Goal: Information Seeking & Learning: Learn about a topic

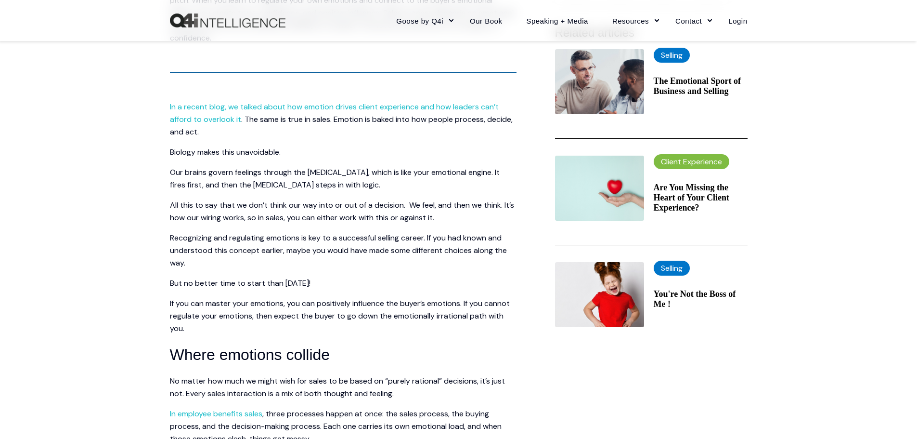
scroll to position [337, 0]
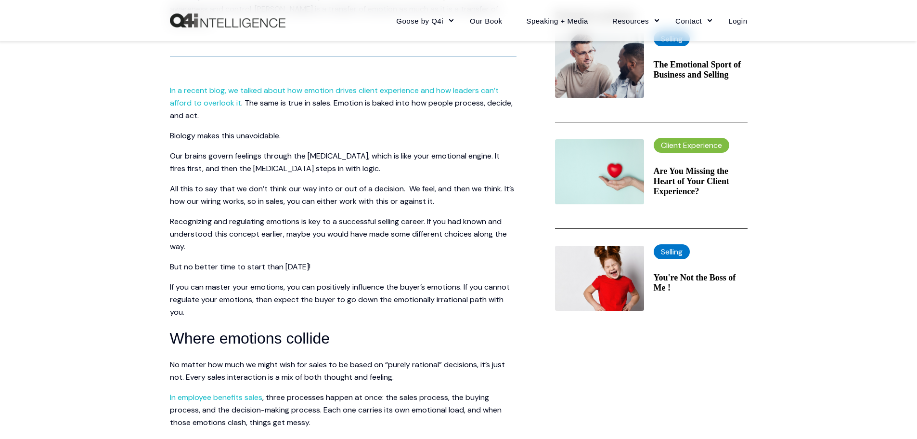
click at [352, 102] on span ". The same is true in sales. Emotion is baked into how people process, decide, …" at bounding box center [341, 109] width 343 height 23
click at [343, 103] on span ". The same is true in sales. Emotion is baked into how people process, decide, …" at bounding box center [341, 109] width 343 height 23
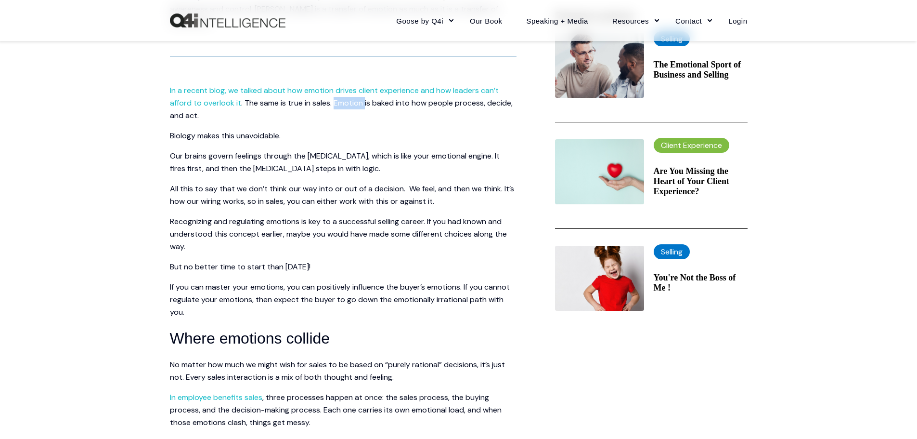
click at [343, 103] on span ". The same is true in sales. Emotion is baked into how people process, decide, …" at bounding box center [341, 109] width 343 height 23
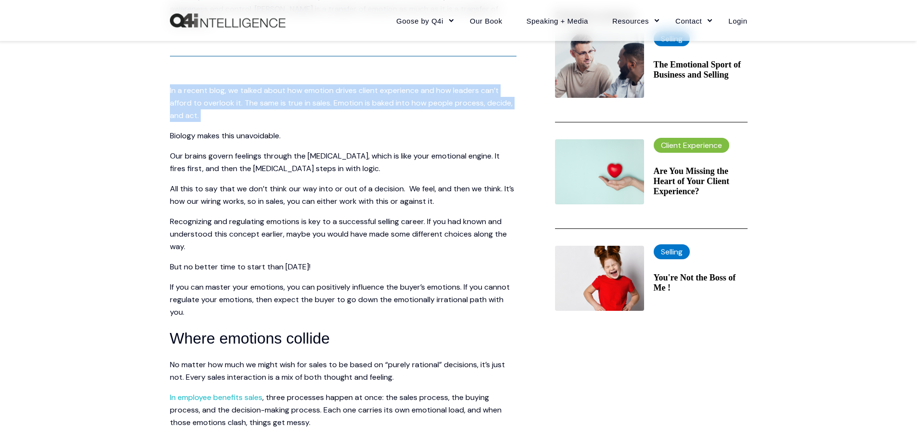
click at [343, 103] on span ". The same is true in sales. Emotion is baked into how people process, decide, …" at bounding box center [341, 109] width 343 height 23
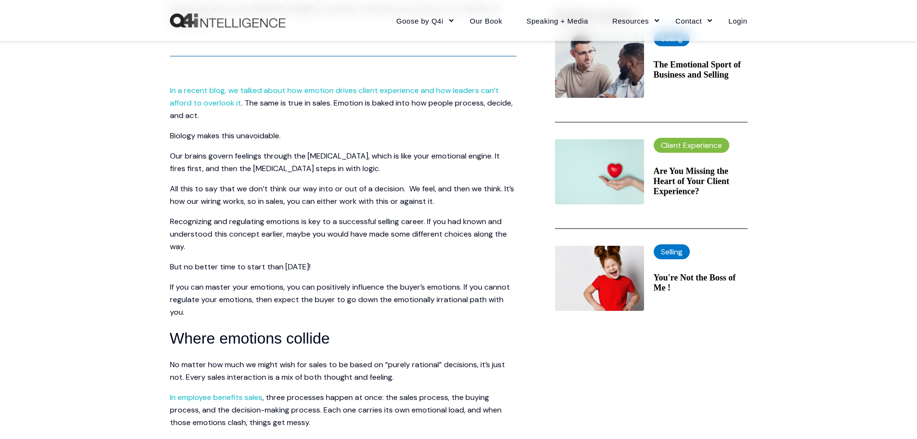
click at [468, 216] on span "Recognizing and regulating emotions is key to a successful selling career. If y…" at bounding box center [338, 233] width 337 height 35
click at [355, 104] on span ". The same is true in sales. Emotion is baked into how people process, decide, …" at bounding box center [341, 109] width 343 height 23
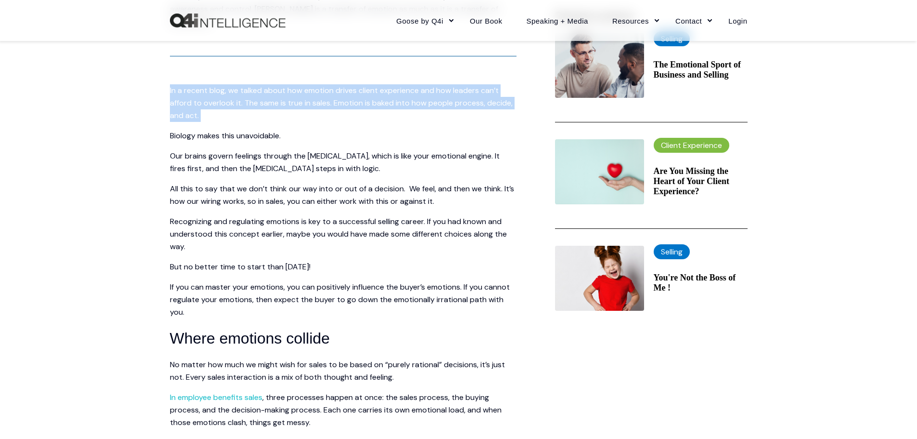
click at [355, 104] on span ". The same is true in sales. Emotion is baked into how people process, decide, …" at bounding box center [341, 109] width 343 height 23
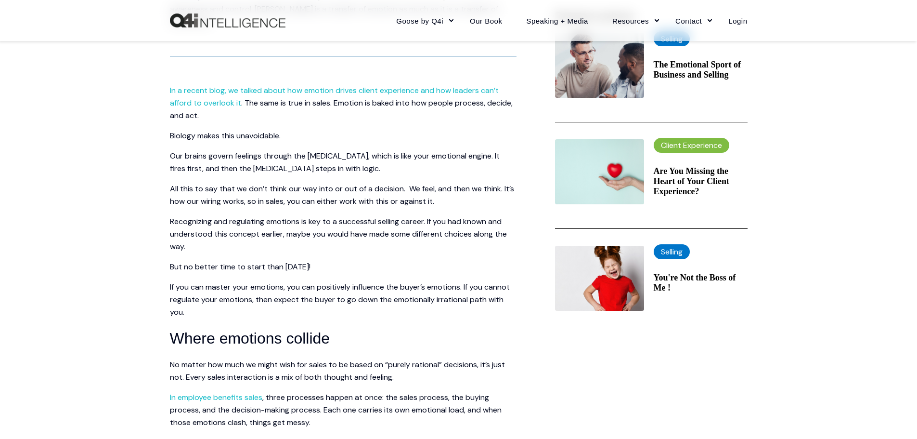
click at [333, 231] on span "Recognizing and regulating emotions is key to a successful selling career. If y…" at bounding box center [338, 233] width 337 height 35
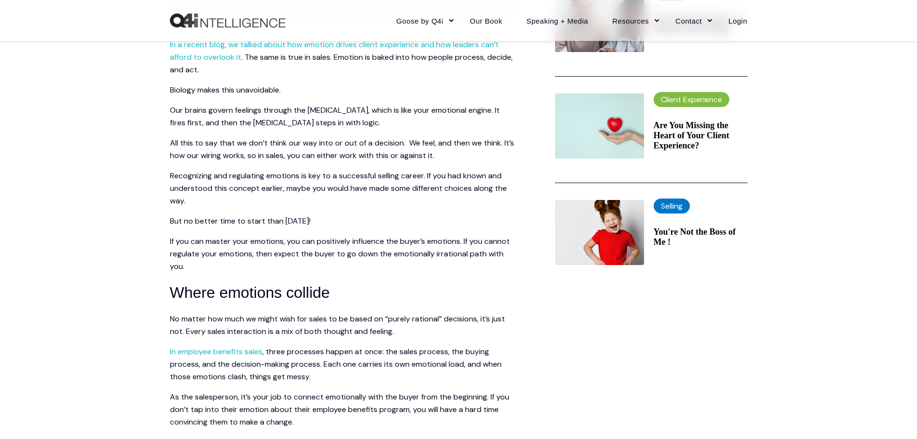
scroll to position [385, 0]
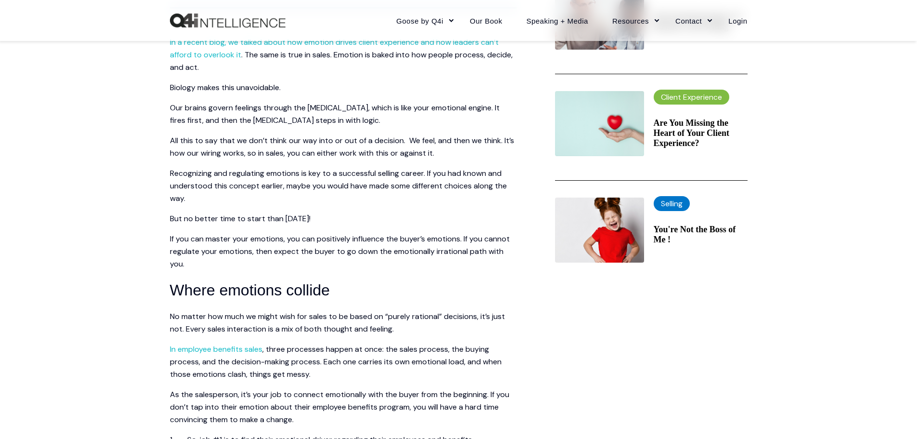
click at [338, 110] on span "Our brains govern feelings through the limbic system, which is like your emotio…" at bounding box center [335, 114] width 330 height 23
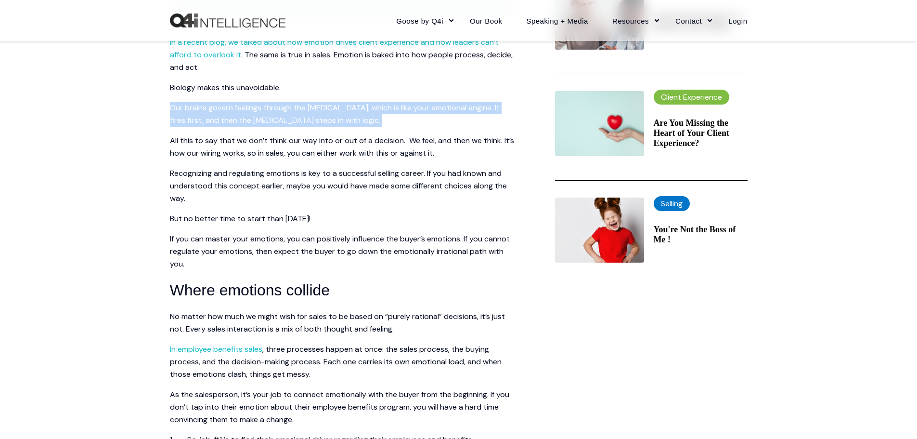
click at [338, 110] on span "Our brains govern feelings through the limbic system, which is like your emotio…" at bounding box center [335, 114] width 330 height 23
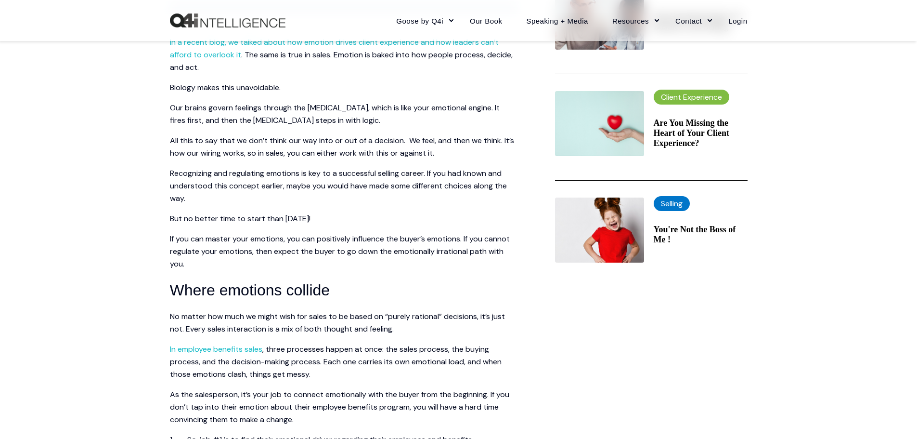
click at [187, 140] on span "All this to say that we don’t think our way into or out of a decision. We feel,…" at bounding box center [342, 146] width 344 height 23
click at [320, 112] on span "Our brains govern feelings through the limbic system, which is like your emotio…" at bounding box center [335, 114] width 330 height 23
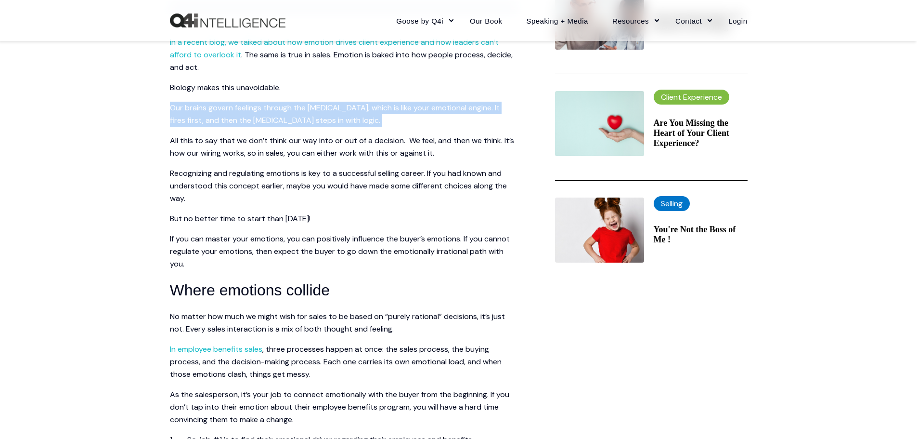
click at [320, 112] on span "Our brains govern feelings through the limbic system, which is like your emotio…" at bounding box center [335, 114] width 330 height 23
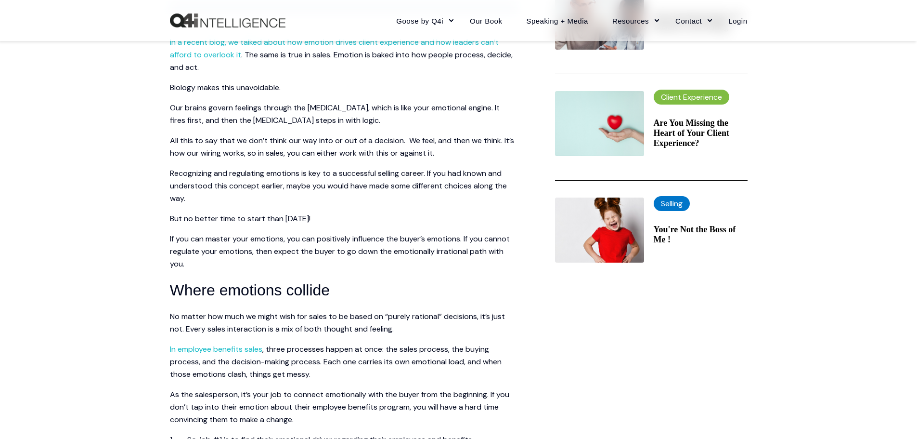
click at [503, 143] on span "All this to say that we don’t think our way into or out of a decision. We feel,…" at bounding box center [342, 146] width 344 height 23
click at [334, 145] on span "All this to say that we don’t think our way into or out of a decision. We feel,…" at bounding box center [342, 146] width 344 height 23
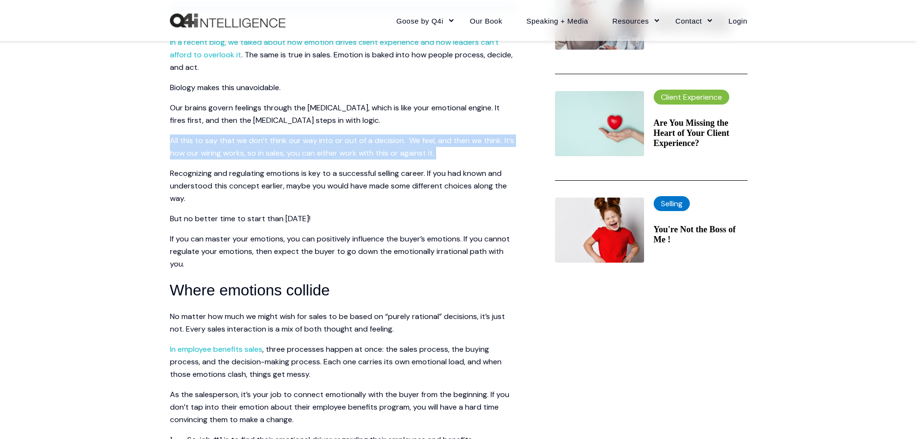
click at [334, 145] on span "All this to say that we don’t think our way into or out of a decision. We feel,…" at bounding box center [342, 146] width 344 height 23
click at [181, 183] on span "Recognizing and regulating emotions is key to a successful selling career. If y…" at bounding box center [338, 185] width 337 height 35
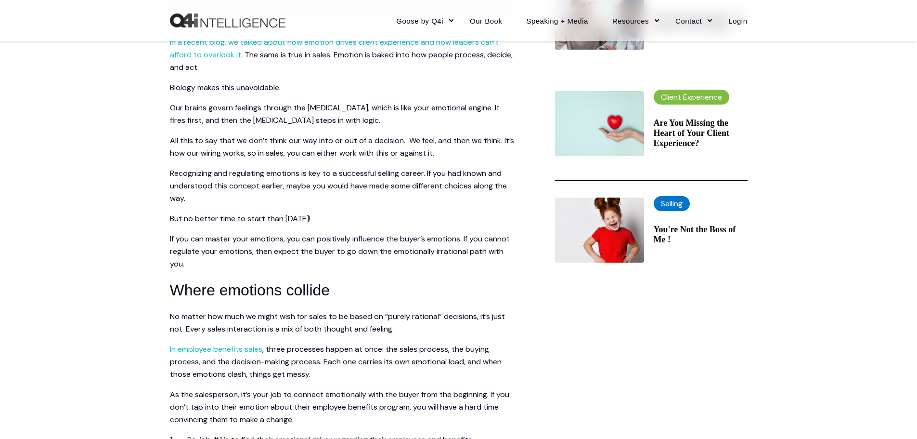
click at [329, 150] on span "All this to say that we don’t think our way into or out of a decision. We feel,…" at bounding box center [342, 146] width 344 height 23
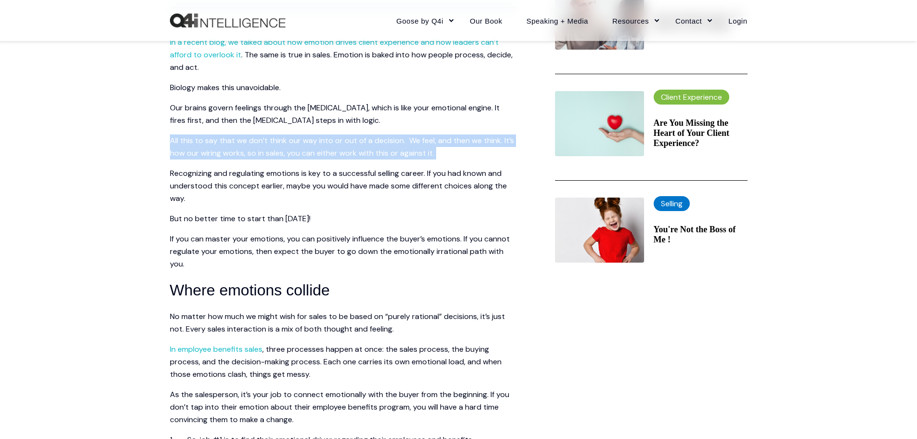
click at [329, 150] on span "All this to say that we don’t think our way into or out of a decision. We feel,…" at bounding box center [342, 146] width 344 height 23
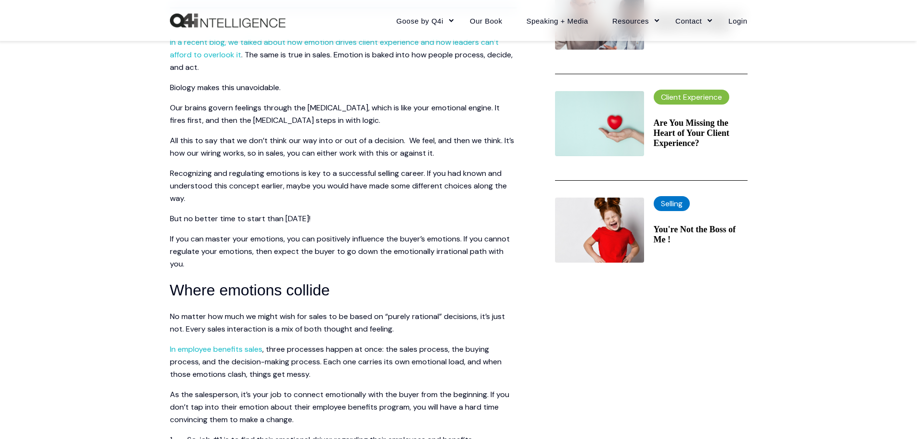
click at [491, 178] on p "Recognizing and regulating emotions is key to a successful selling career. If y…" at bounding box center [343, 186] width 347 height 38
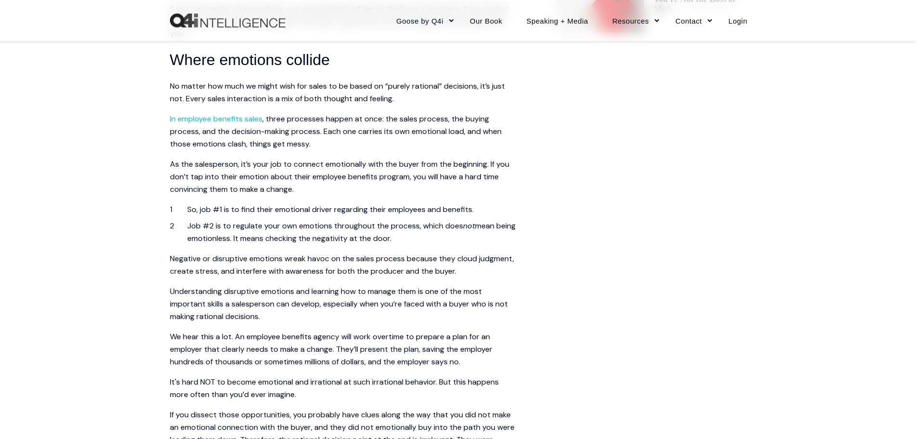
scroll to position [626, 0]
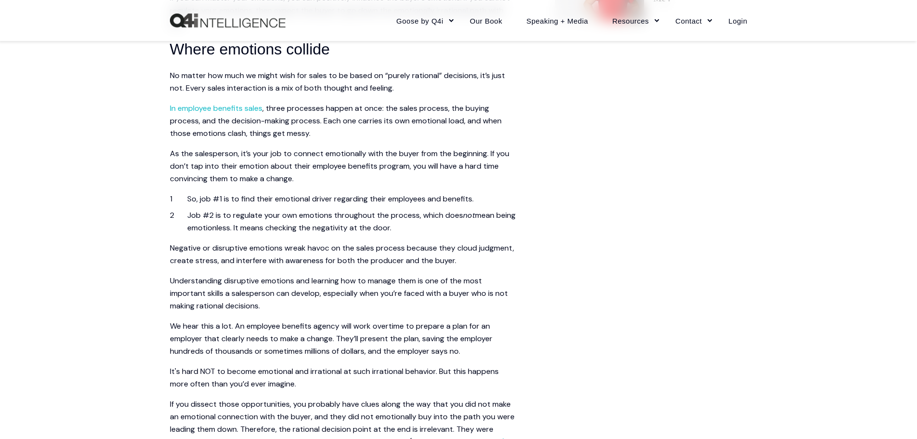
click at [352, 71] on span "No matter how much we might wish for sales to be based on “purely rational” dec…" at bounding box center [337, 81] width 335 height 23
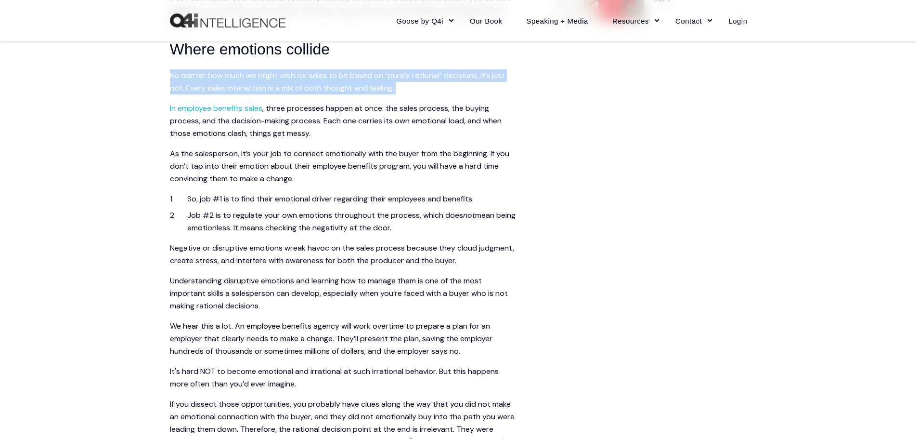
click at [352, 71] on span "No matter how much we might wish for sales to be based on “purely rational” dec…" at bounding box center [337, 81] width 335 height 23
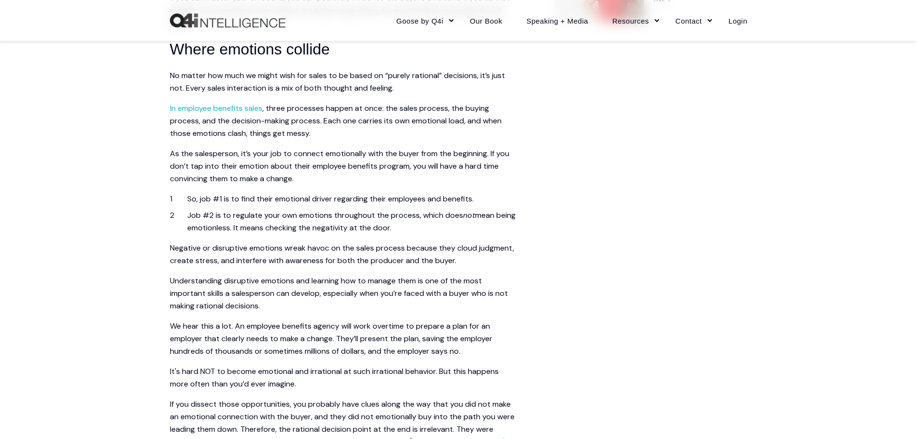
click at [179, 260] on span "Negative or disruptive emotions wreak havoc on the sales process because they c…" at bounding box center [342, 254] width 344 height 23
click at [322, 80] on p "No matter how much we might wish for sales to be based on “purely rational” dec…" at bounding box center [343, 81] width 347 height 25
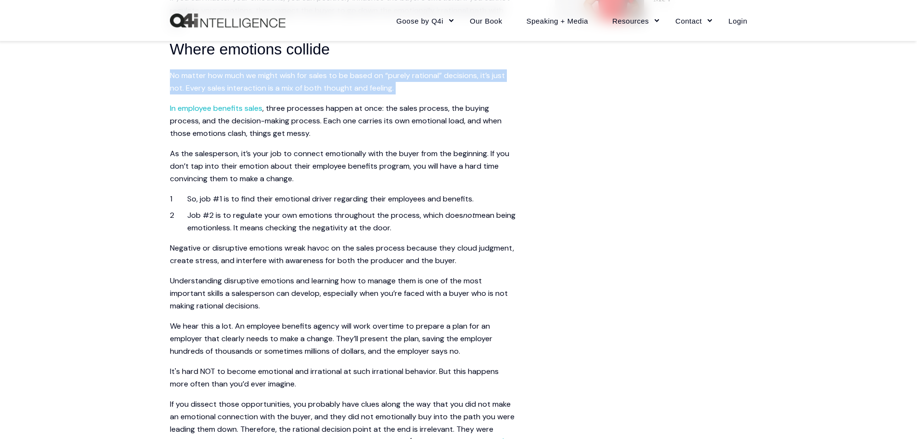
click at [322, 80] on p "No matter how much we might wish for sales to be based on “purely rational” dec…" at bounding box center [343, 81] width 347 height 25
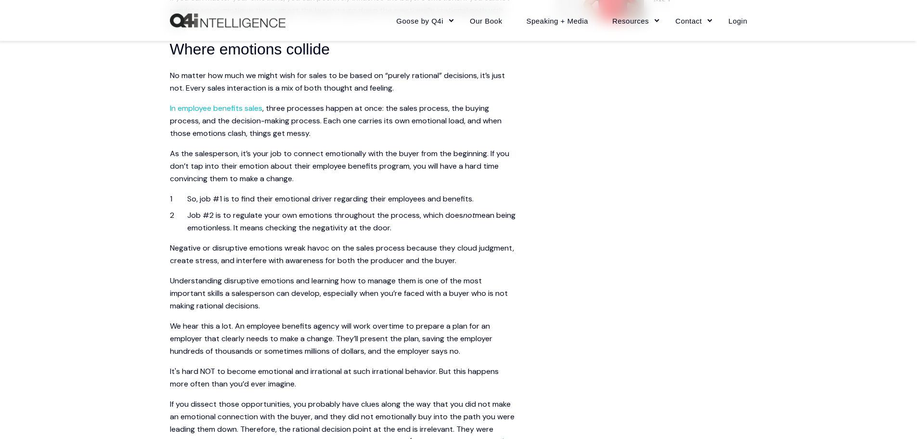
click at [479, 284] on span "Understanding disruptive emotions and learning how to manage them is one of the…" at bounding box center [339, 292] width 338 height 35
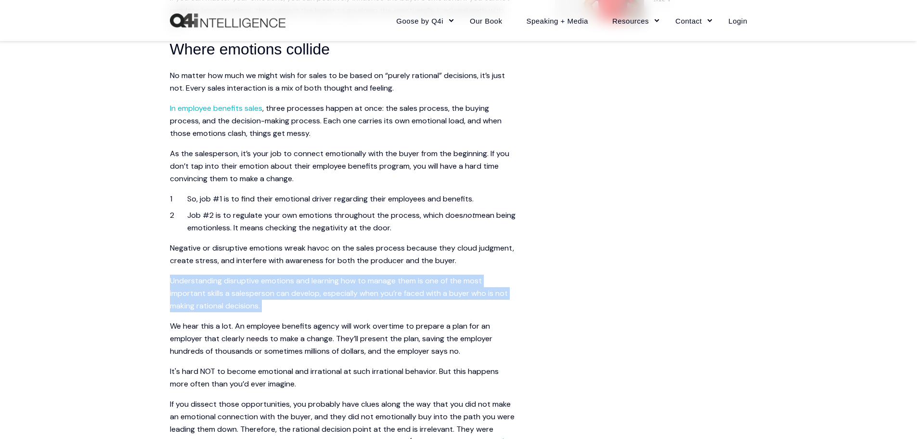
click at [479, 284] on span "Understanding disruptive emotions and learning how to manage them is one of the…" at bounding box center [339, 292] width 338 height 35
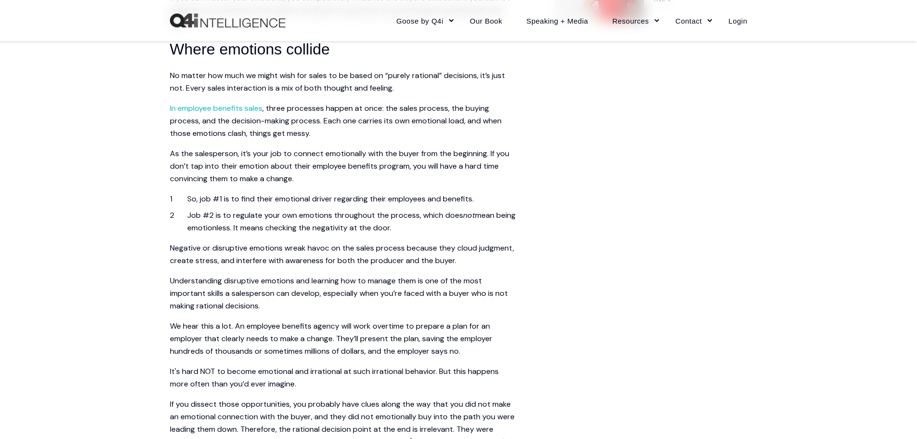
click at [339, 116] on span ", three processes happen at once: the sales process, the buying process, and th…" at bounding box center [336, 120] width 332 height 35
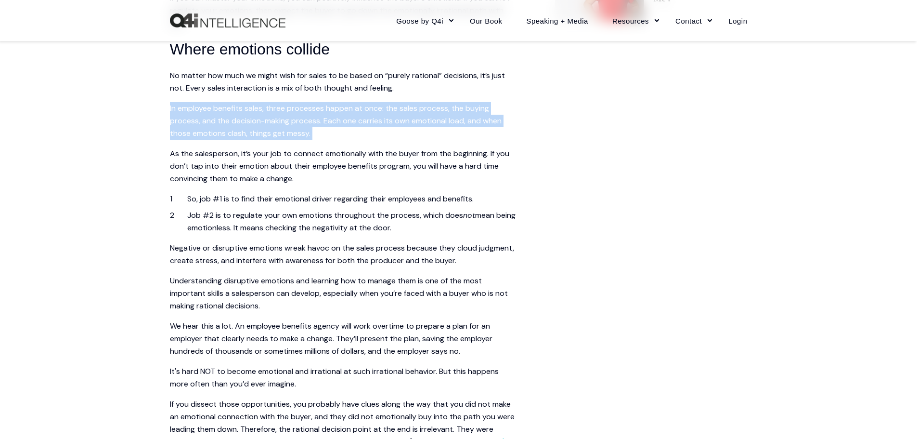
click at [339, 116] on span ", three processes happen at once: the sales process, the buying process, and th…" at bounding box center [336, 120] width 332 height 35
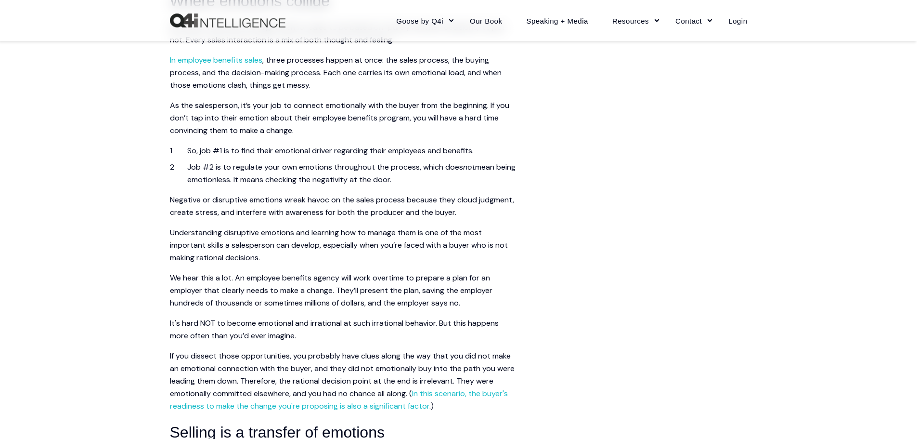
scroll to position [722, 0]
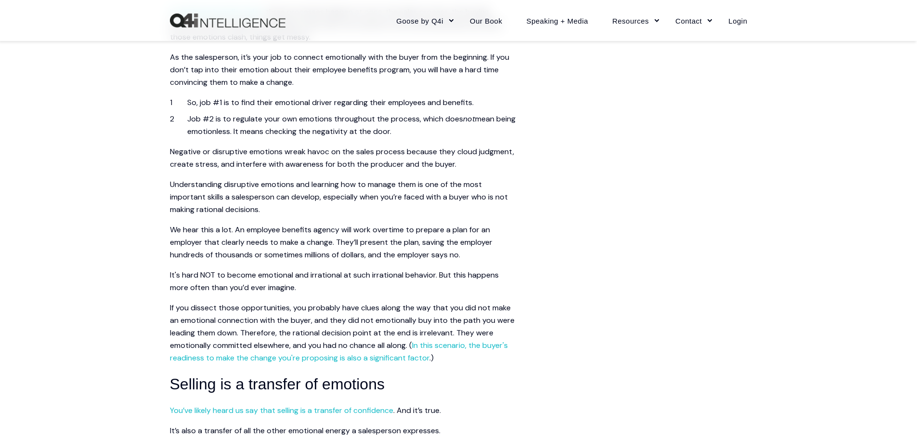
click at [326, 64] on p "As the salesperson, it’s your job to connect emotionally with the buyer from th…" at bounding box center [343, 70] width 347 height 38
click at [194, 203] on p "Understanding disruptive emotions and learning how to manage them is one of the…" at bounding box center [343, 197] width 347 height 38
click at [332, 68] on span "As the salesperson, it’s your job to connect emotionally with the buyer from th…" at bounding box center [339, 69] width 339 height 35
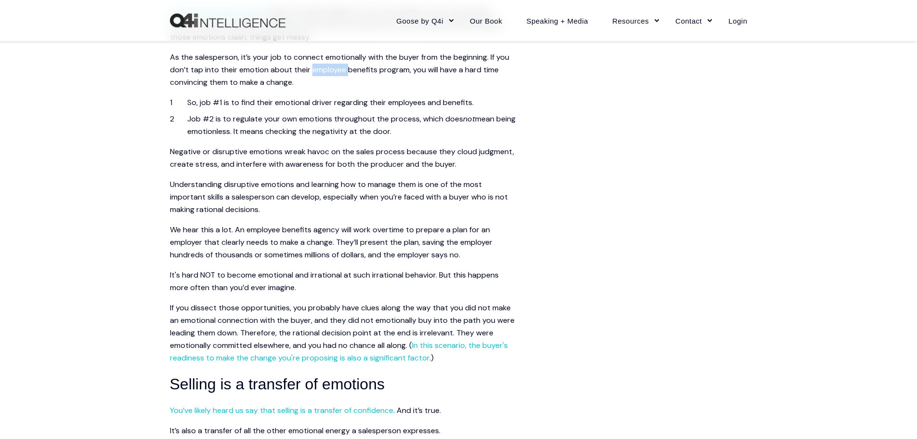
click at [332, 68] on span "As the salesperson, it’s your job to connect emotionally with the buyer from th…" at bounding box center [339, 69] width 339 height 35
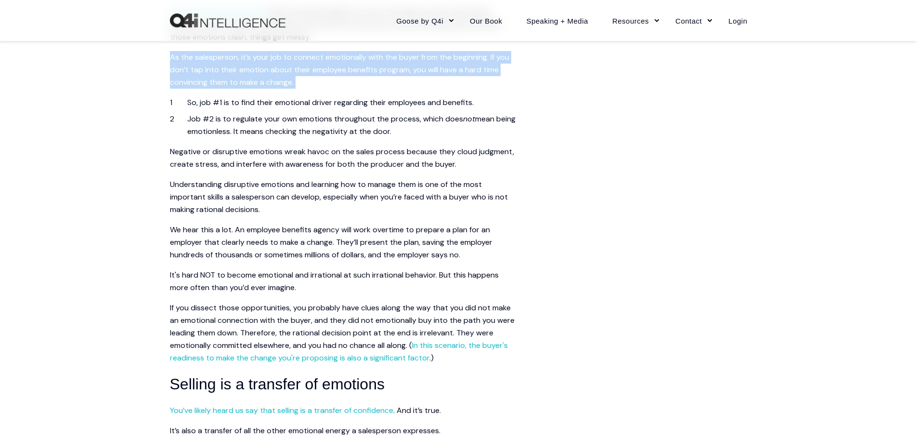
click at [332, 68] on span "As the salesperson, it’s your job to connect emotionally with the buyer from th…" at bounding box center [339, 69] width 339 height 35
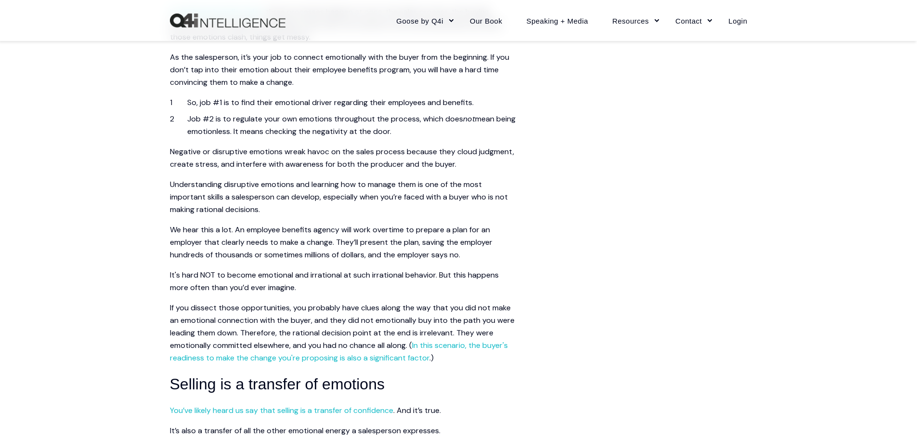
click at [502, 194] on span "Understanding disruptive emotions and learning how to manage them is one of the…" at bounding box center [339, 196] width 338 height 35
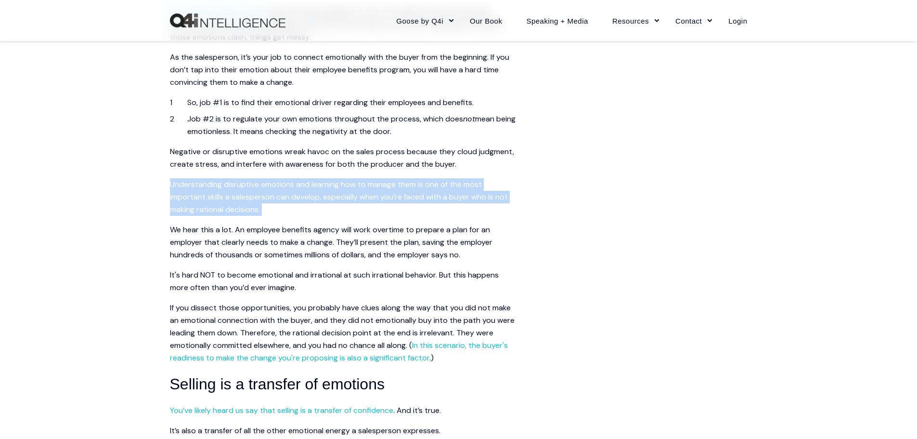
click at [502, 194] on span "Understanding disruptive emotions and learning how to manage them is one of the…" at bounding box center [339, 196] width 338 height 35
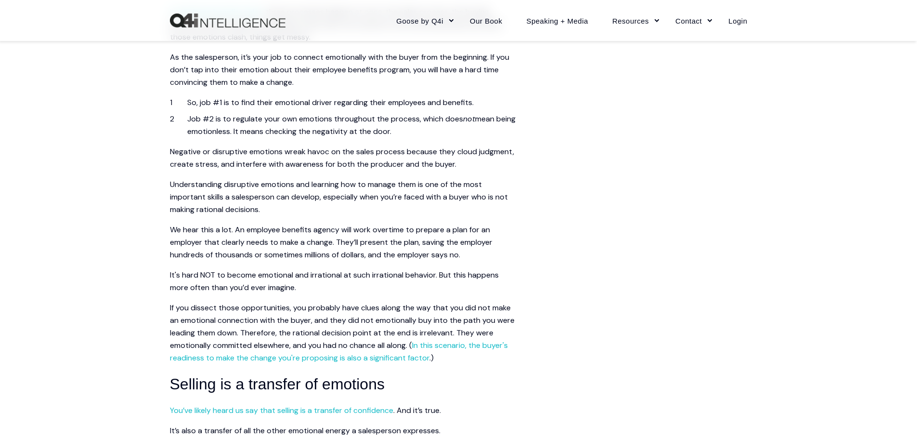
click at [319, 75] on p "As the salesperson, it’s your job to connect emotionally with the buyer from th…" at bounding box center [343, 70] width 347 height 38
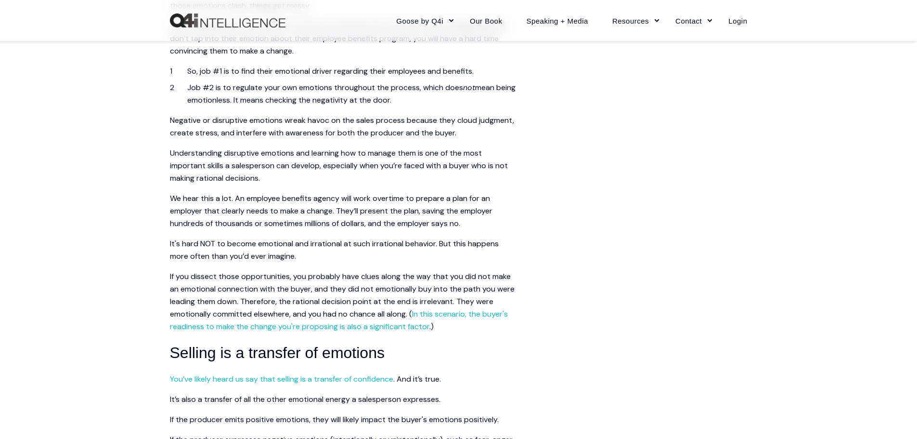
scroll to position [770, 0]
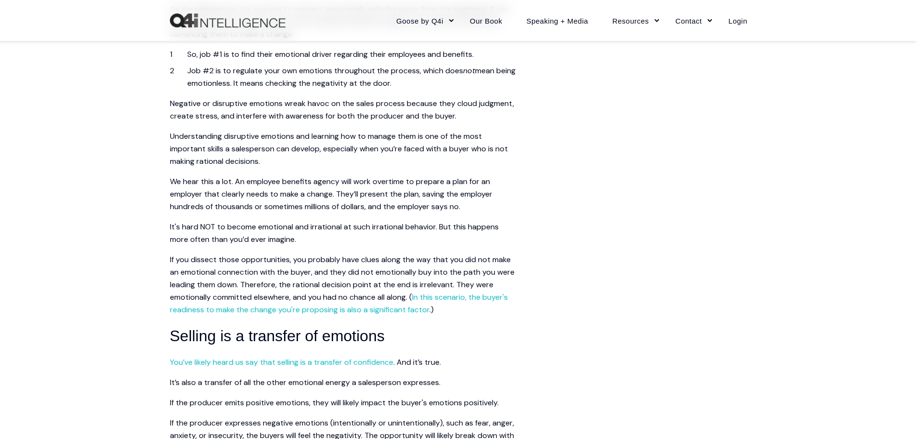
click at [347, 107] on span "Negative or disruptive emotions wreak havoc on the sales process because they c…" at bounding box center [342, 109] width 344 height 23
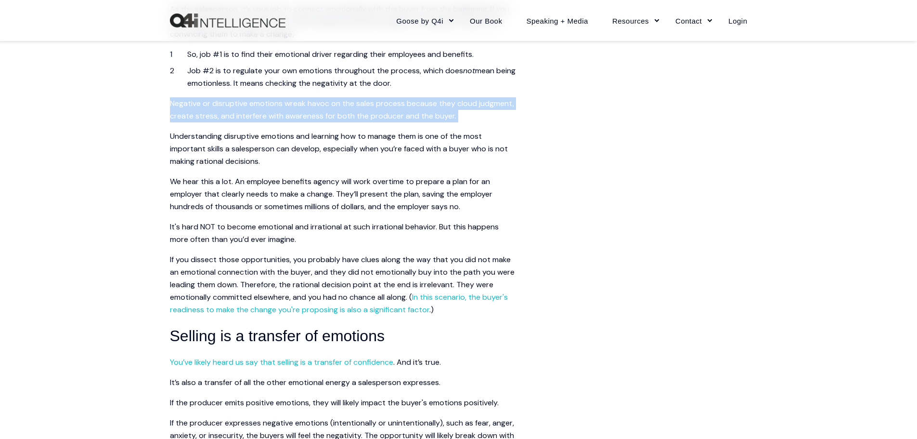
click at [347, 107] on span "Negative or disruptive emotions wreak havoc on the sales process because they c…" at bounding box center [342, 109] width 344 height 23
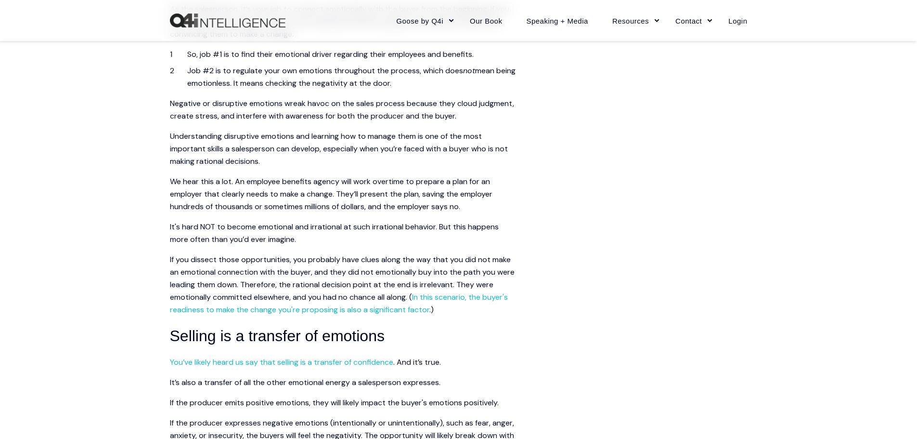
click at [181, 149] on span "Understanding disruptive emotions and learning how to manage them is one of the…" at bounding box center [339, 148] width 338 height 35
click at [315, 111] on span "Negative or disruptive emotions wreak havoc on the sales process because they c…" at bounding box center [342, 109] width 344 height 23
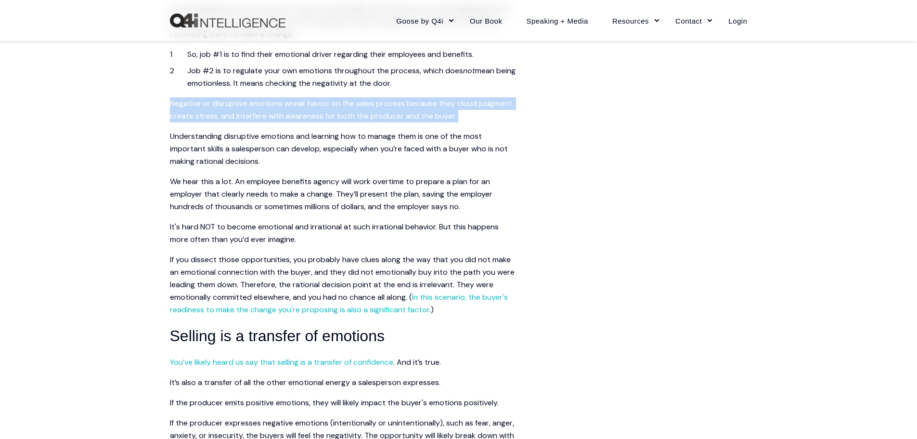
click at [315, 111] on span "Negative or disruptive emotions wreak havoc on the sales process because they c…" at bounding box center [342, 109] width 344 height 23
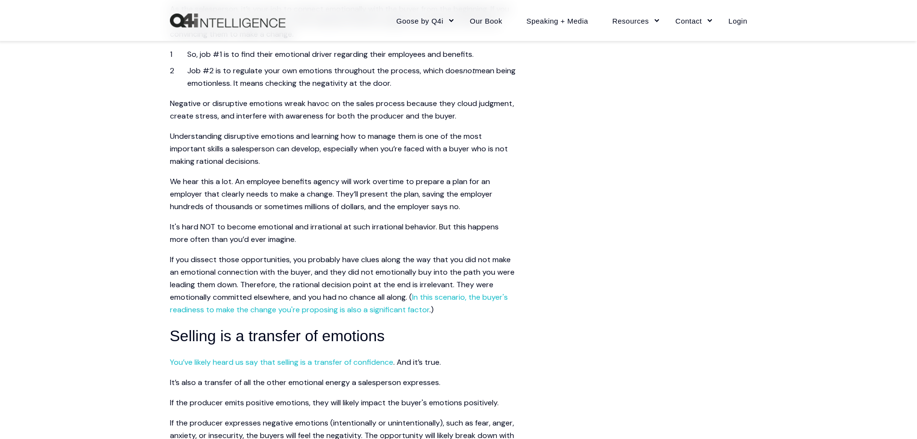
click at [465, 152] on span "Understanding disruptive emotions and learning how to manage them is one of the…" at bounding box center [339, 148] width 338 height 35
click at [338, 141] on p "Understanding disruptive emotions and learning how to manage them is one of the…" at bounding box center [343, 149] width 347 height 38
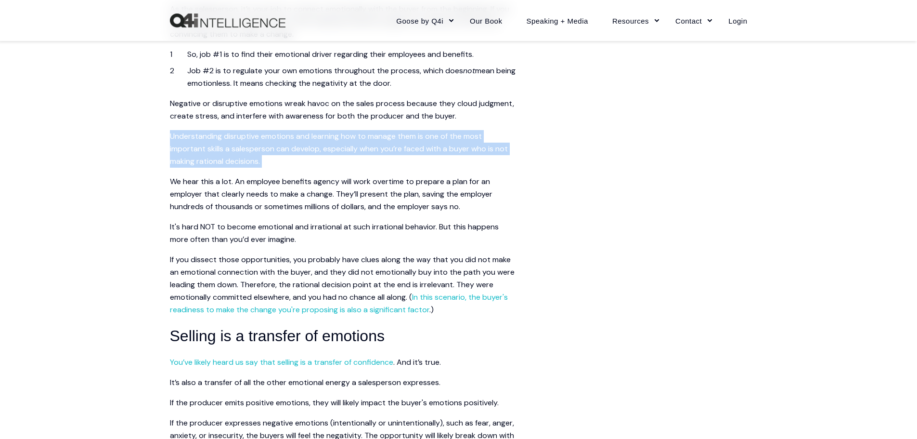
click at [338, 141] on p "Understanding disruptive emotions and learning how to manage them is one of the…" at bounding box center [343, 149] width 347 height 38
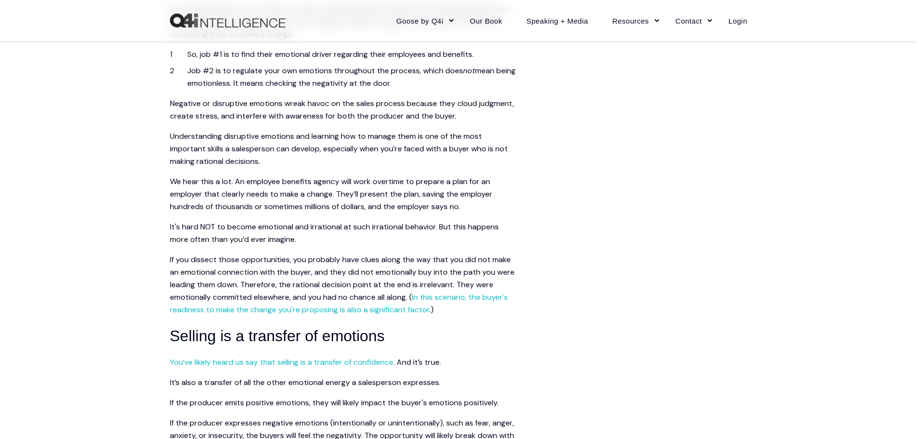
click at [321, 201] on span "We hear this a lot. An employee benefits agency will work overtime to prepare a…" at bounding box center [331, 193] width 323 height 35
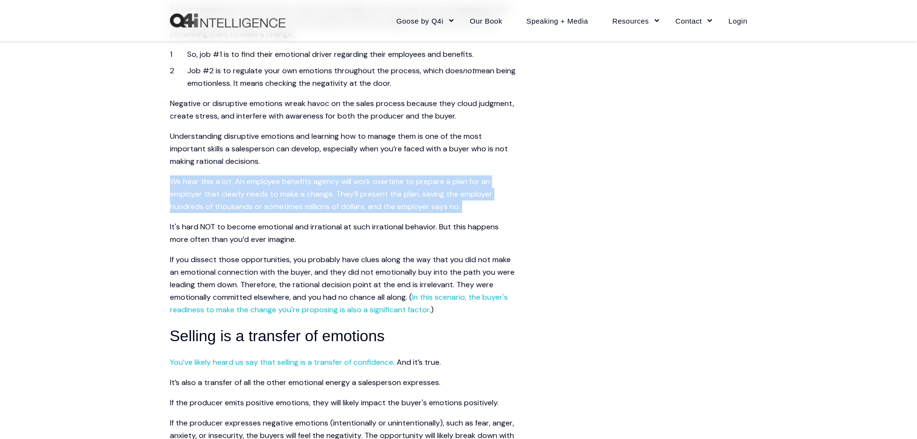
click at [321, 201] on span "We hear this a lot. An employee benefits agency will work overtime to prepare a…" at bounding box center [331, 193] width 323 height 35
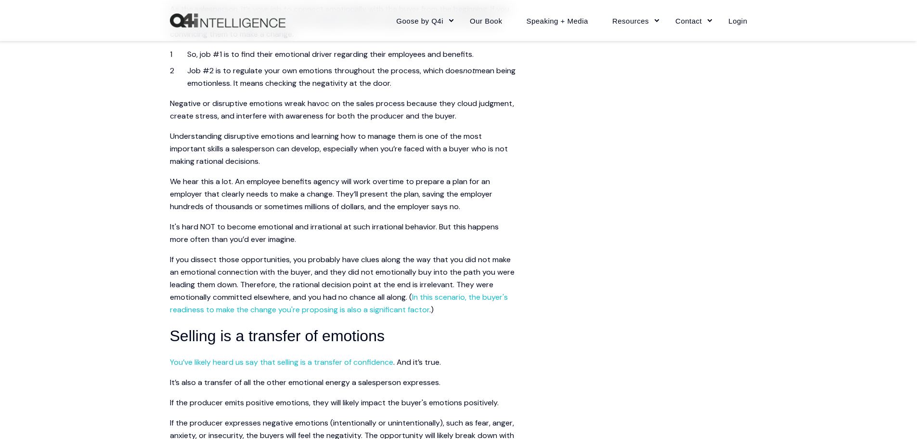
click at [324, 149] on span "Understanding disruptive emotions and learning how to manage them is one of the…" at bounding box center [339, 148] width 338 height 35
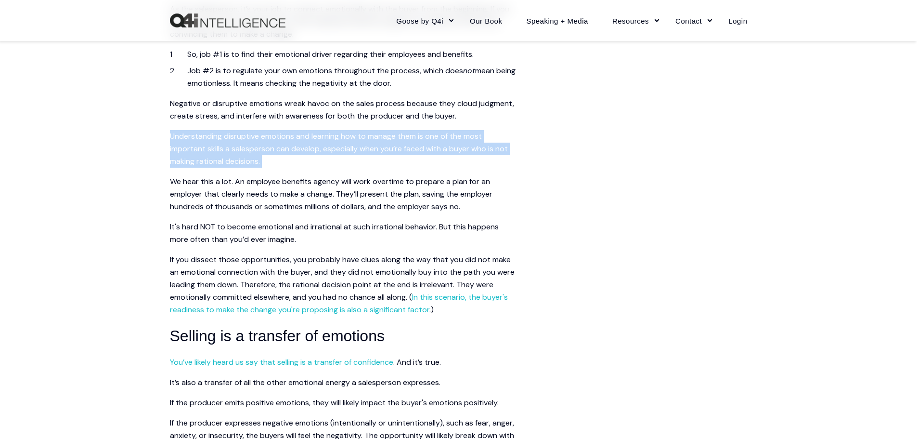
click at [324, 149] on span "Understanding disruptive emotions and learning how to manage them is one of the…" at bounding box center [339, 148] width 338 height 35
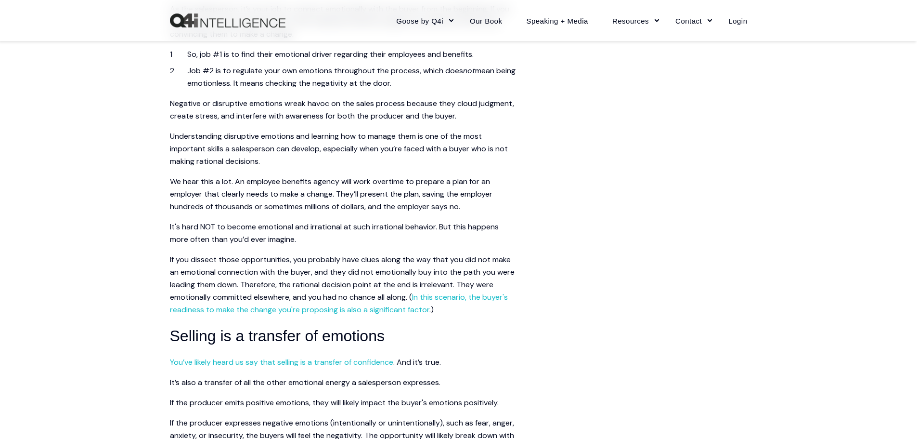
click at [168, 263] on div "Skip to content Close Goose by Q4i Goose Platform Goose Pricing MORE™ Sales Tra…" at bounding box center [458, 400] width 917 height 2340
click at [310, 144] on span "Understanding disruptive emotions and learning how to manage them is one of the…" at bounding box center [339, 148] width 338 height 35
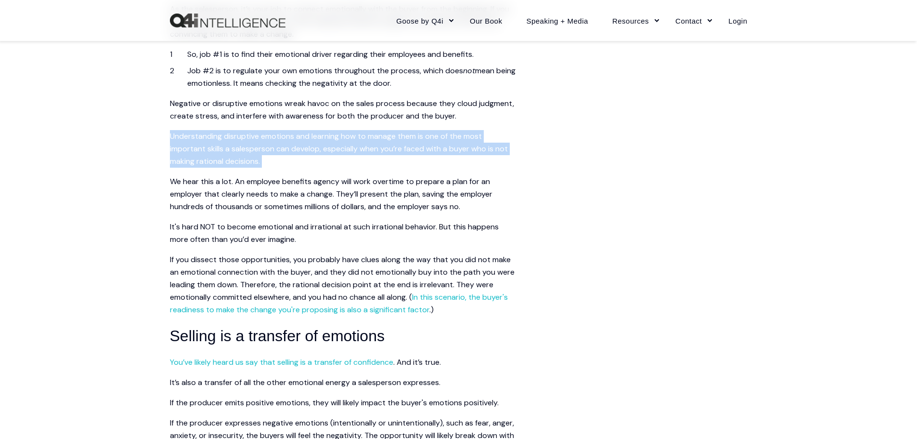
click at [310, 144] on span "Understanding disruptive emotions and learning how to manage them is one of the…" at bounding box center [339, 148] width 338 height 35
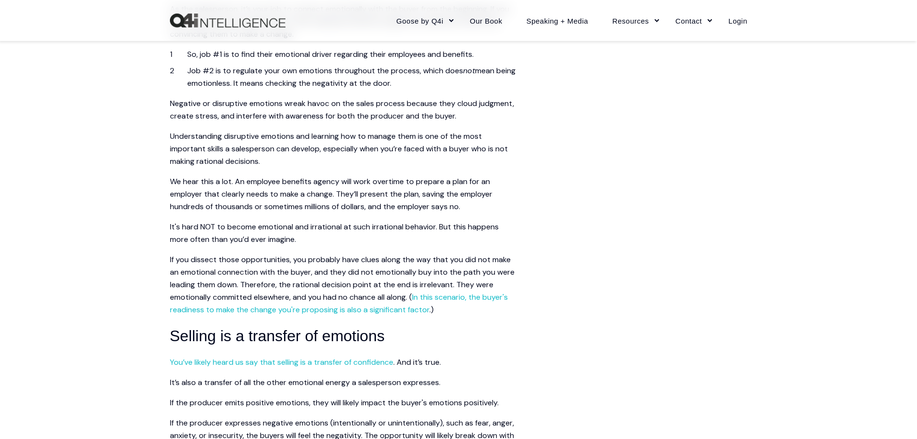
click at [493, 270] on span "If you dissect those opportunities, you probably have clues along the way that …" at bounding box center [342, 284] width 345 height 60
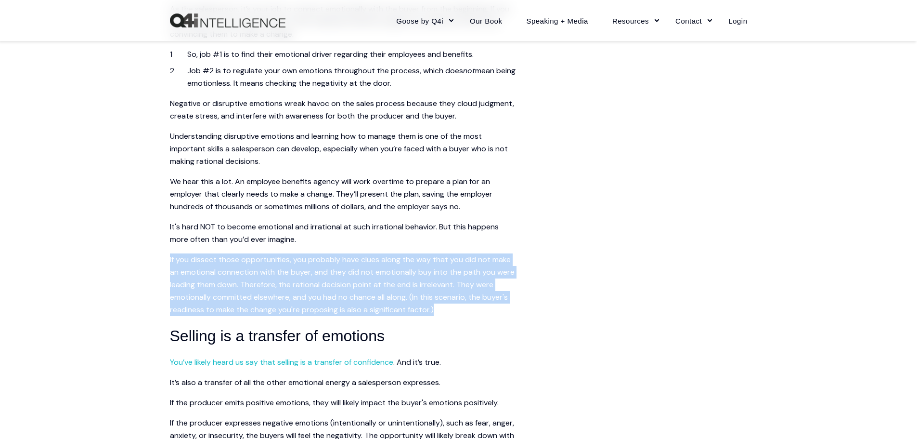
click at [493, 270] on span "If you dissect those opportunities, you probably have clues along the way that …" at bounding box center [342, 284] width 345 height 60
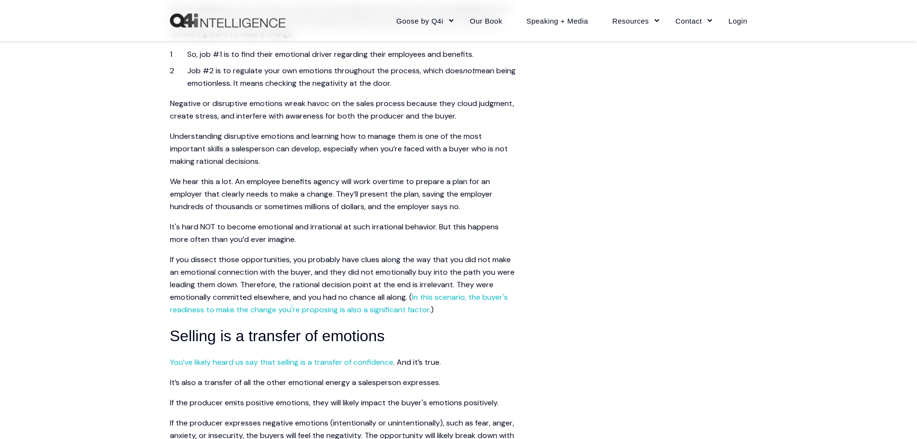
click at [340, 184] on span "We hear this a lot. An employee benefits agency will work overtime to prepare a…" at bounding box center [331, 193] width 323 height 35
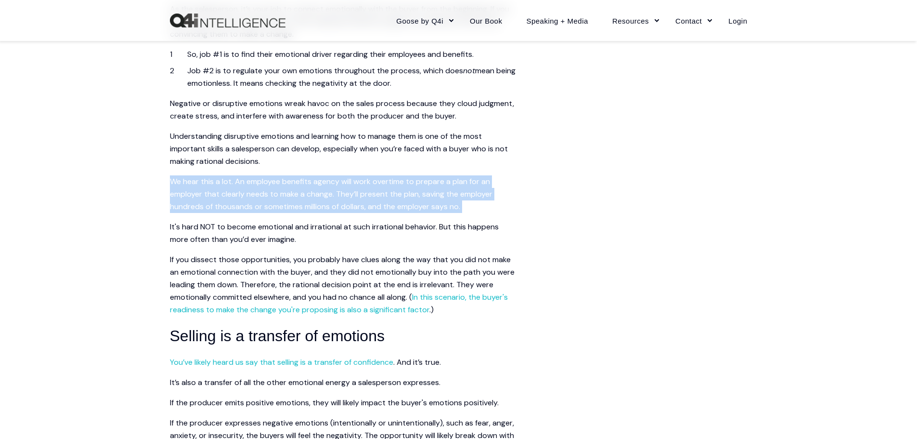
click at [340, 184] on span "We hear this a lot. An employee benefits agency will work overtime to prepare a…" at bounding box center [331, 193] width 323 height 35
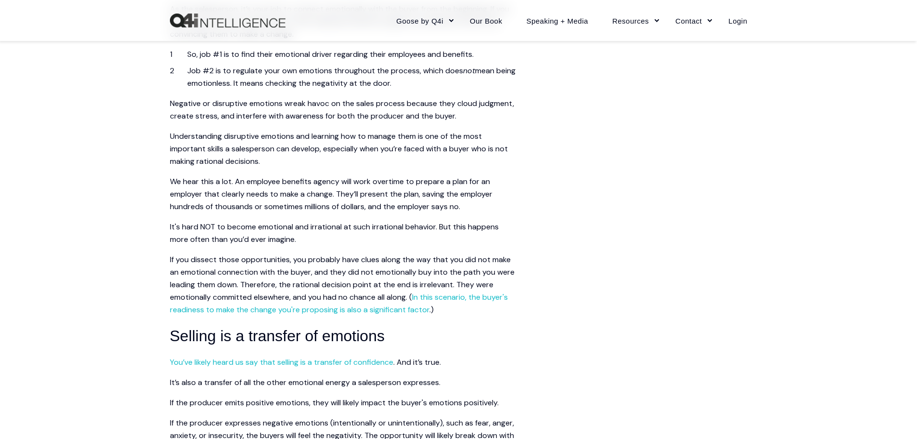
click at [195, 274] on span "If you dissect those opportunities, you probably have clues along the way that …" at bounding box center [342, 284] width 345 height 60
click at [305, 199] on p "We hear this a lot. An employee benefits agency will work overtime to prepare a…" at bounding box center [343, 194] width 347 height 38
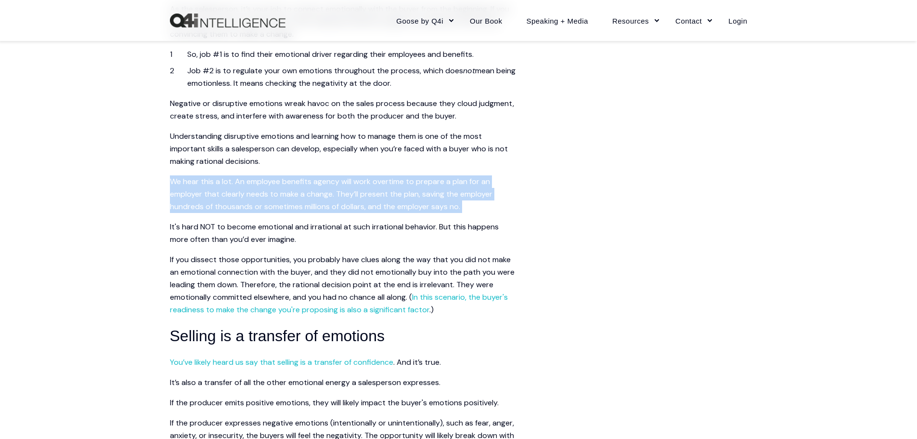
click at [305, 199] on p "We hear this a lot. An employee benefits agency will work overtime to prepare a…" at bounding box center [343, 194] width 347 height 38
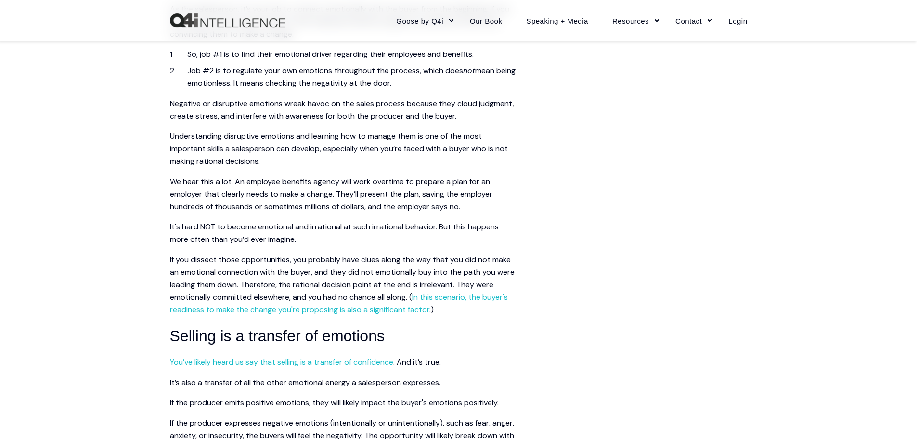
click at [494, 261] on span "If you dissect those opportunities, you probably have clues along the way that …" at bounding box center [342, 284] width 345 height 60
click at [319, 279] on span "If you dissect those opportunities, you probably have clues along the way that …" at bounding box center [342, 284] width 345 height 60
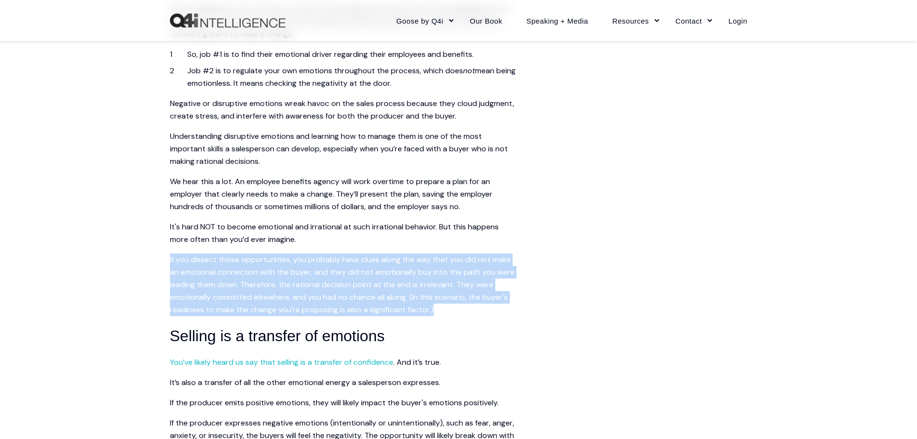
click at [319, 279] on span "If you dissect those opportunities, you probably have clues along the way that …" at bounding box center [342, 284] width 345 height 60
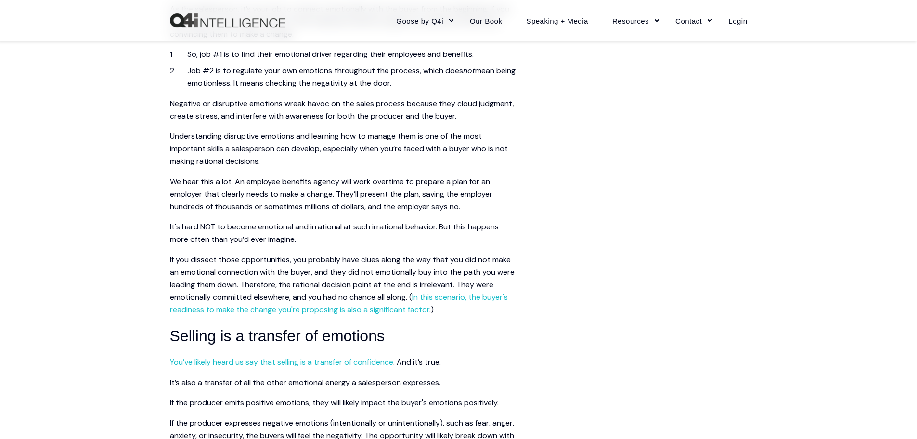
click at [332, 193] on span "We hear this a lot. An employee benefits agency will work overtime to prepare a…" at bounding box center [331, 193] width 323 height 35
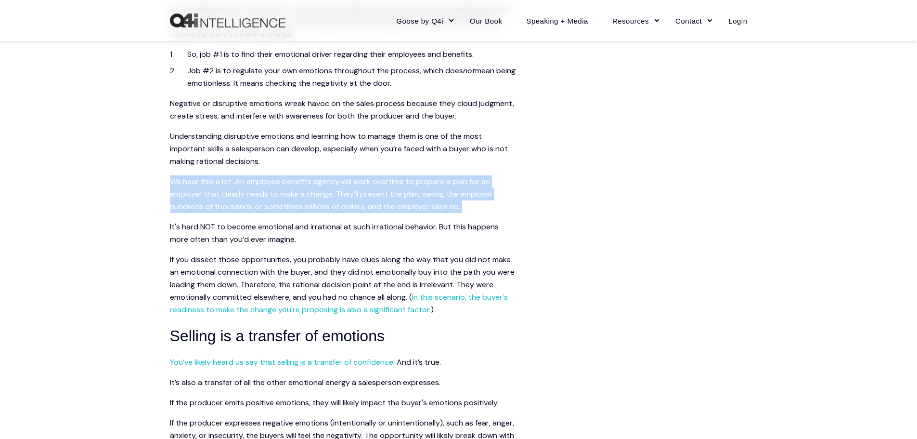
click at [332, 193] on span "We hear this a lot. An employee benefits agency will work overtime to prepare a…" at bounding box center [331, 193] width 323 height 35
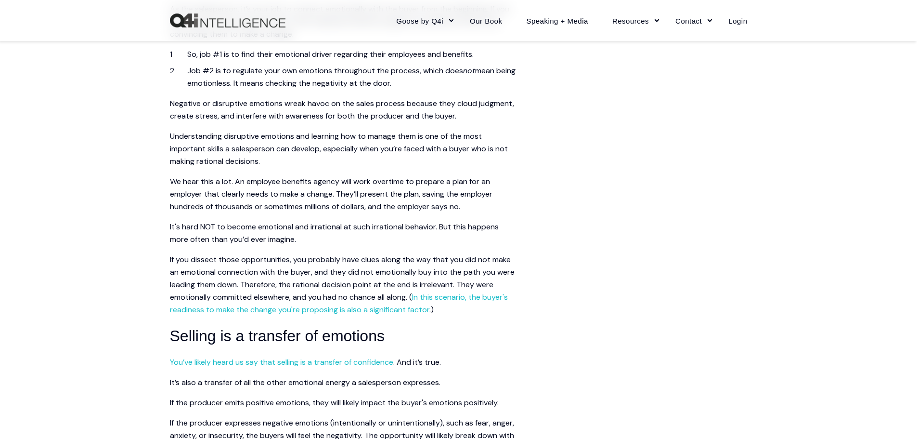
click at [180, 285] on span "If you dissect those opportunities, you probably have clues along the way that …" at bounding box center [342, 284] width 345 height 60
click at [333, 193] on span "We hear this a lot. An employee benefits agency will work overtime to prepare a…" at bounding box center [331, 193] width 323 height 35
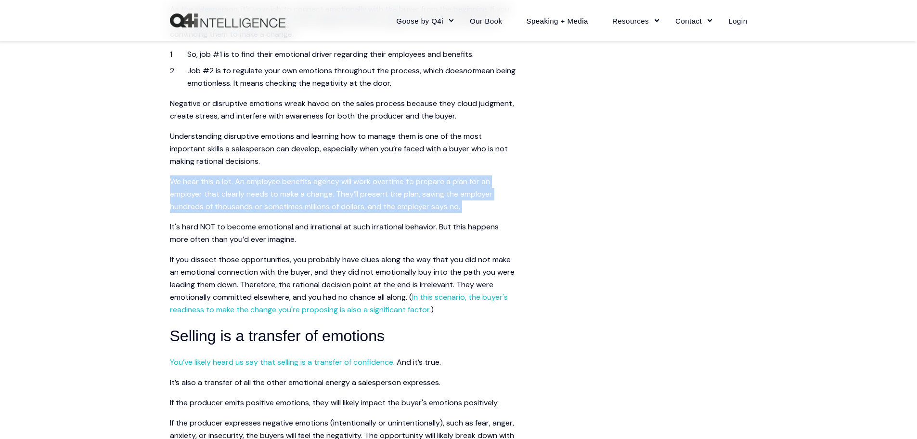
click at [333, 193] on span "We hear this a lot. An employee benefits agency will work overtime to prepare a…" at bounding box center [331, 193] width 323 height 35
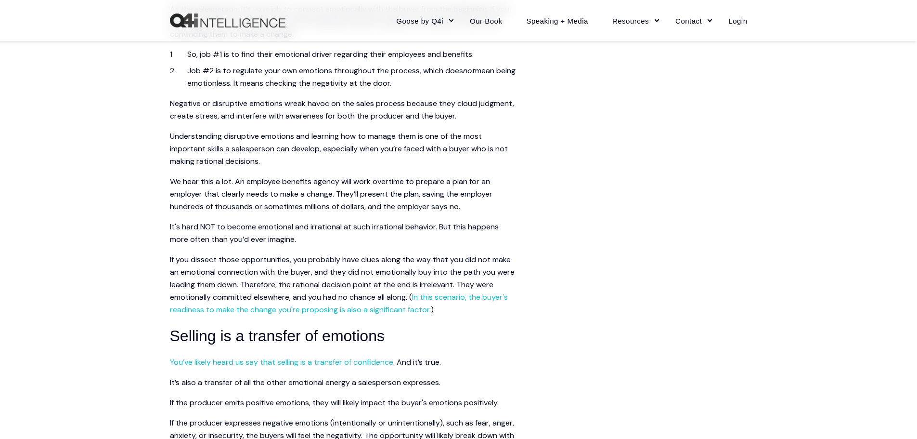
click at [492, 277] on p "If you dissect those opportunities, you probably have clues along the way that …" at bounding box center [343, 284] width 347 height 63
click at [337, 193] on span "We hear this a lot. An employee benefits agency will work overtime to prepare a…" at bounding box center [331, 193] width 323 height 35
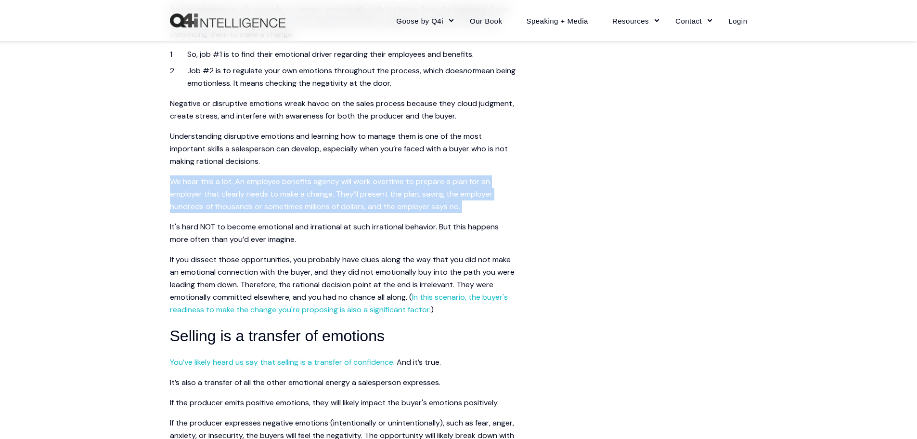
click at [337, 193] on span "We hear this a lot. An employee benefits agency will work overtime to prepare a…" at bounding box center [331, 193] width 323 height 35
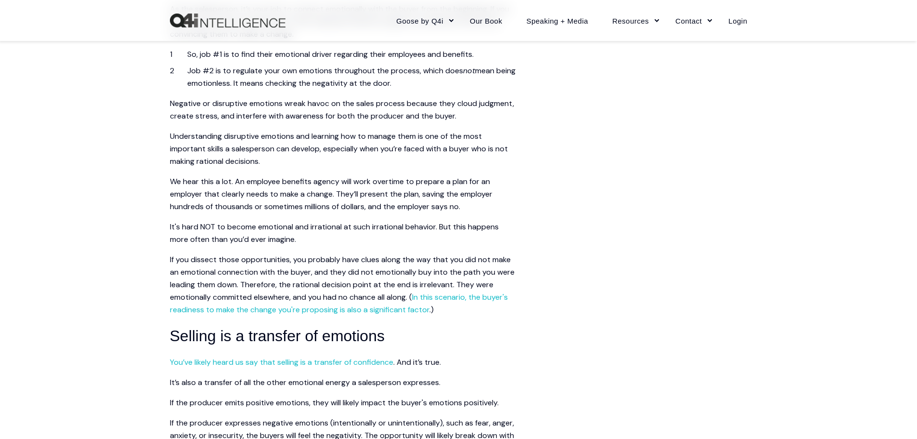
click at [208, 260] on span "If you dissect those opportunities, you probably have clues along the way that …" at bounding box center [342, 284] width 345 height 60
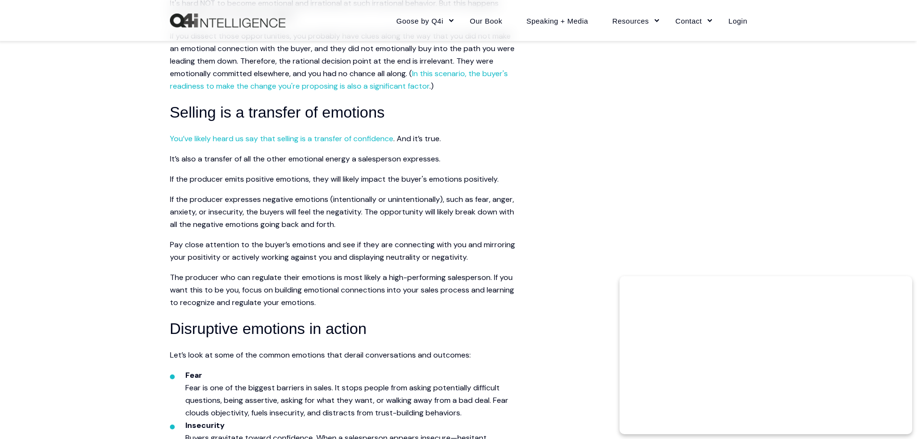
scroll to position [1011, 0]
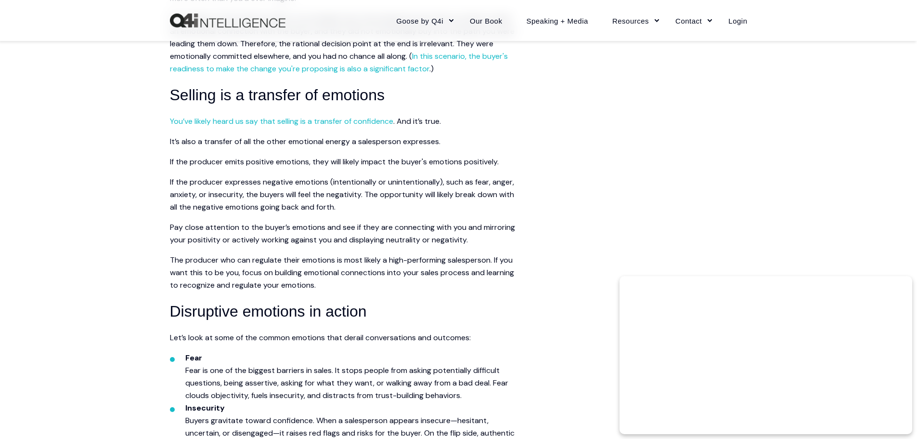
click at [286, 142] on span "It’s also a transfer of all the other emotional energy a salesperson expresses." at bounding box center [305, 141] width 271 height 10
click at [305, 200] on p "If the producer expresses negative emotions (intentionally or unintentionally),…" at bounding box center [343, 195] width 347 height 38
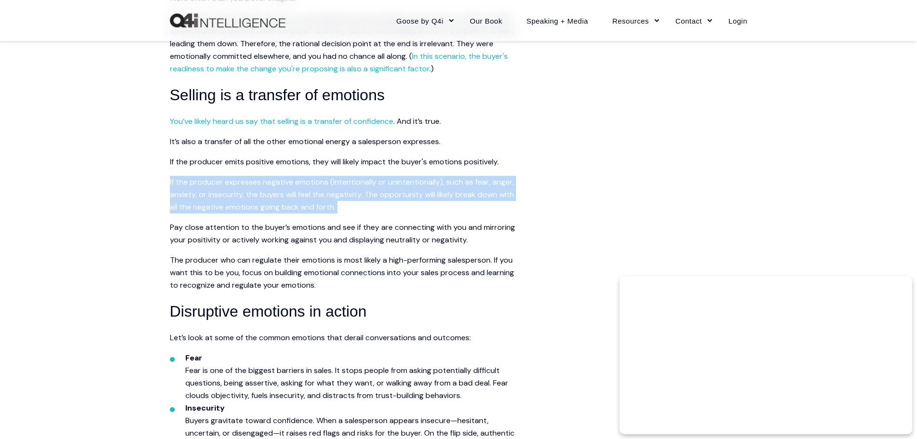
click at [305, 200] on p "If the producer expresses negative emotions (intentionally or unintentionally),…" at bounding box center [343, 195] width 347 height 38
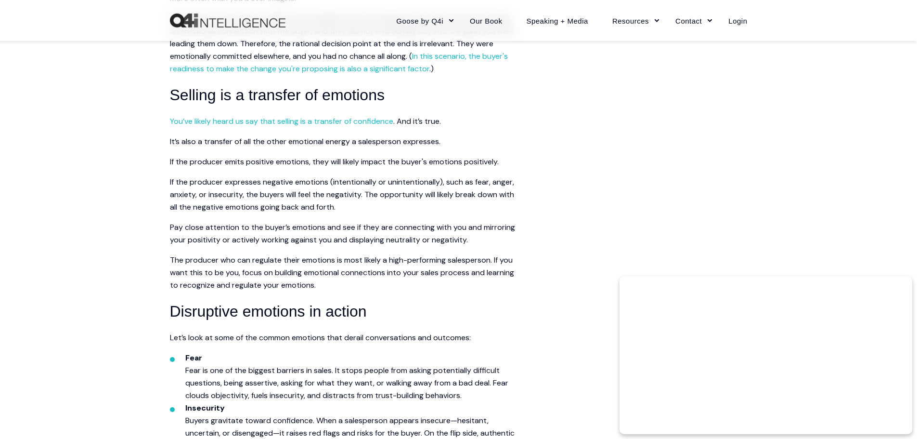
click at [303, 141] on span "It’s also a transfer of all the other emotional energy a salesperson expresses." at bounding box center [305, 141] width 271 height 10
click at [435, 262] on span "The producer who can regulate their emotions is most likely a high-performing s…" at bounding box center [342, 272] width 344 height 35
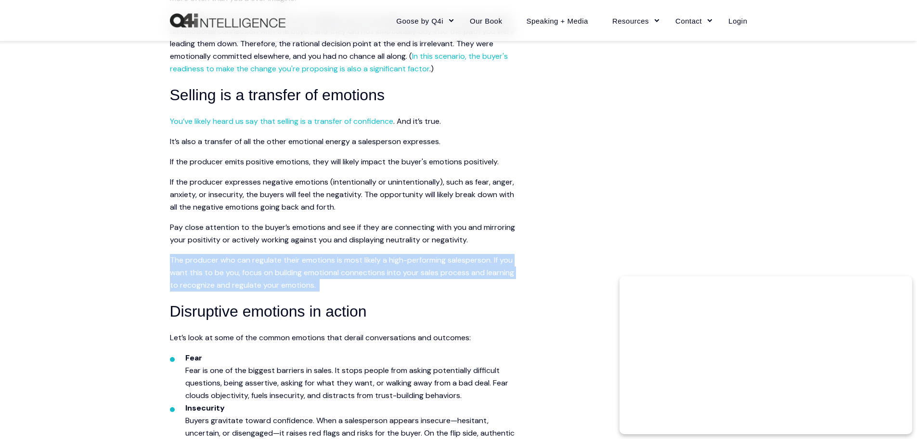
click at [435, 262] on span "The producer who can regulate their emotions is most likely a high-performing s…" at bounding box center [342, 272] width 344 height 35
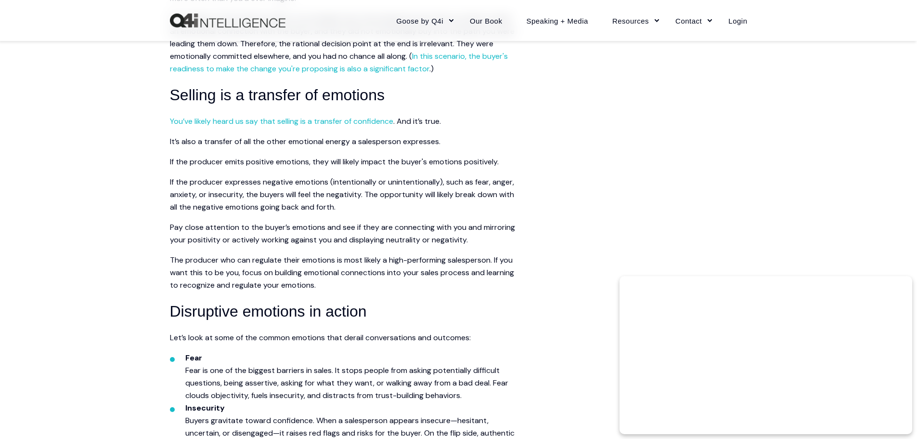
click at [360, 181] on span "If the producer expresses negative emotions (intentionally or unintentionally),…" at bounding box center [342, 194] width 344 height 35
click at [350, 183] on span "If the producer expresses negative emotions (intentionally or unintentionally),…" at bounding box center [342, 194] width 344 height 35
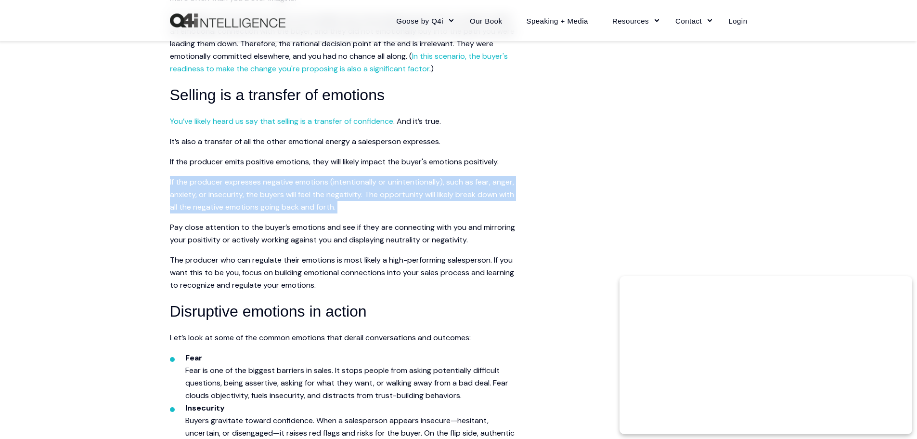
click at [350, 183] on span "If the producer expresses negative emotions (intentionally or unintentionally),…" at bounding box center [342, 194] width 344 height 35
click at [299, 188] on p "If the producer expresses negative emotions (intentionally or unintentionally),…" at bounding box center [343, 195] width 347 height 38
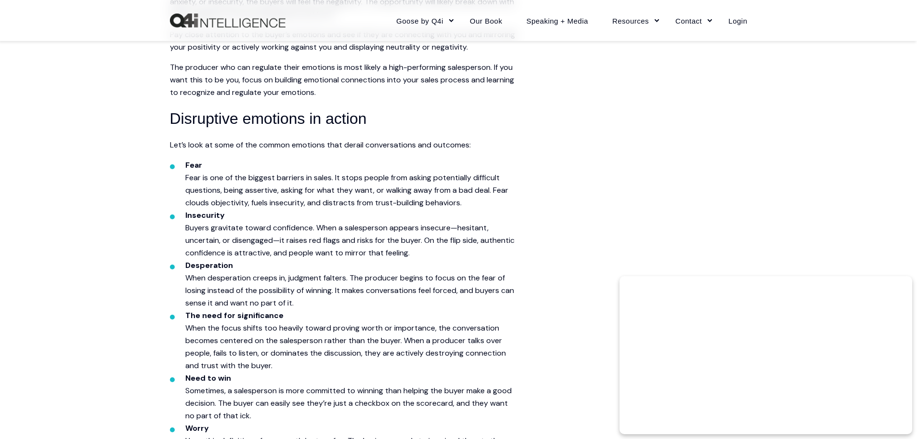
scroll to position [1252, 0]
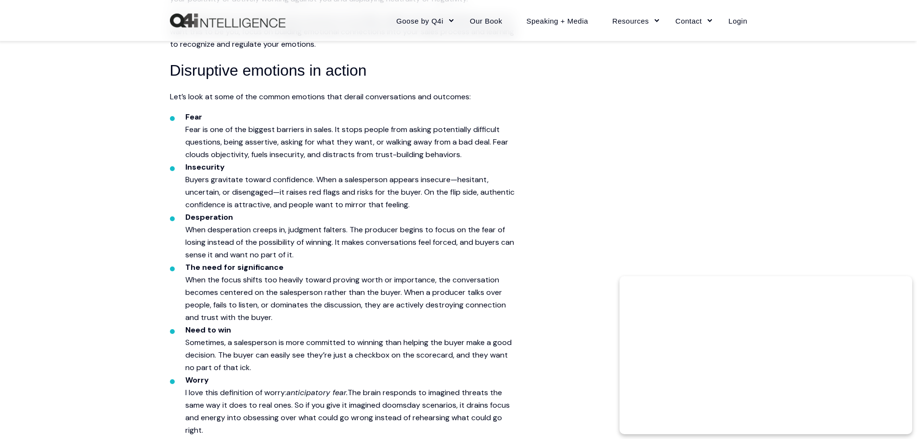
click at [323, 135] on li "Fear Fear is one of the biggest barriers in sales. It stops people from asking …" at bounding box center [350, 136] width 331 height 50
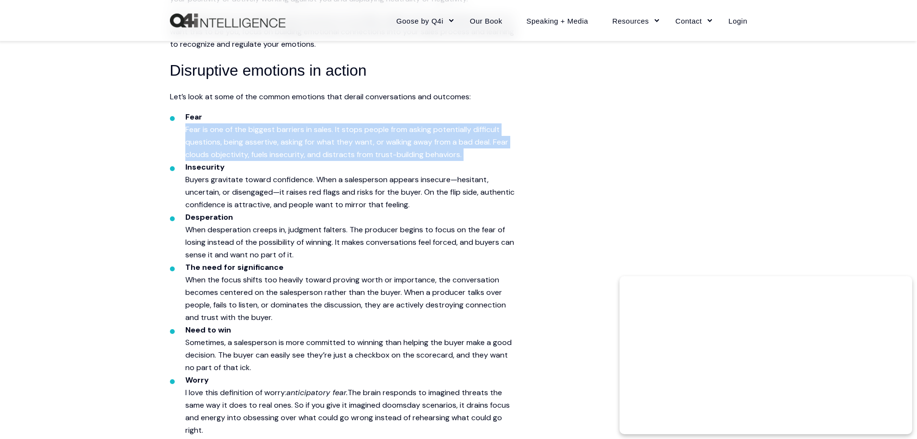
click at [323, 135] on li "Fear Fear is one of the biggest barriers in sales. It stops people from asking …" at bounding box center [350, 136] width 331 height 50
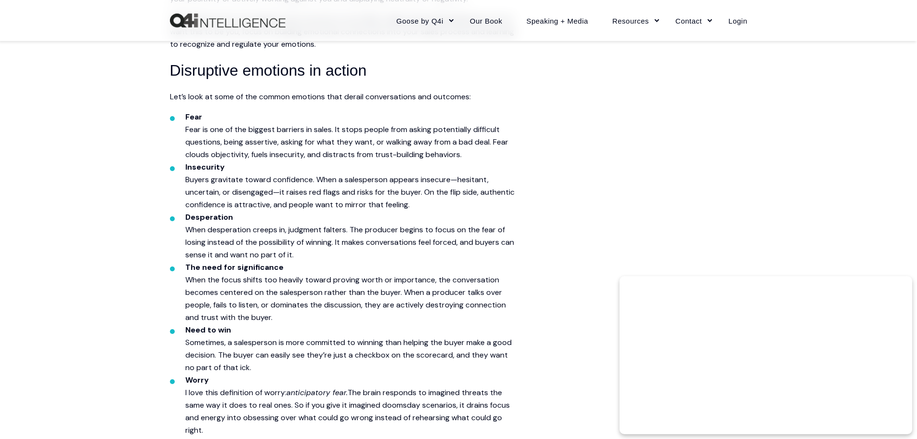
click at [326, 246] on span "When desperation creeps in, judgment falters. The producer begins to focus on t…" at bounding box center [349, 241] width 329 height 35
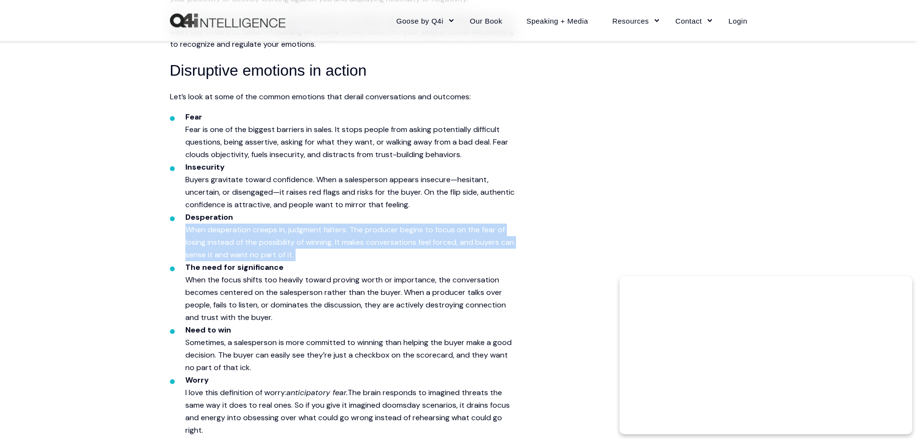
click at [326, 246] on span "When desperation creeps in, judgment falters. The producer begins to focus on t…" at bounding box center [349, 241] width 329 height 35
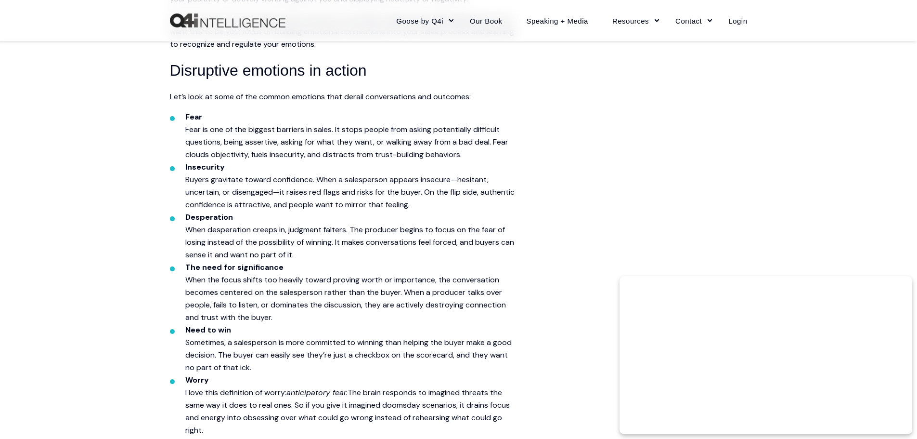
click at [315, 191] on span "Buyers gravitate toward confidence. When a salesperson appears insecure—hesitan…" at bounding box center [349, 191] width 329 height 35
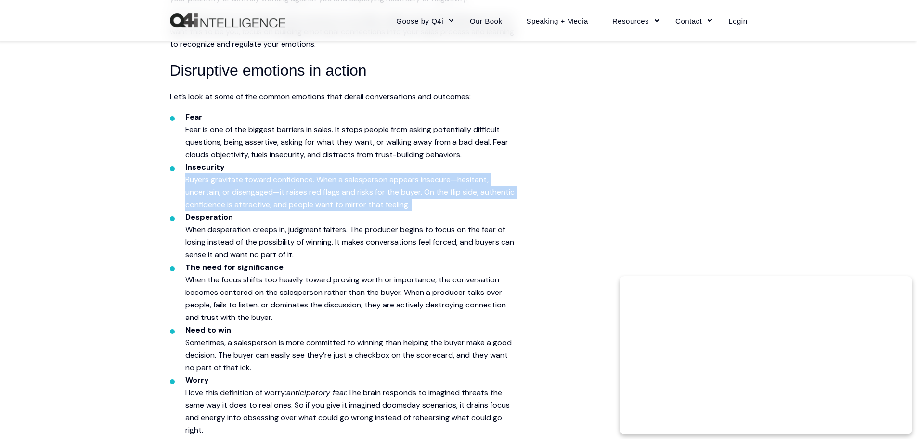
click at [315, 191] on span "Buyers gravitate toward confidence. When a salesperson appears insecure—hesitan…" at bounding box center [349, 191] width 329 height 35
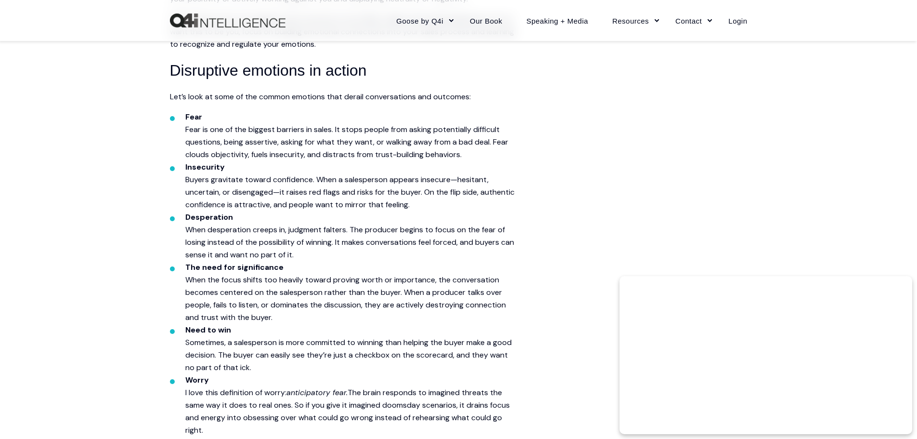
click at [330, 152] on span "Fear is one of the biggest barriers in sales. It stops people from asking poten…" at bounding box center [346, 141] width 323 height 35
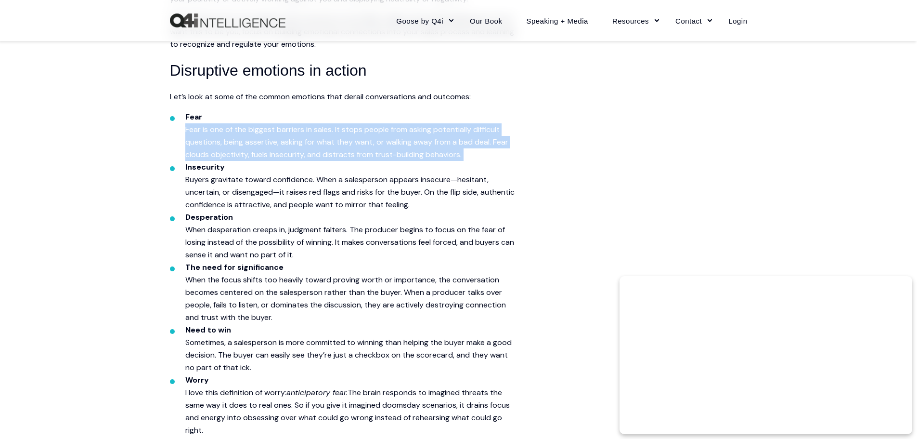
click at [330, 152] on span "Fear is one of the biggest barriers in sales. It stops people from asking poten…" at bounding box center [346, 141] width 323 height 35
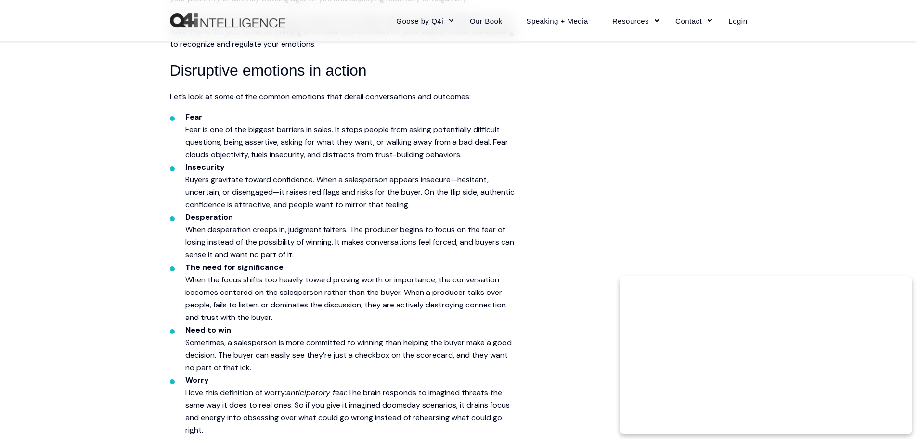
click at [330, 191] on span "Buyers gravitate toward confidence. When a salesperson appears insecure—hesitan…" at bounding box center [349, 191] width 329 height 35
click at [330, 190] on span "Buyers gravitate toward confidence. When a salesperson appears insecure—hesitan…" at bounding box center [349, 191] width 329 height 35
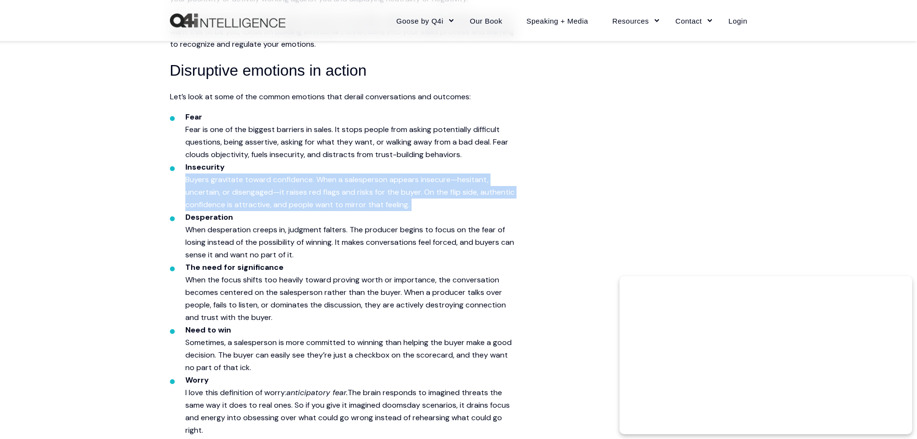
click at [330, 190] on span "Buyers gravitate toward confidence. When a salesperson appears insecure—hesitan…" at bounding box center [349, 191] width 329 height 35
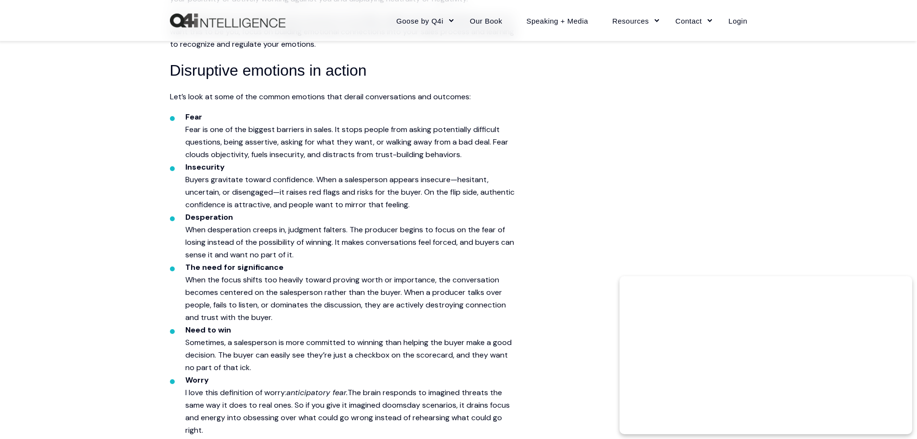
click at [345, 230] on span "When desperation creeps in, judgment falters. The producer begins to focus on t…" at bounding box center [349, 241] width 329 height 35
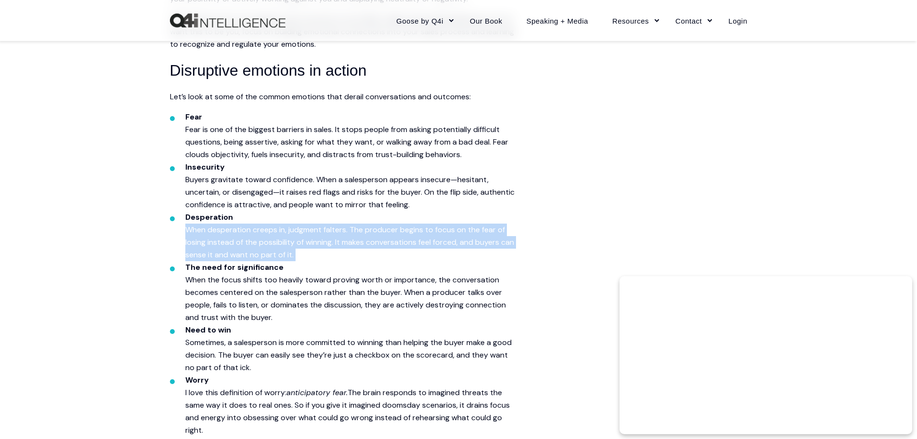
click at [345, 230] on span "When desperation creeps in, judgment falters. The producer begins to focus on t…" at bounding box center [349, 241] width 329 height 35
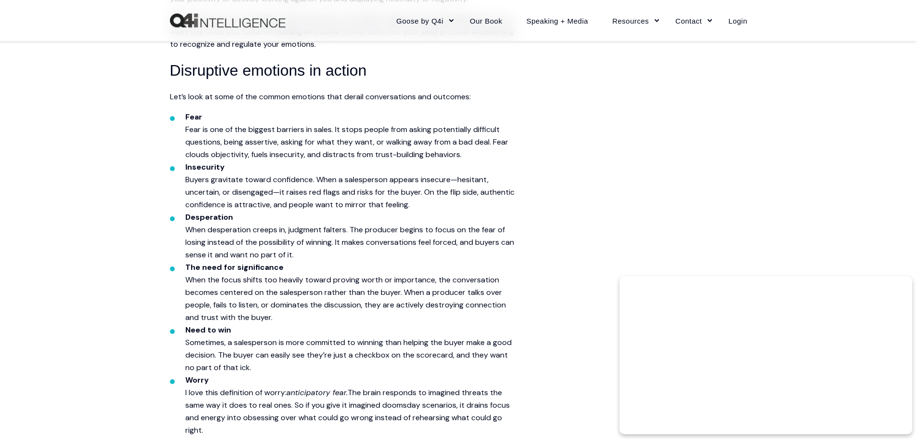
click at [330, 145] on span "Fear is one of the biggest barriers in sales. It stops people from asking poten…" at bounding box center [346, 141] width 323 height 35
click at [332, 188] on span "Buyers gravitate toward confidence. When a salesperson appears insecure—hesitan…" at bounding box center [349, 191] width 329 height 35
click at [324, 141] on span "Fear is one of the biggest barriers in sales. It stops people from asking poten…" at bounding box center [346, 141] width 323 height 35
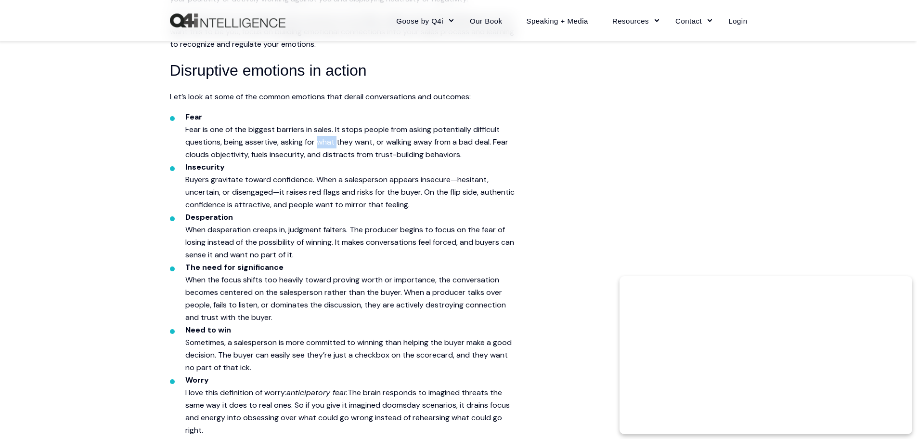
click at [324, 141] on span "Fear is one of the biggest barriers in sales. It stops people from asking poten…" at bounding box center [346, 141] width 323 height 35
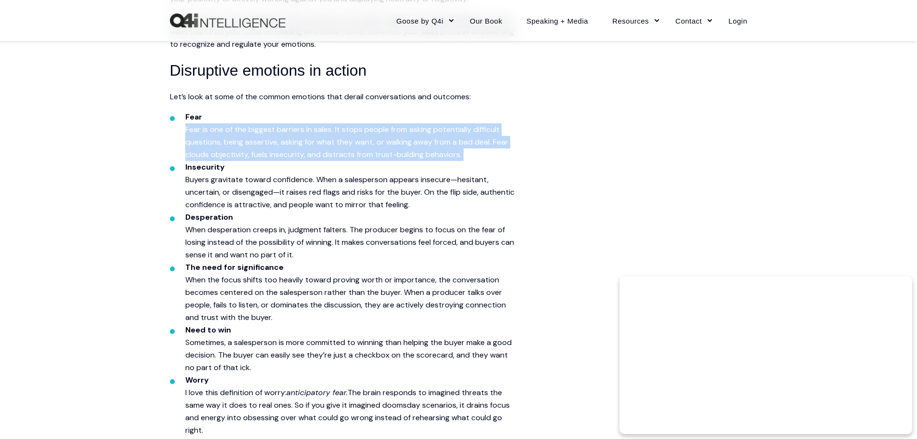
click at [324, 141] on span "Fear is one of the biggest barriers in sales. It stops people from asking poten…" at bounding box center [346, 141] width 323 height 35
click at [346, 138] on span "Fear is one of the biggest barriers in sales. It stops people from asking poten…" at bounding box center [346, 141] width 323 height 35
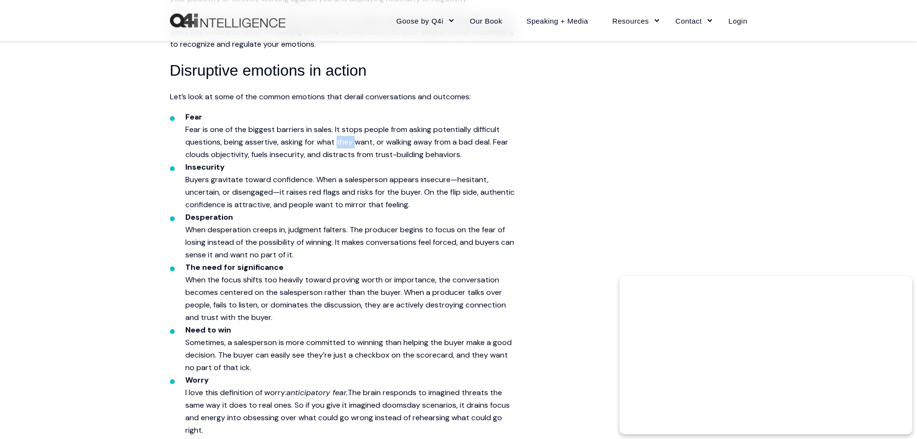
click at [346, 138] on span "Fear is one of the biggest barriers in sales. It stops people from asking poten…" at bounding box center [346, 141] width 323 height 35
click at [183, 191] on ul "Insecurity Buyers gravitate toward confidence. When a salesperson appears insec…" at bounding box center [343, 186] width 347 height 50
click at [317, 152] on span "Fear is one of the biggest barriers in sales. It stops people from asking poten…" at bounding box center [346, 141] width 323 height 35
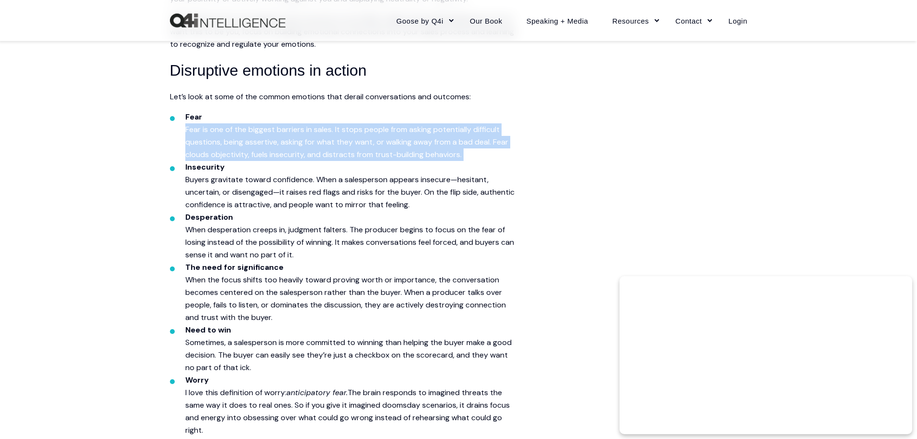
click at [317, 152] on span "Fear is one of the biggest barriers in sales. It stops people from asking poten…" at bounding box center [346, 141] width 323 height 35
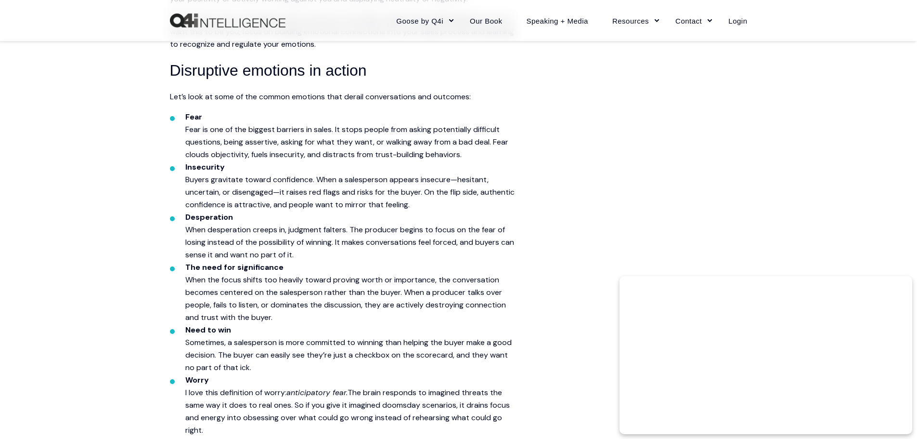
click at [461, 194] on span "Buyers gravitate toward confidence. When a salesperson appears insecure—hesitan…" at bounding box center [349, 191] width 329 height 35
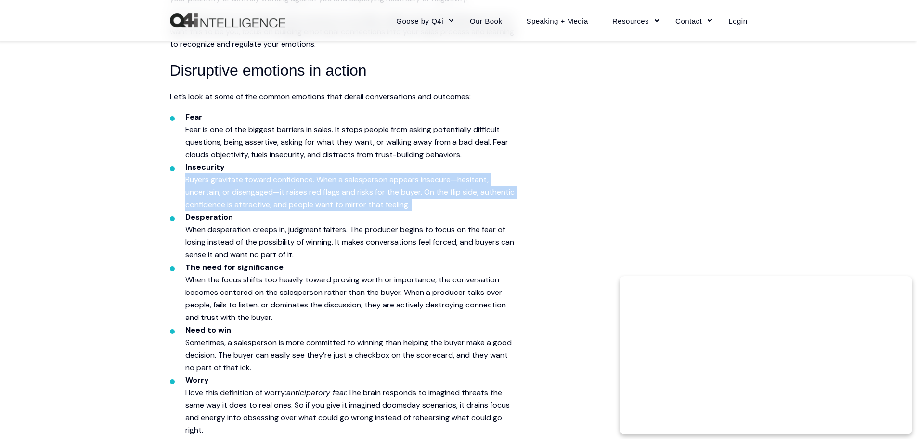
click at [461, 194] on span "Buyers gravitate toward confidence. When a salesperson appears insecure—hesitan…" at bounding box center [349, 191] width 329 height 35
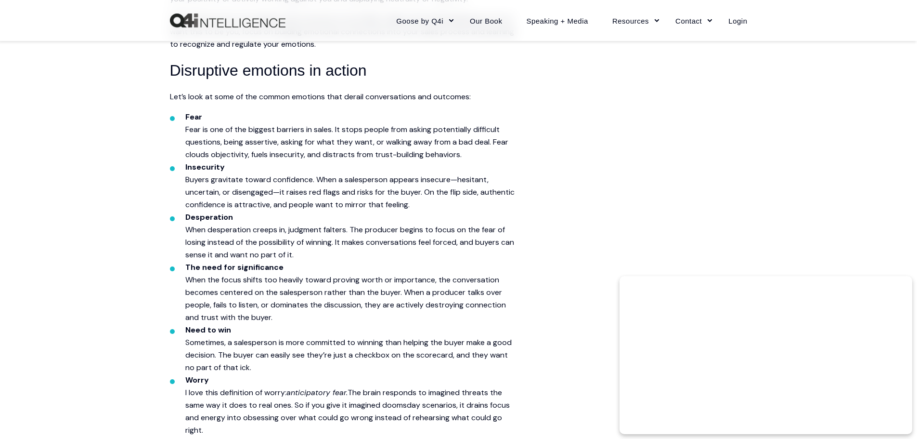
click at [325, 143] on span "Fear is one of the biggest barriers in sales. It stops people from asking poten…" at bounding box center [346, 141] width 323 height 35
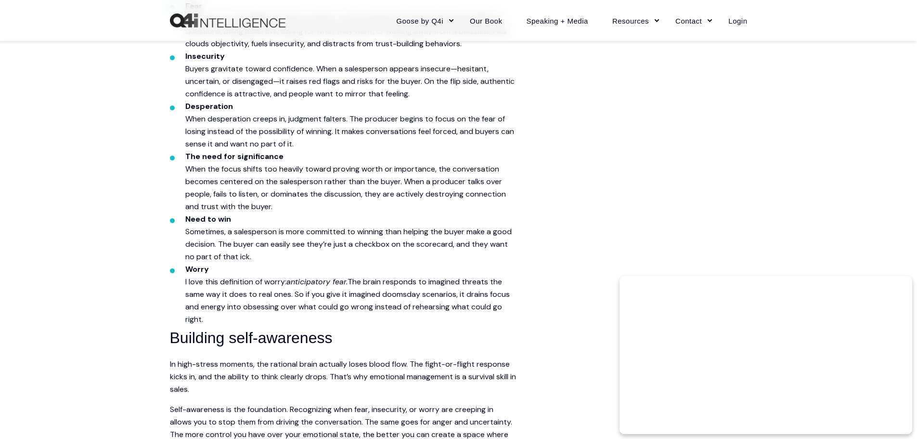
scroll to position [1396, 0]
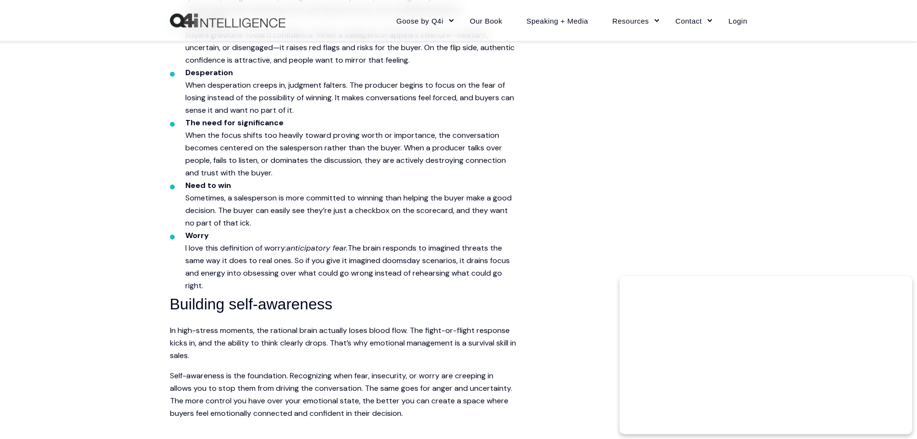
click at [350, 149] on span "When the focus shifts too heavily toward proving worth or importance, the conve…" at bounding box center [345, 154] width 321 height 48
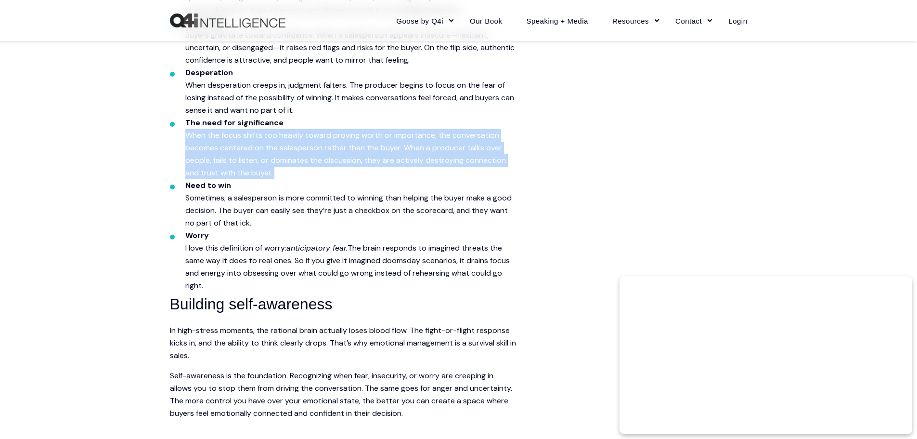
click at [350, 149] on span "When the focus shifts too heavily toward proving worth or importance, the conve…" at bounding box center [345, 154] width 321 height 48
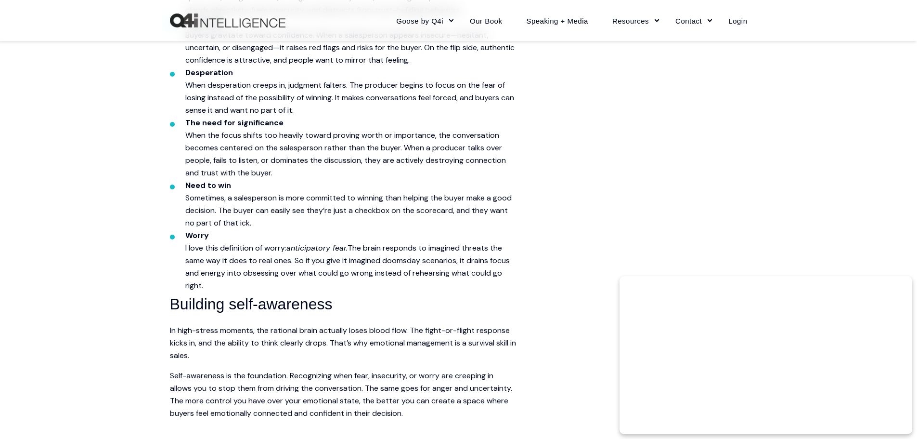
click at [197, 209] on span "Sometimes, a salesperson is more committed to winning than helping the buyer ma…" at bounding box center [348, 210] width 326 height 35
click at [341, 152] on span "When the focus shifts too heavily toward proving worth or importance, the conve…" at bounding box center [345, 154] width 321 height 48
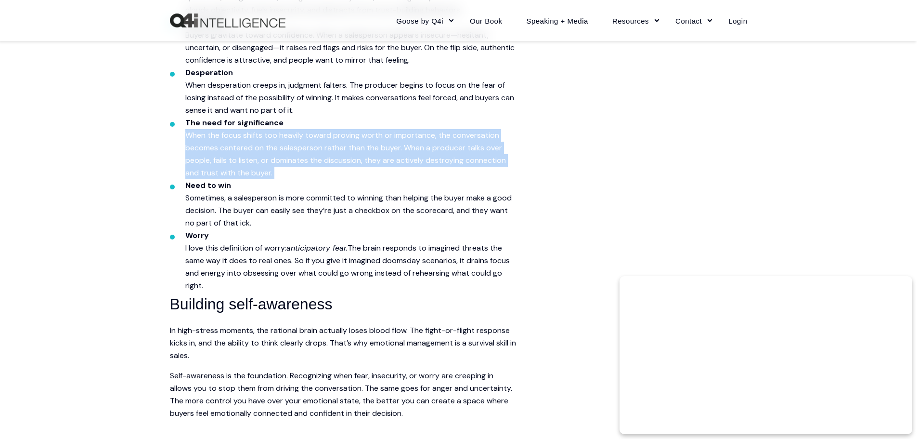
click at [341, 152] on span "When the focus shifts too heavily toward proving worth or importance, the conve…" at bounding box center [345, 154] width 321 height 48
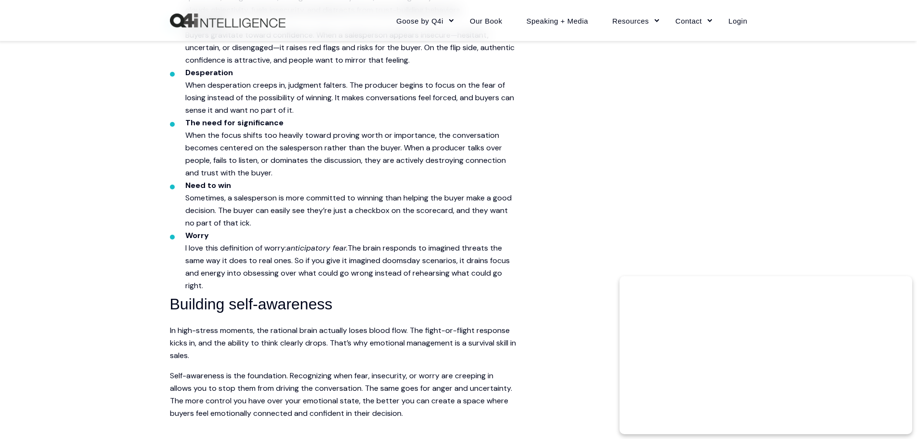
click at [486, 209] on span "Sometimes, a salesperson is more committed to winning than helping the buyer ma…" at bounding box center [348, 210] width 326 height 35
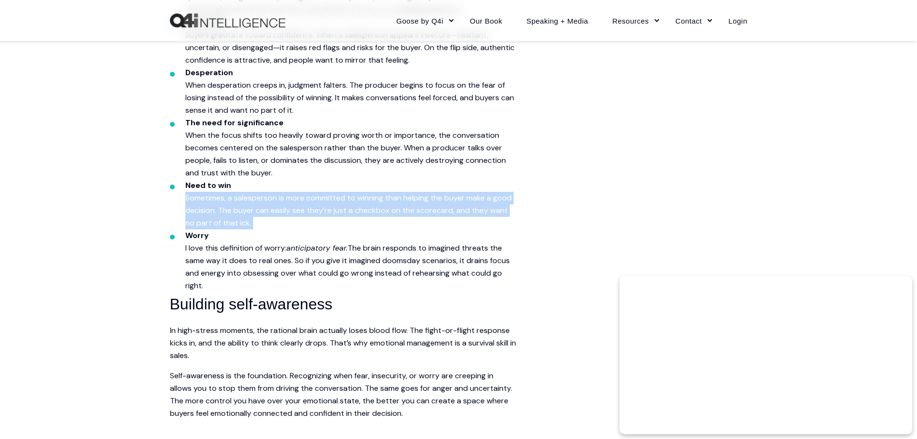
click at [486, 209] on span "Sometimes, a salesperson is more committed to winning than helping the buyer ma…" at bounding box center [348, 210] width 326 height 35
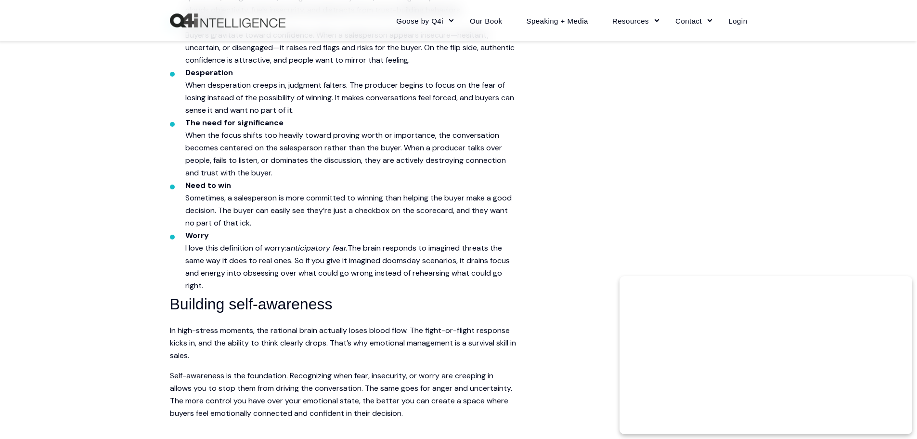
click at [333, 143] on span "When the focus shifts too heavily toward proving worth or importance, the conve…" at bounding box center [345, 154] width 321 height 48
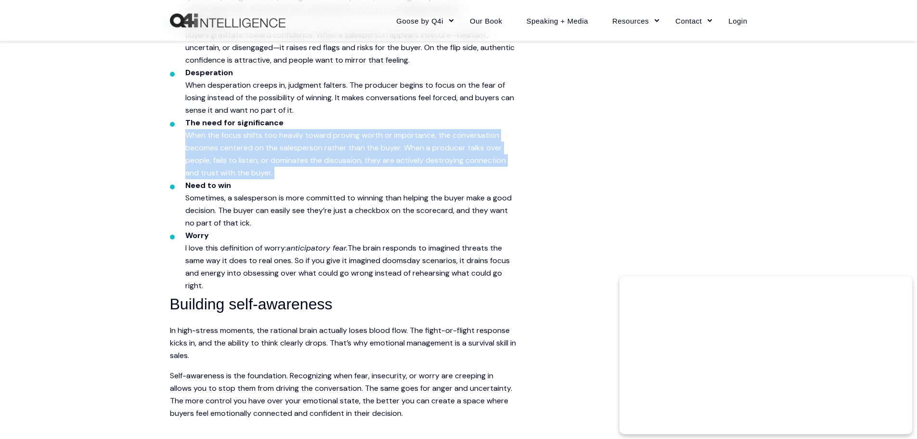
click at [333, 143] on span "When the focus shifts too heavily toward proving worth or importance, the conve…" at bounding box center [345, 154] width 321 height 48
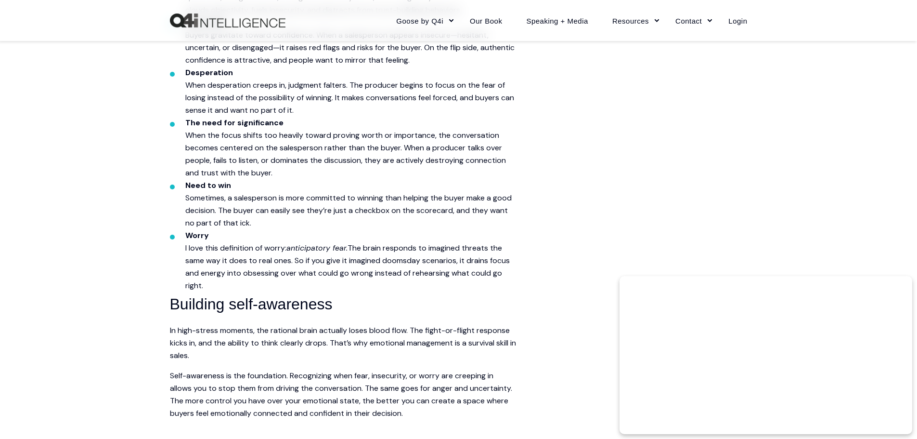
click at [185, 213] on span "Sometimes, a salesperson is more committed to winning than helping the buyer ma…" at bounding box center [348, 210] width 326 height 35
click at [326, 148] on span "When the focus shifts too heavily toward proving worth or importance, the conve…" at bounding box center [345, 154] width 321 height 48
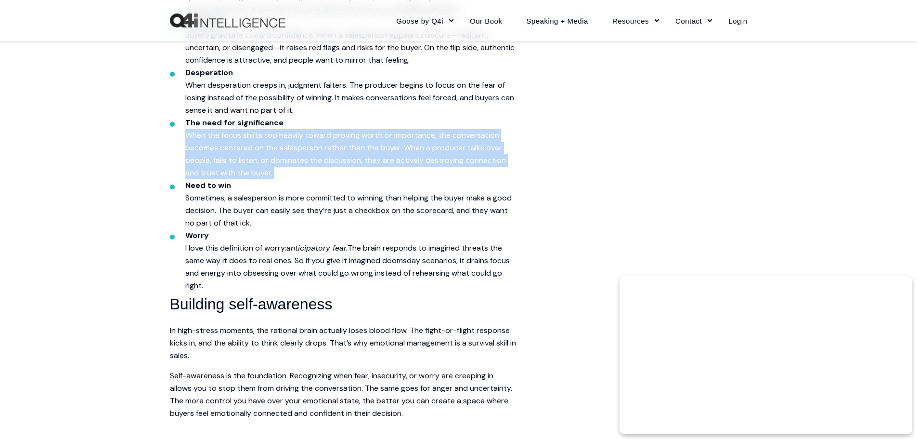
click at [326, 148] on span "When the focus shifts too heavily toward proving worth or importance, the conve…" at bounding box center [345, 154] width 321 height 48
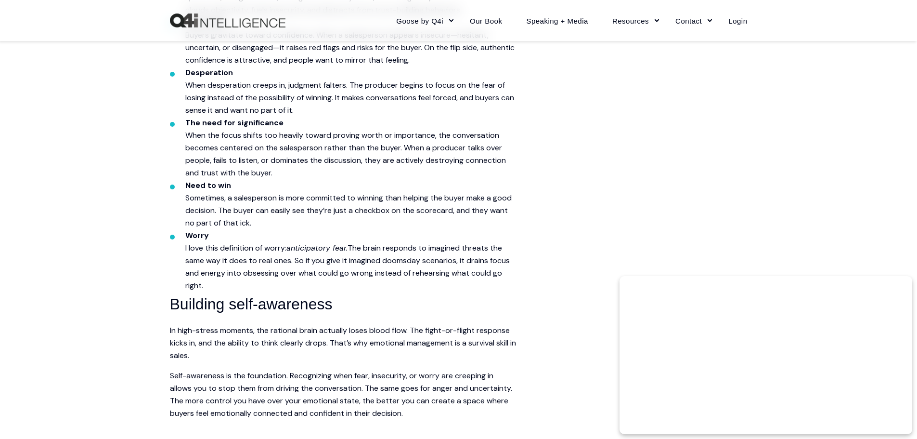
click at [504, 217] on li "Need to win Sometimes, a salesperson is more committed to winning than helping …" at bounding box center [350, 204] width 331 height 50
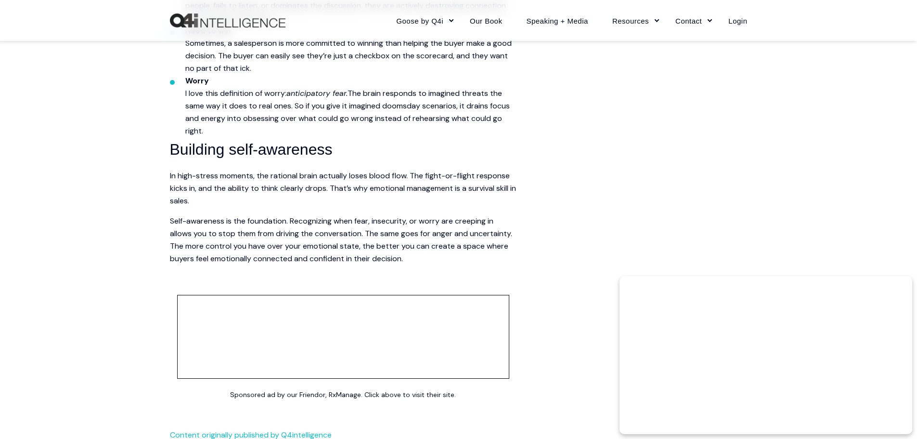
scroll to position [1492, 0]
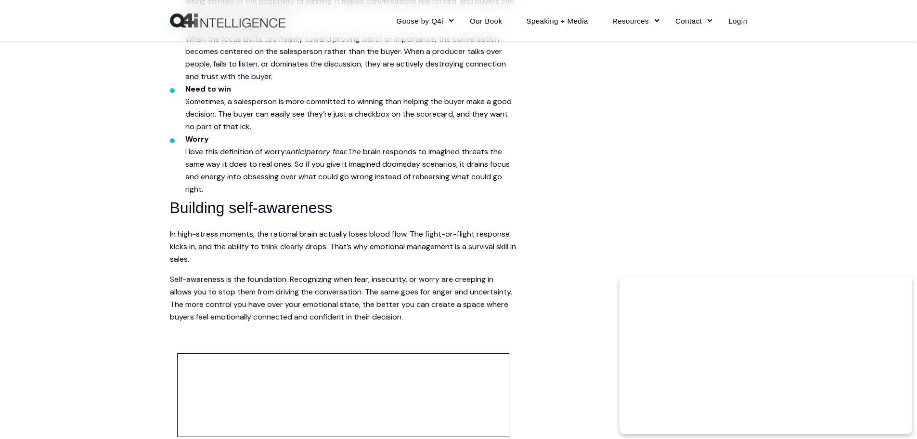
click at [344, 237] on span "In high-stress moments, the rational brain actually loses blood flow. The fight…" at bounding box center [343, 246] width 346 height 35
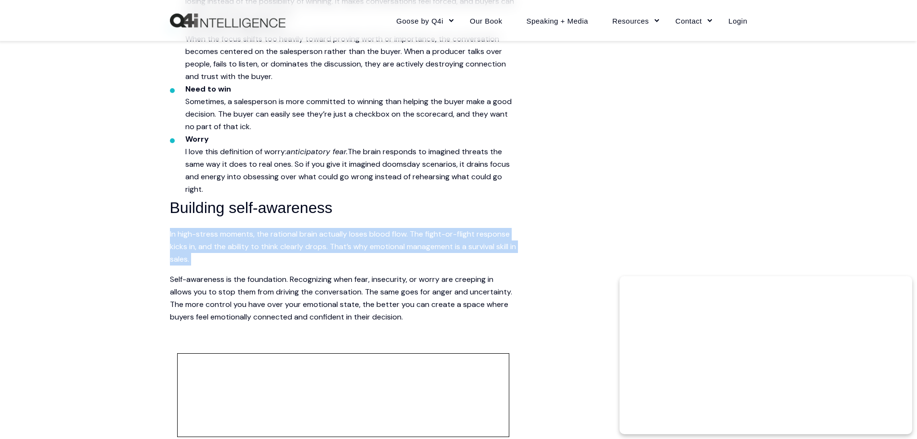
click at [344, 237] on span "In high-stress moments, the rational brain actually loses blood flow. The fight…" at bounding box center [343, 246] width 346 height 35
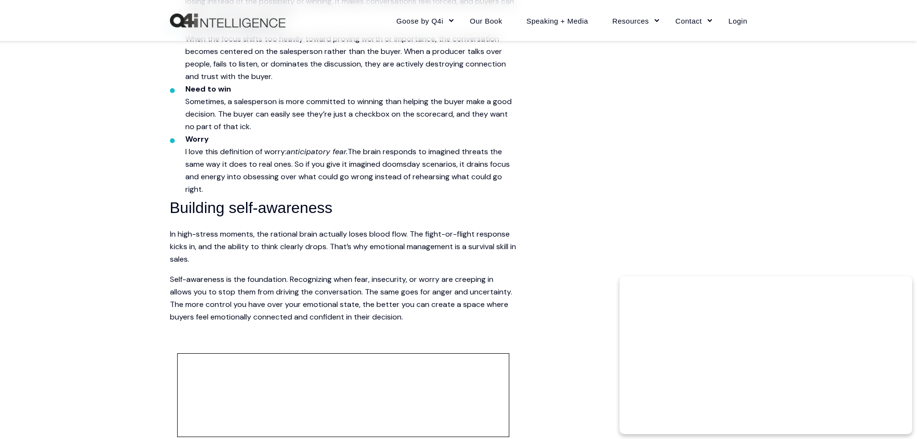
click at [186, 307] on span "Self-awareness is the foundation. Recognizing when fear, insecurity, or worry a…" at bounding box center [341, 298] width 342 height 48
click at [315, 237] on span "In high-stress moments, the rational brain actually loses blood flow. The fight…" at bounding box center [343, 246] width 346 height 35
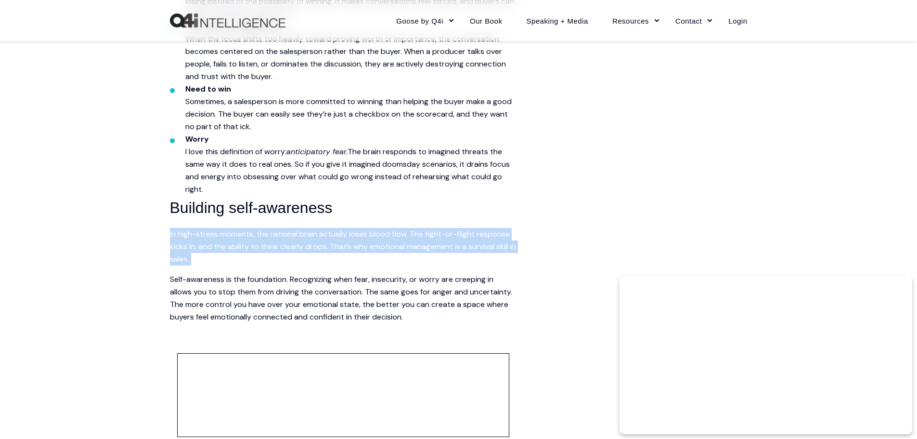
click at [315, 237] on span "In high-stress moments, the rational brain actually loses blood flow. The fight…" at bounding box center [343, 246] width 346 height 35
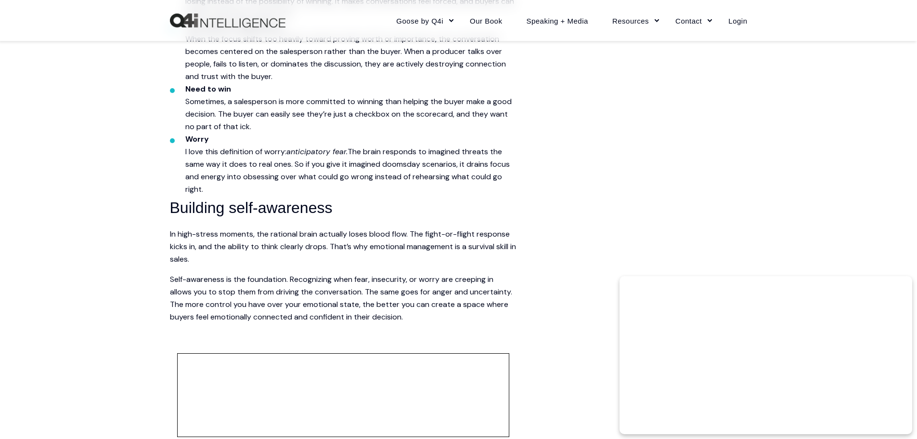
click at [492, 297] on p "Self-awareness is the foundation. Recognizing when fear, insecurity, or worry a…" at bounding box center [343, 298] width 347 height 50
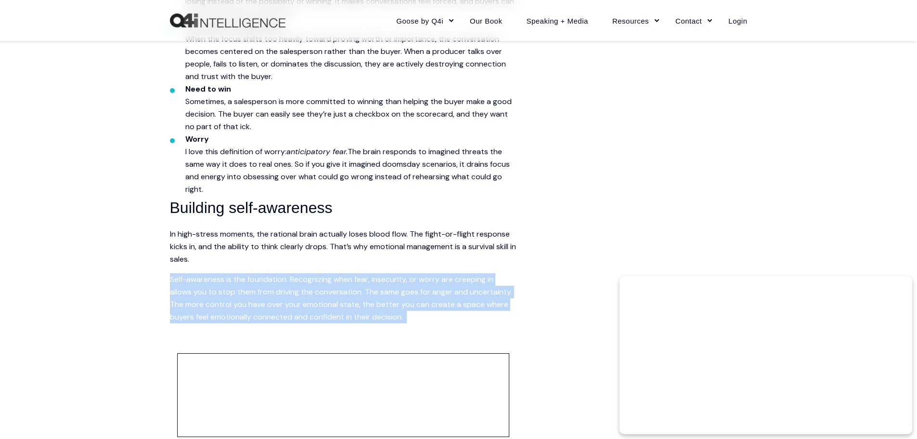
click at [492, 297] on p "Self-awareness is the foundation. Recognizing when fear, insecurity, or worry a…" at bounding box center [343, 298] width 347 height 50
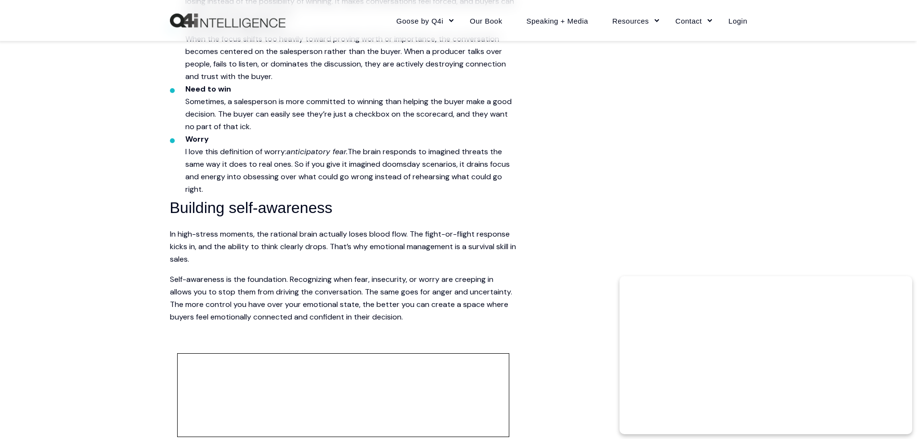
click at [334, 230] on span "In high-stress moments, the rational brain actually loses blood flow. The fight…" at bounding box center [343, 246] width 346 height 35
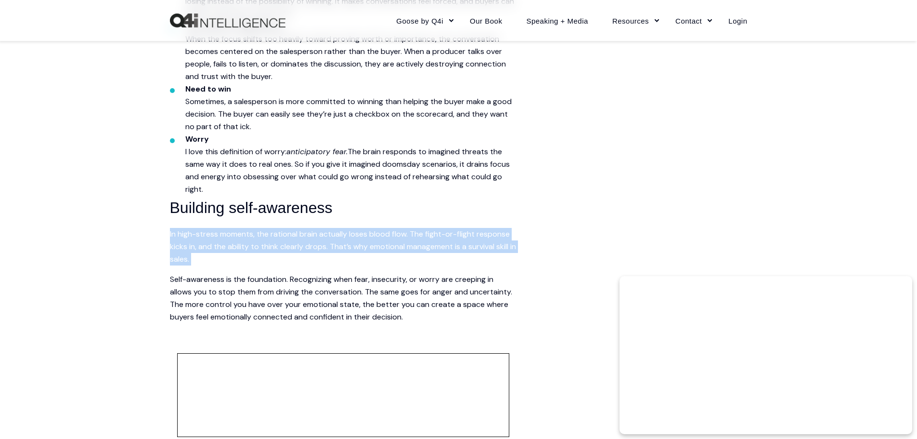
click at [334, 230] on span "In high-stress moments, the rational brain actually loses blood flow. The fight…" at bounding box center [343, 246] width 346 height 35
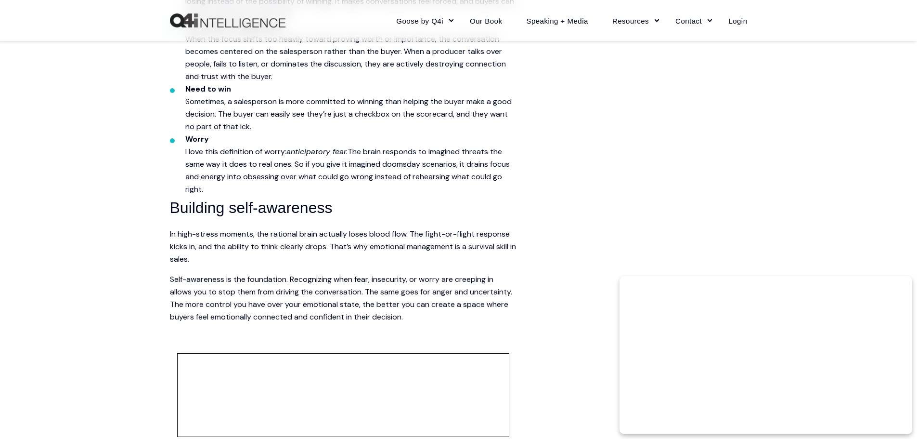
click at [180, 305] on span "Self-awareness is the foundation. Recognizing when fear, insecurity, or worry a…" at bounding box center [341, 298] width 342 height 48
click at [307, 232] on span "In high-stress moments, the rational brain actually loses blood flow. The fight…" at bounding box center [343, 246] width 346 height 35
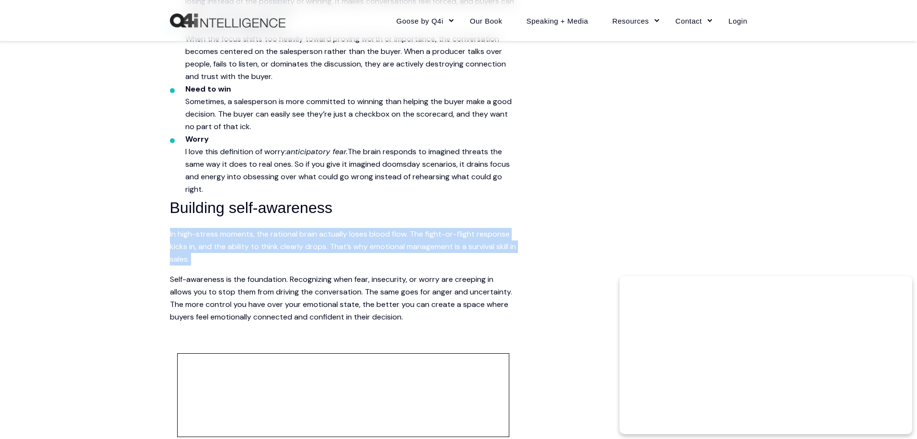
click at [307, 232] on span "In high-stress moments, the rational brain actually loses blood flow. The fight…" at bounding box center [343, 246] width 346 height 35
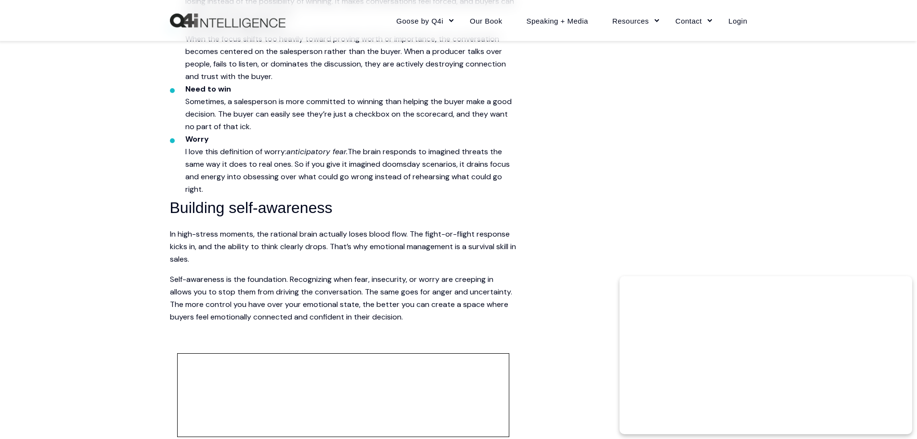
click at [485, 292] on span "Self-awareness is the foundation. Recognizing when fear, insecurity, or worry a…" at bounding box center [341, 298] width 342 height 48
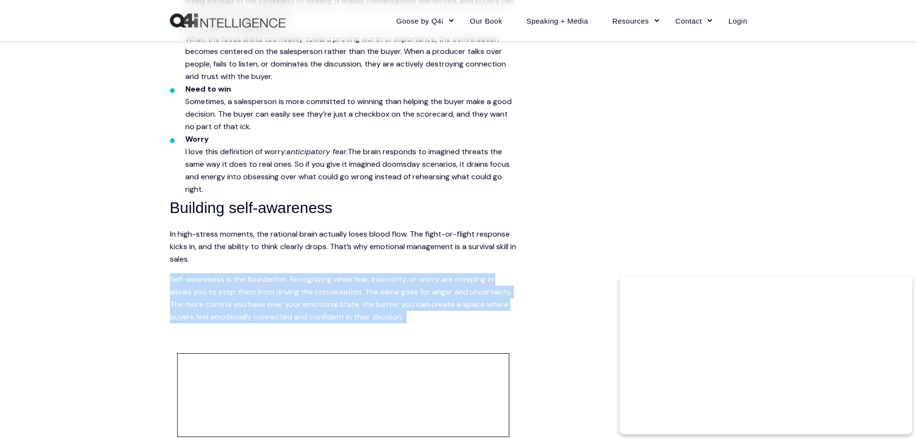
click at [485, 292] on span "Self-awareness is the foundation. Recognizing when fear, insecurity, or worry a…" at bounding box center [341, 298] width 342 height 48
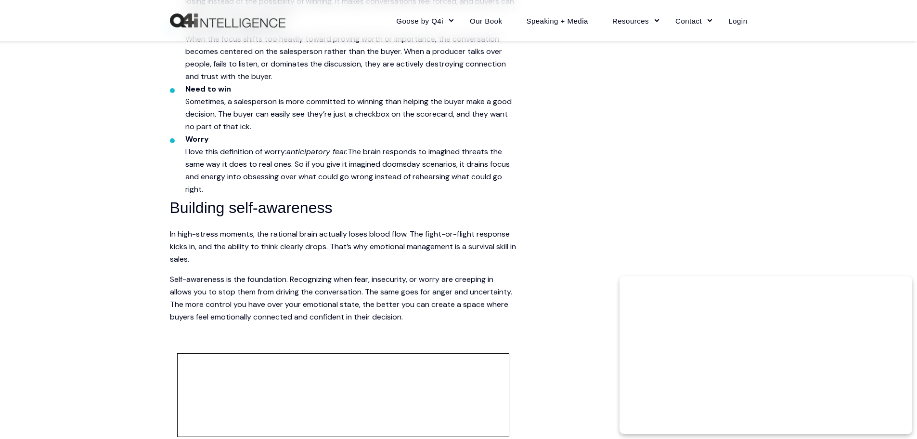
click at [442, 250] on span "In high-stress moments, the rational brain actually loses blood flow. The fight…" at bounding box center [343, 246] width 346 height 35
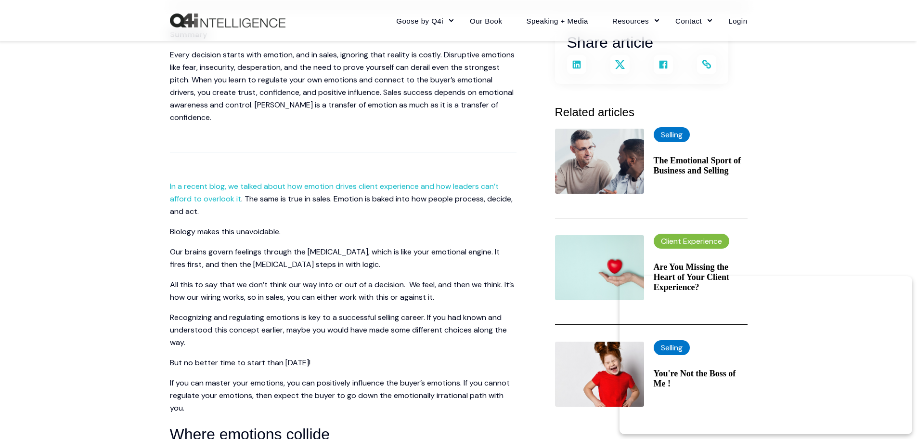
scroll to position [96, 0]
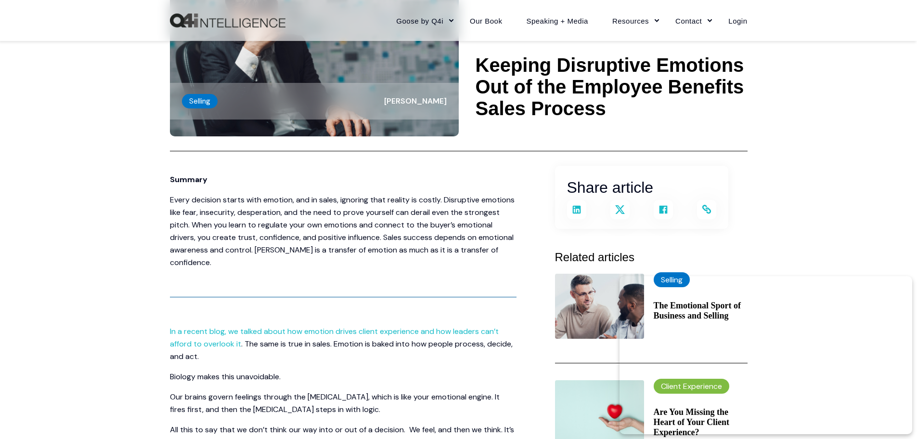
click at [244, 104] on div "Selling Wendy Keneipp" at bounding box center [314, 101] width 289 height 37
click at [198, 103] on label "Selling" at bounding box center [200, 101] width 36 height 14
click at [413, 98] on span "Wendy Keneipp" at bounding box center [415, 101] width 63 height 10
drag, startPoint x: 413, startPoint y: 98, endPoint x: 449, endPoint y: 103, distance: 36.4
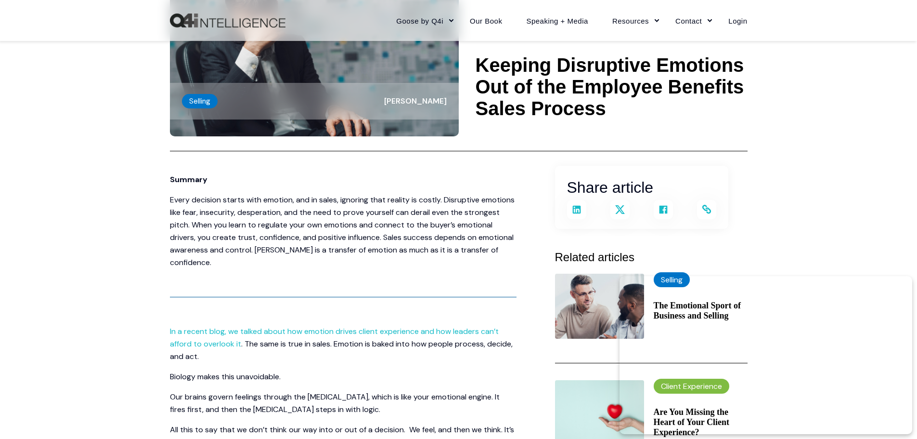
click at [443, 103] on span "Wendy Keneipp" at bounding box center [415, 101] width 63 height 10
click at [203, 101] on label "Selling" at bounding box center [200, 101] width 36 height 14
click at [421, 100] on span "Wendy Keneipp" at bounding box center [415, 101] width 63 height 10
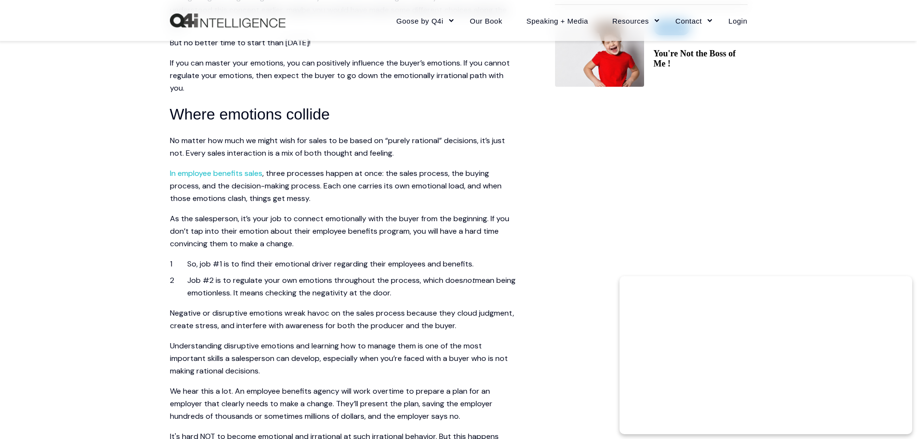
scroll to position [578, 0]
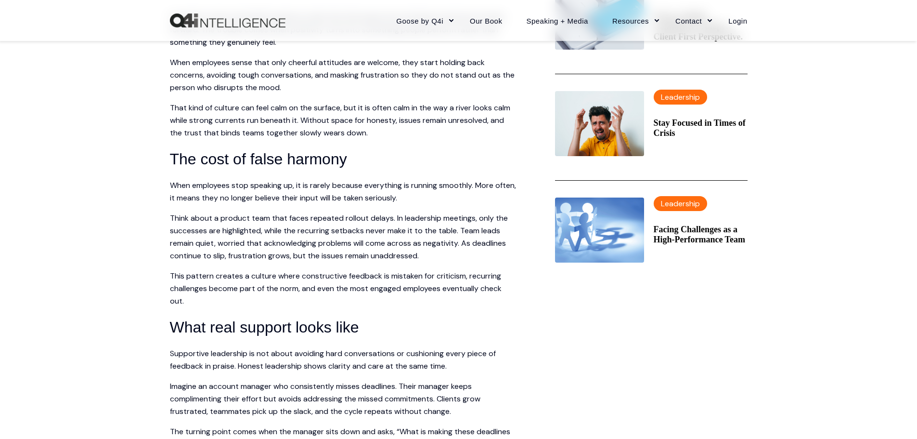
scroll to position [433, 0]
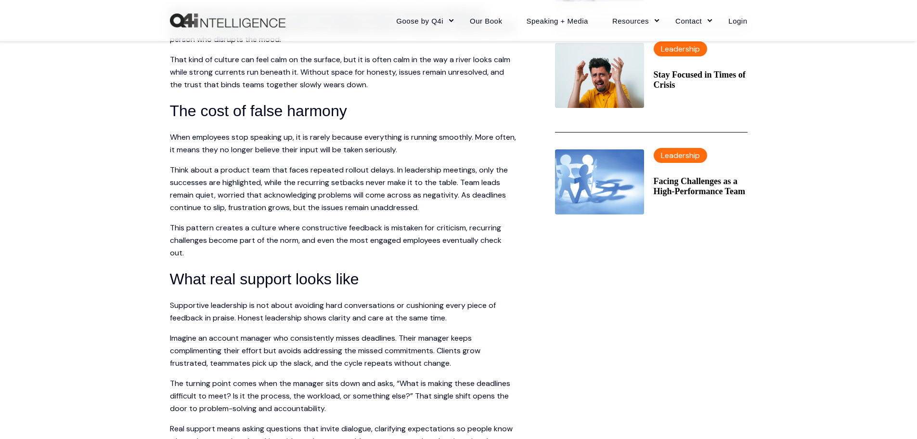
click at [331, 142] on p "When employees stop speaking up, it is rarely because everything is running smo…" at bounding box center [343, 143] width 347 height 25
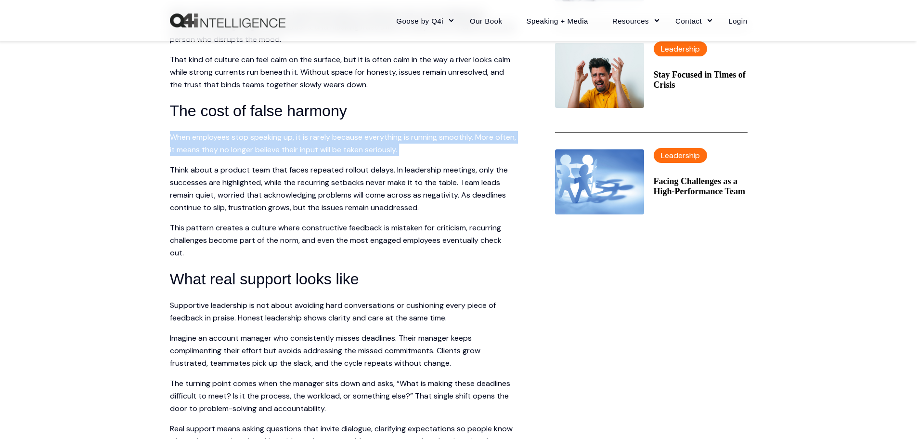
click at [331, 142] on p "When employees stop speaking up, it is rarely because everything is running smo…" at bounding box center [343, 143] width 347 height 25
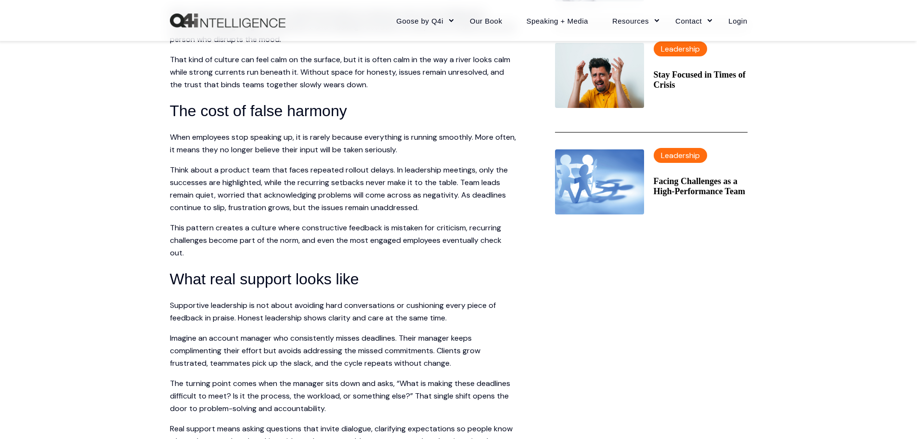
click at [324, 180] on p "Think about a product team that faces repeated rollout delays. In leadership me…" at bounding box center [343, 189] width 347 height 50
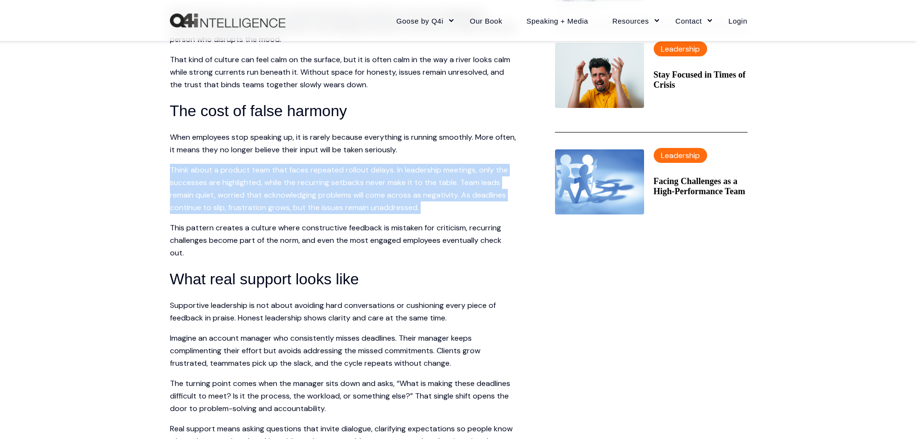
click at [324, 180] on p "Think about a product team that faces repeated rollout delays. In leadership me…" at bounding box center [343, 189] width 347 height 50
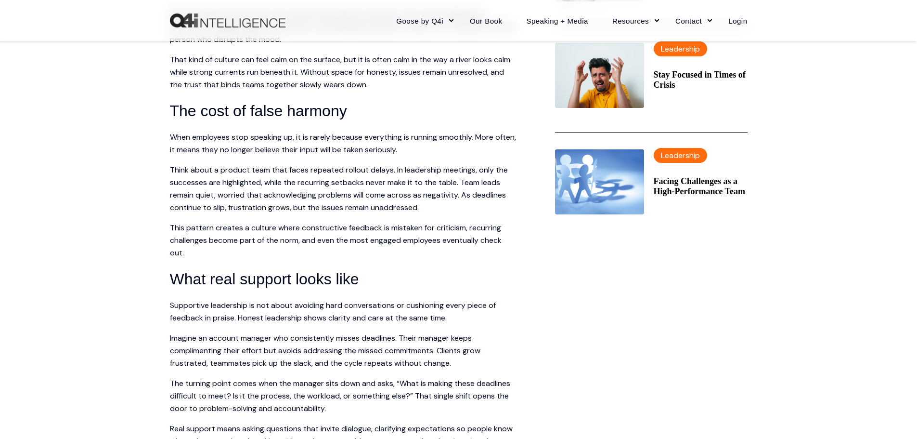
click at [323, 239] on p "This pattern creates a culture where constructive feedback is mistaken for crit…" at bounding box center [343, 240] width 347 height 38
click at [318, 185] on p "Think about a product team that faces repeated rollout delays. In leadership me…" at bounding box center [343, 189] width 347 height 50
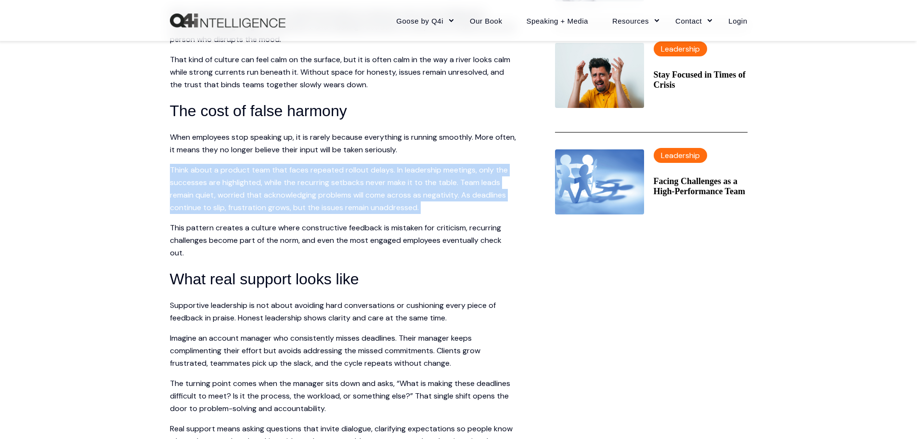
click at [318, 185] on p "Think about a product team that faces repeated rollout delays. In leadership me…" at bounding box center [343, 189] width 347 height 50
click at [320, 143] on p "When employees stop speaking up, it is rarely because everything is running smo…" at bounding box center [343, 143] width 347 height 25
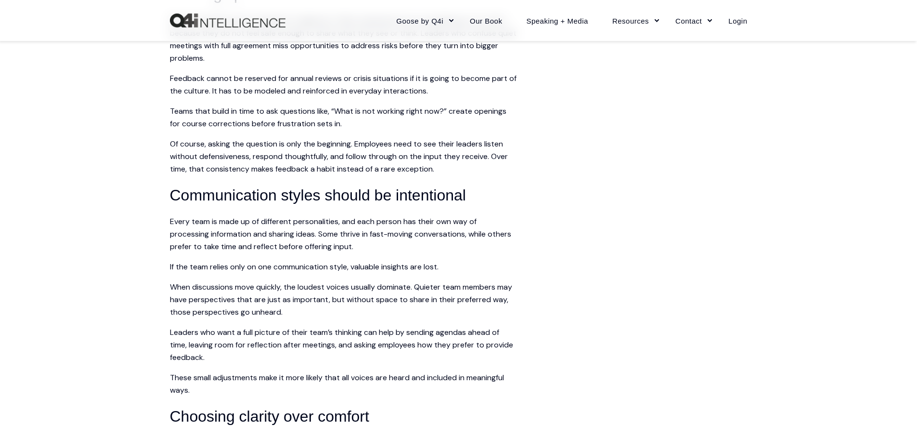
scroll to position [915, 0]
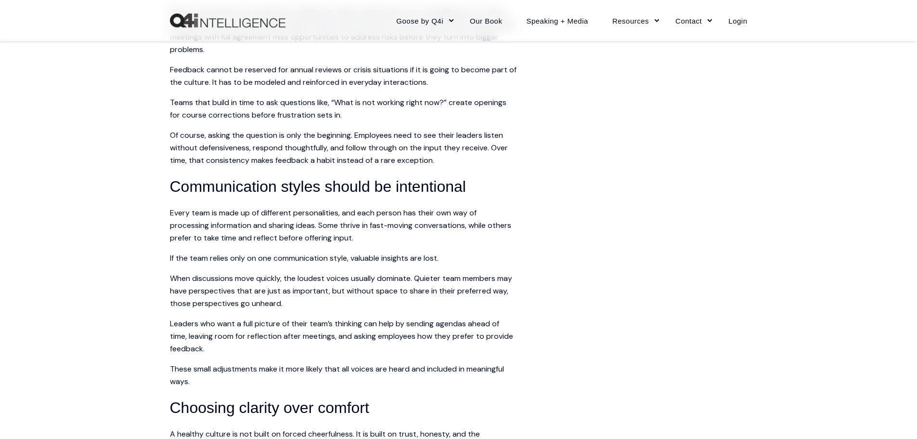
click at [312, 220] on p "Every team is made up of different personalities, and each person has their own…" at bounding box center [343, 226] width 347 height 38
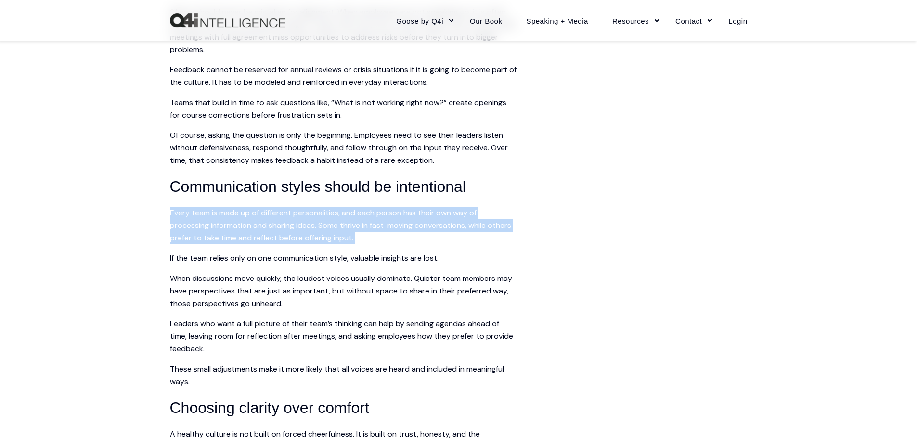
click at [312, 220] on p "Every team is made up of different personalities, and each person has their own…" at bounding box center [343, 226] width 347 height 38
click at [322, 239] on p "Every team is made up of different personalities, and each person has their own…" at bounding box center [343, 226] width 347 height 38
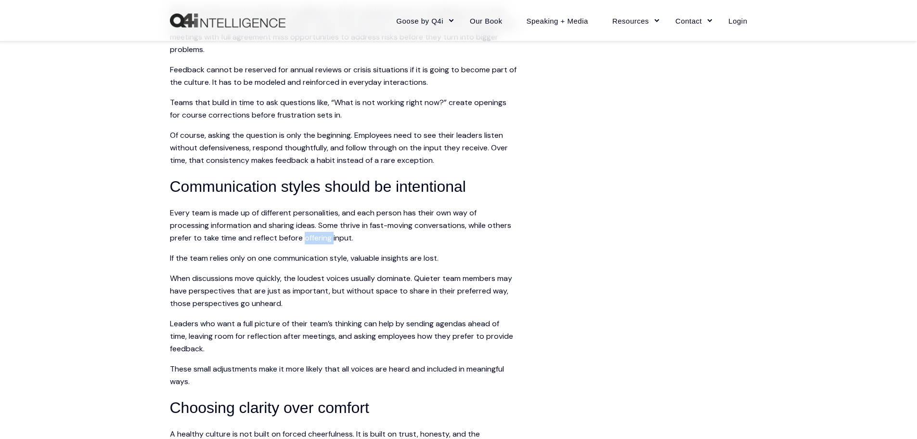
click at [322, 239] on p "Every team is made up of different personalities, and each person has their own…" at bounding box center [343, 226] width 347 height 38
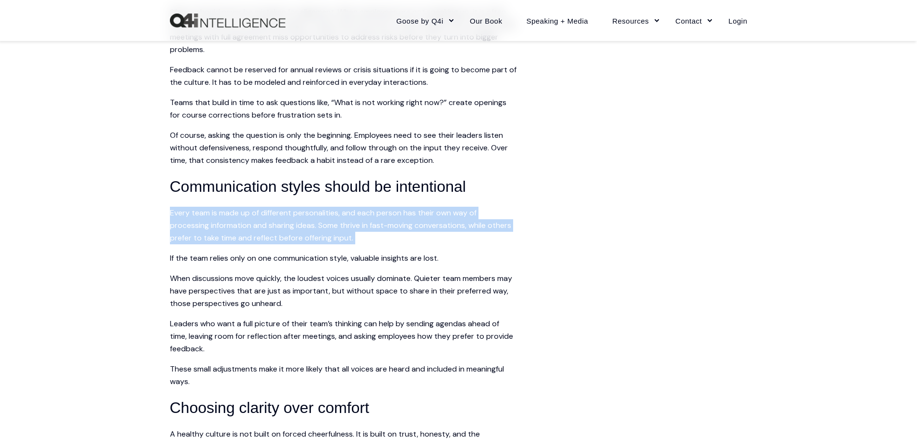
click at [322, 239] on p "Every team is made up of different personalities, and each person has their own…" at bounding box center [343, 226] width 347 height 38
click at [323, 217] on p "Every team is made up of different personalities, and each person has their own…" at bounding box center [343, 226] width 347 height 38
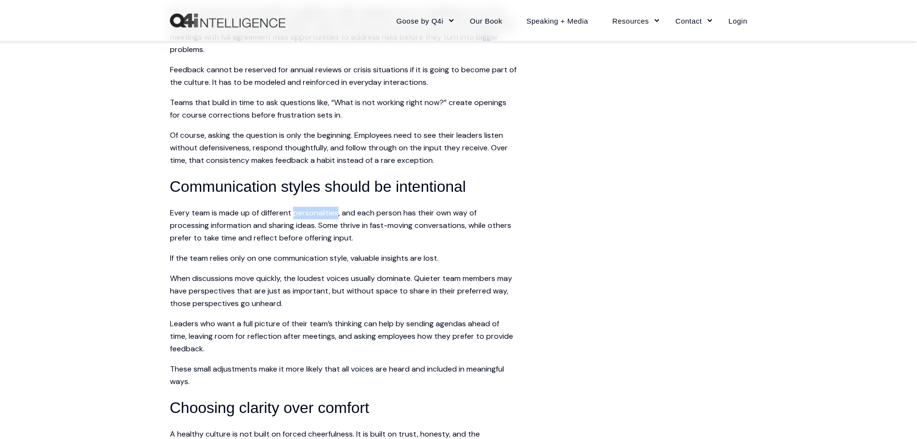
click at [323, 217] on p "Every team is made up of different personalities, and each person has their own…" at bounding box center [343, 226] width 347 height 38
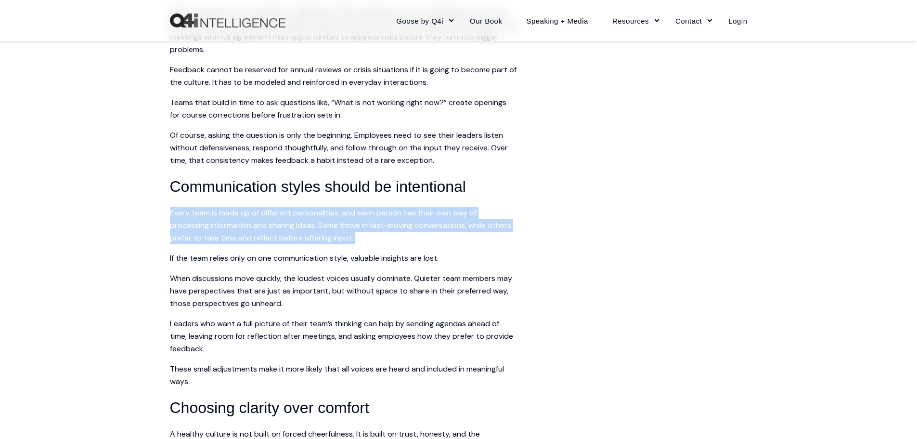
click at [323, 217] on p "Every team is made up of different personalities, and each person has their own…" at bounding box center [343, 226] width 347 height 38
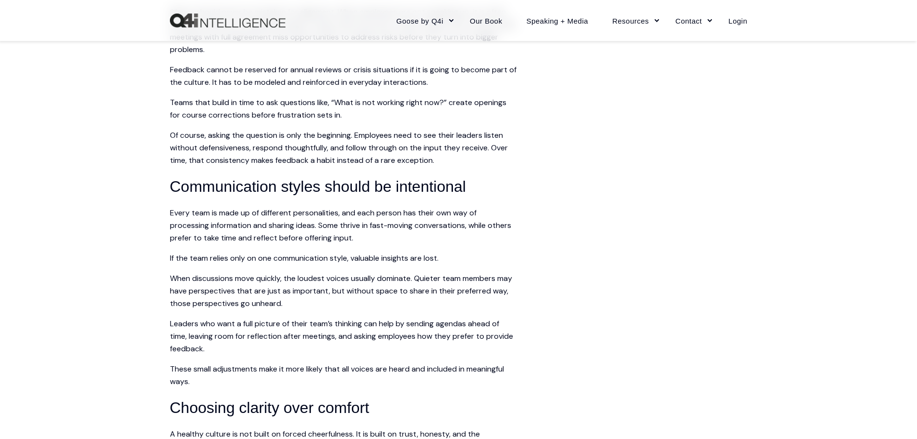
click at [337, 291] on p "When discussions move quickly, the loudest voices usually dominate. Quieter tea…" at bounding box center [343, 291] width 347 height 38
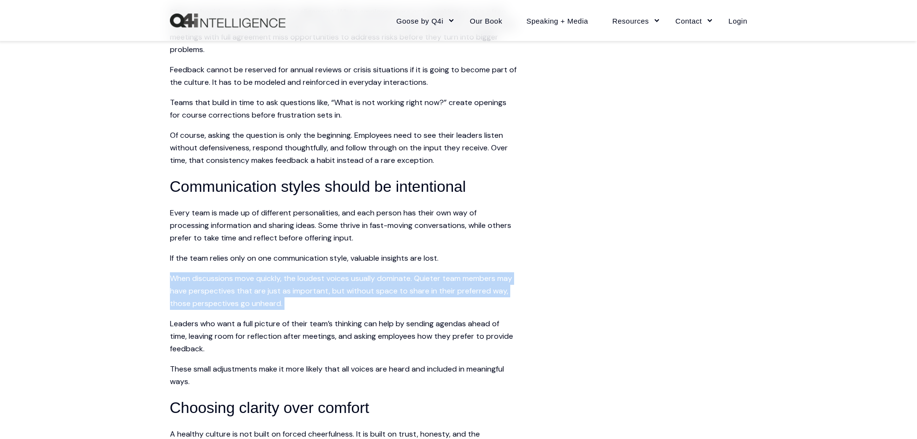
click at [337, 291] on p "When discussions move quickly, the loudest voices usually dominate. Quieter tea…" at bounding box center [343, 291] width 347 height 38
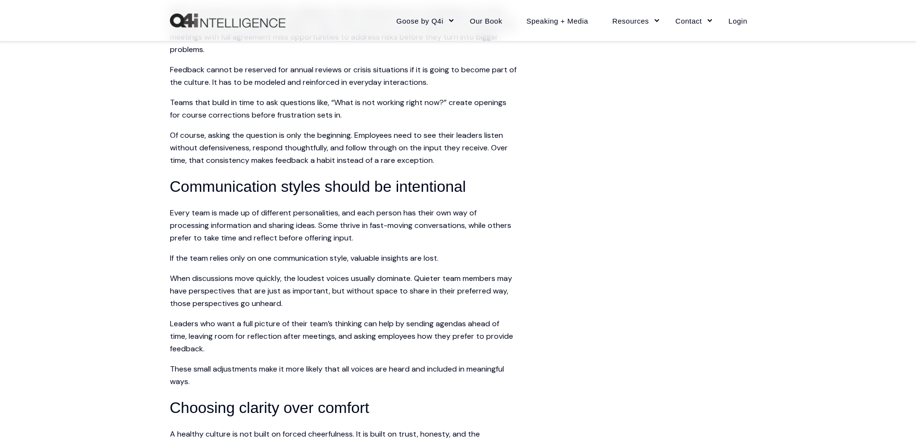
click at [343, 242] on p "Every team is made up of different personalities, and each person has their own…" at bounding box center [343, 226] width 347 height 38
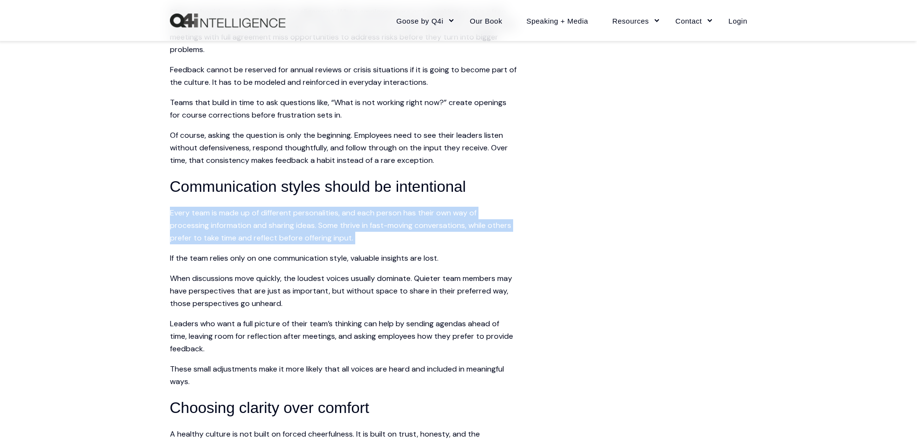
click at [343, 242] on p "Every team is made up of different personalities, and each person has their own…" at bounding box center [343, 226] width 347 height 38
click at [352, 229] on p "Every team is made up of different personalities, and each person has their own…" at bounding box center [343, 226] width 347 height 38
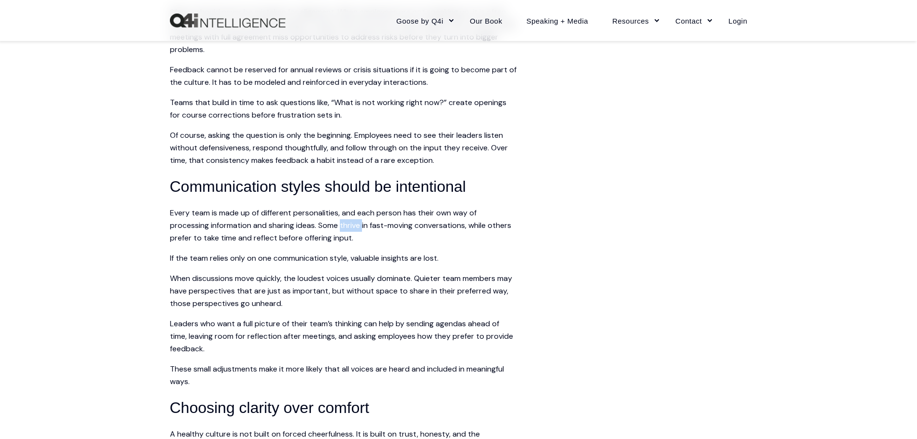
click at [352, 229] on p "Every team is made up of different personalities, and each person has their own…" at bounding box center [343, 226] width 347 height 38
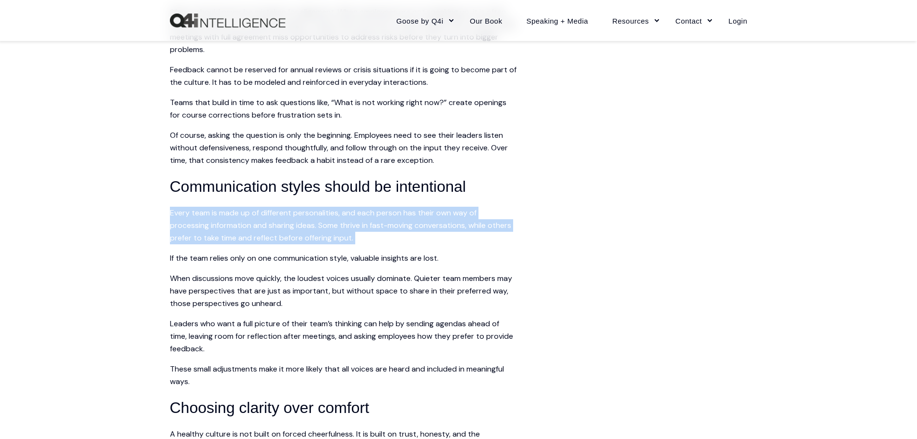
click at [344, 223] on p "Every team is made up of different personalities, and each person has their own…" at bounding box center [343, 226] width 347 height 38
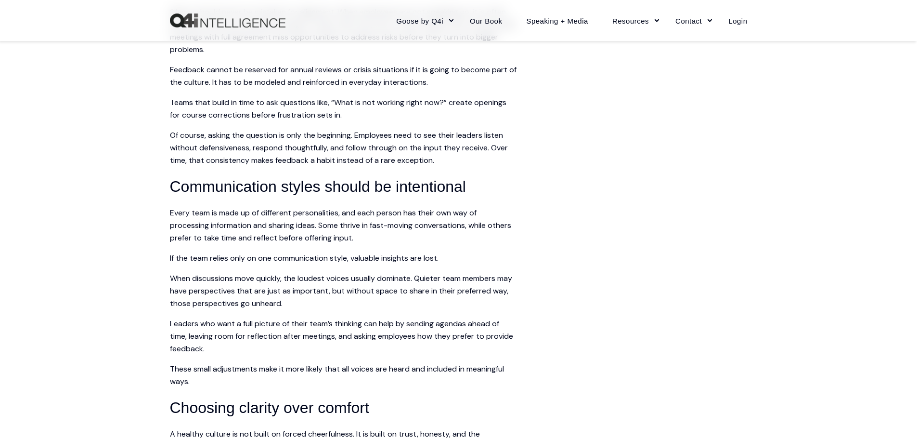
click at [324, 280] on p "When discussions move quickly, the loudest voices usually dominate. Quieter tea…" at bounding box center [343, 291] width 347 height 38
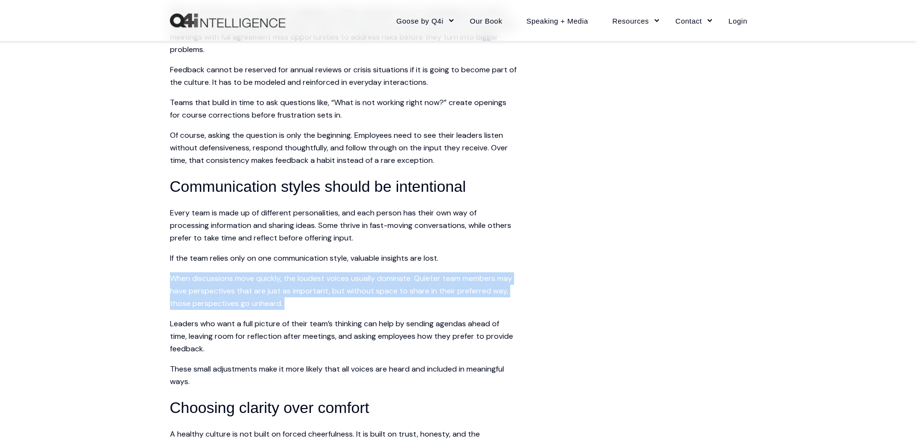
click at [324, 280] on p "When discussions move quickly, the loudest voices usually dominate. Quieter tea…" at bounding box center [343, 291] width 347 height 38
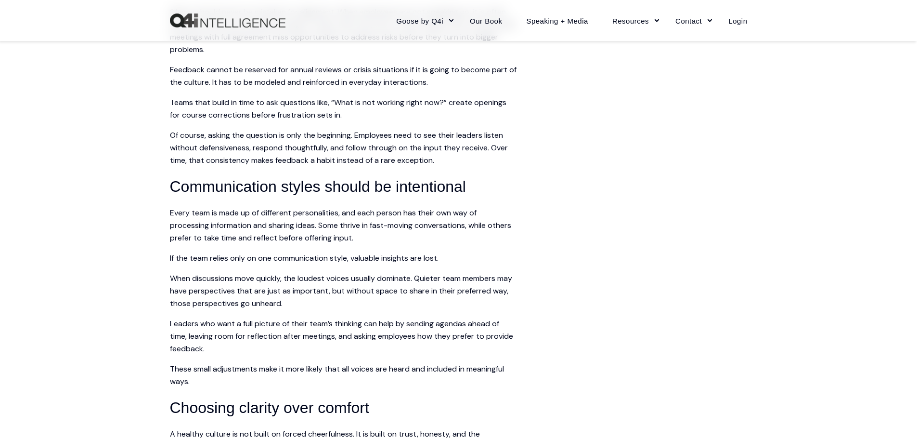
click at [331, 224] on p "Every team is made up of different personalities, and each person has their own…" at bounding box center [343, 226] width 347 height 38
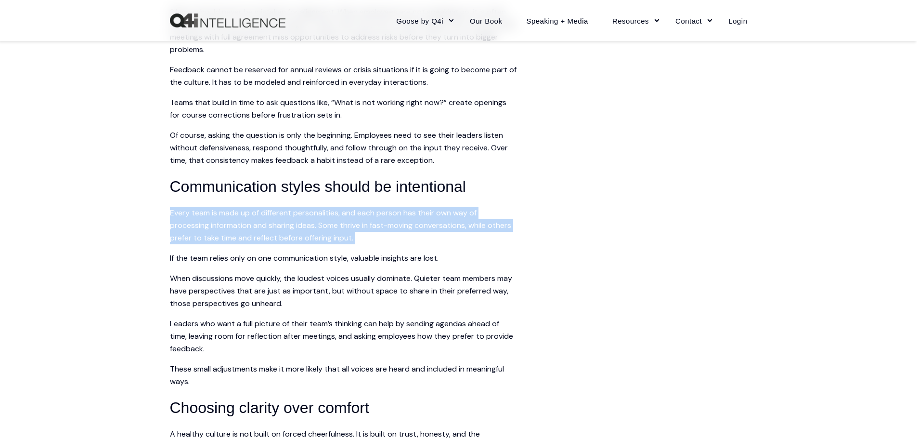
click at [331, 224] on p "Every team is made up of different personalities, and each person has their own…" at bounding box center [343, 226] width 347 height 38
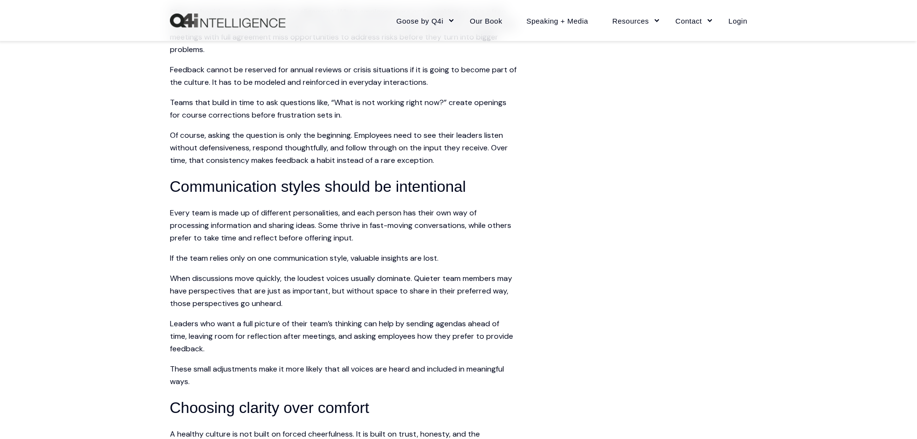
click at [319, 279] on p "When discussions move quickly, the loudest voices usually dominate. Quieter tea…" at bounding box center [343, 291] width 347 height 38
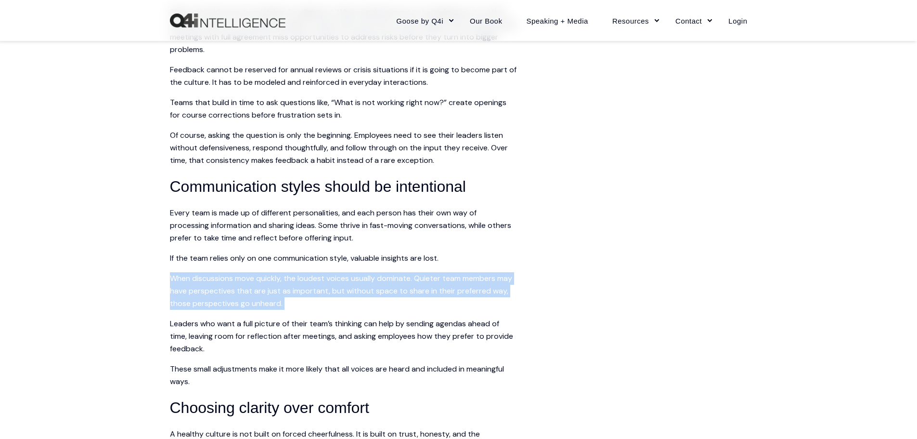
click at [319, 279] on p "When discussions move quickly, the loudest voices usually dominate. Quieter tea…" at bounding box center [343, 291] width 347 height 38
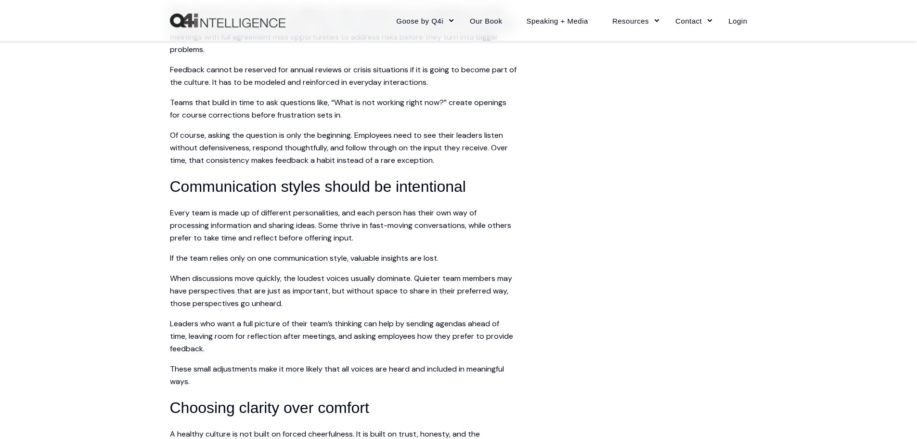
click at [326, 225] on p "Every team is made up of different personalities, and each person has their own…" at bounding box center [343, 226] width 347 height 38
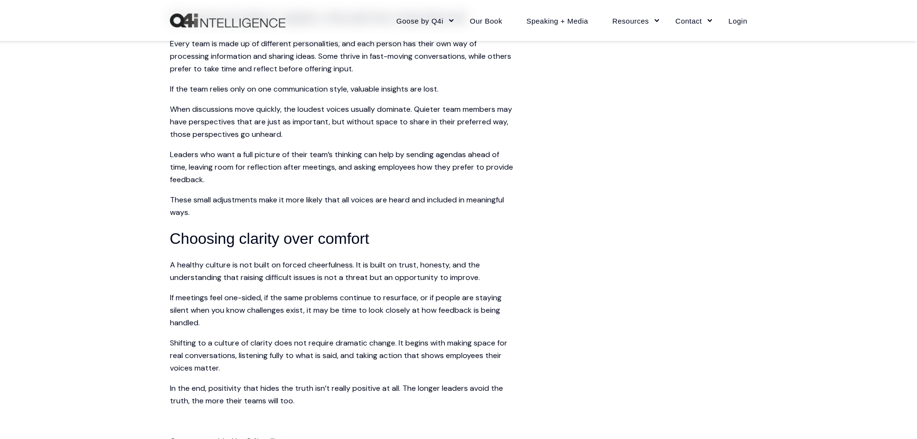
scroll to position [1107, 0]
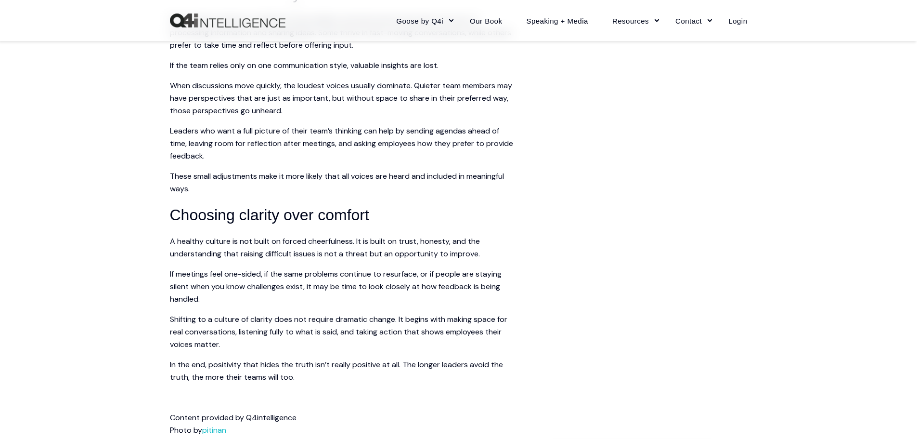
click at [334, 246] on p "A healthy culture is not built on forced cheerfulness. It is built on trust, ho…" at bounding box center [343, 247] width 347 height 25
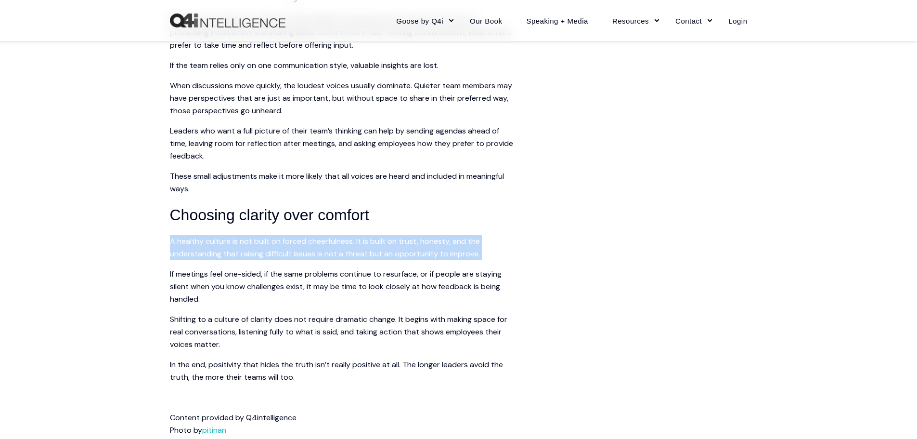
click at [334, 246] on p "A healthy culture is not built on forced cheerfulness. It is built on trust, ho…" at bounding box center [343, 247] width 347 height 25
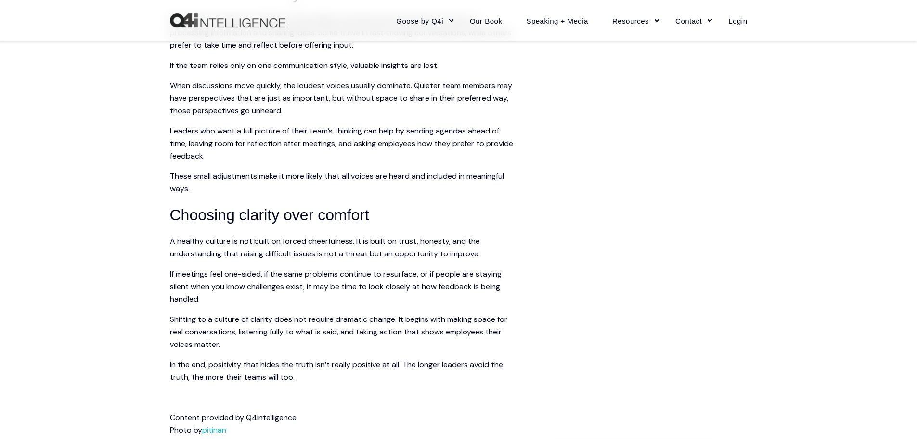
click at [177, 316] on p "Shifting to a culture of clarity does not require dramatic change. It begins wi…" at bounding box center [343, 332] width 347 height 38
click at [302, 246] on p "A healthy culture is not built on forced cheerfulness. It is built on trust, ho…" at bounding box center [343, 247] width 347 height 25
click at [494, 329] on p "Shifting to a culture of clarity does not require dramatic change. It begins wi…" at bounding box center [343, 332] width 347 height 38
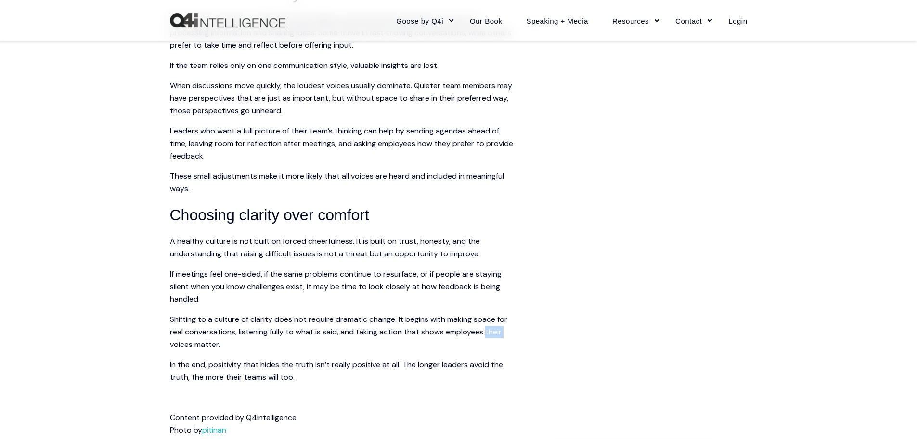
click at [494, 328] on p "Shifting to a culture of clarity does not require dramatic change. It begins wi…" at bounding box center [343, 332] width 347 height 38
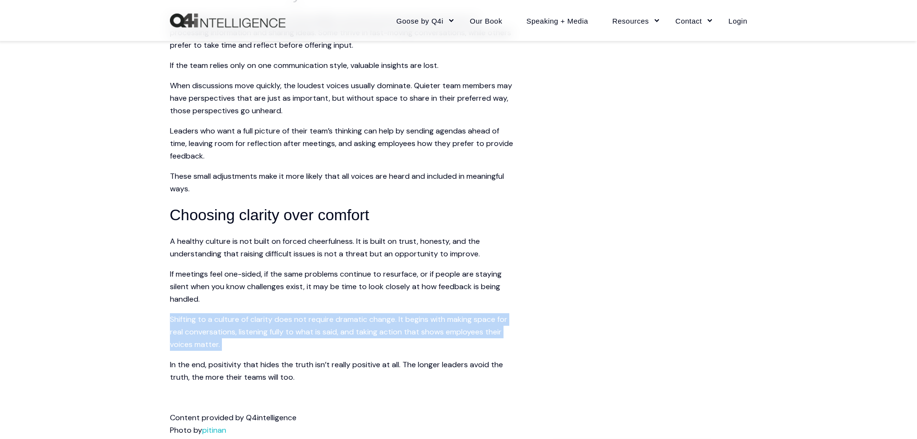
click at [494, 328] on p "Shifting to a culture of clarity does not require dramatic change. It begins wi…" at bounding box center [343, 332] width 347 height 38
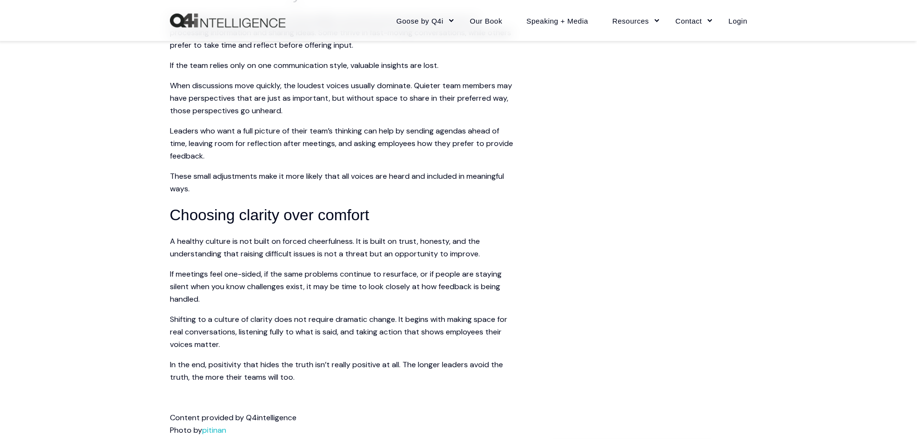
click at [349, 281] on p "If meetings feel one-sided, if the same problems continue to resurface, or if p…" at bounding box center [343, 287] width 347 height 38
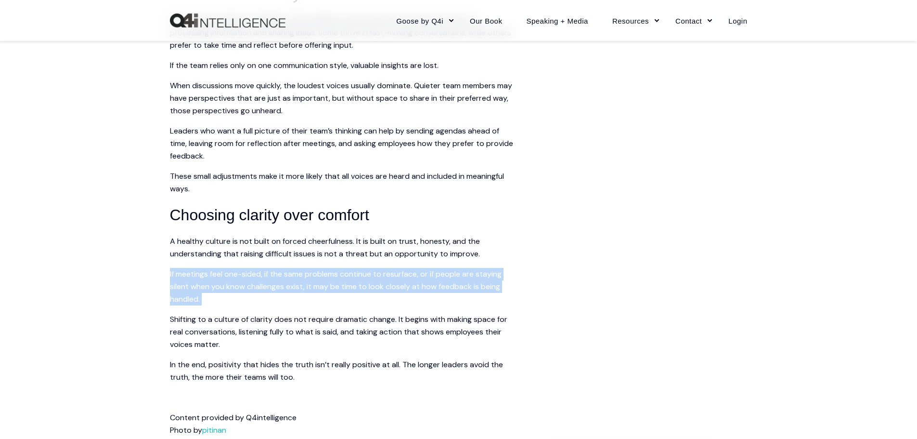
click at [349, 281] on p "If meetings feel one-sided, if the same problems continue to resurface, or if p…" at bounding box center [343, 287] width 347 height 38
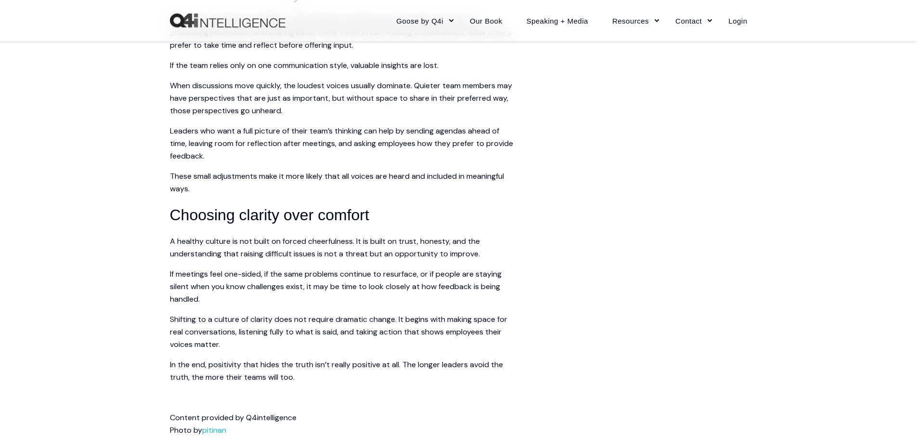
click at [333, 248] on p "A healthy culture is not built on forced cheerfulness. It is built on trust, ho…" at bounding box center [343, 247] width 347 height 25
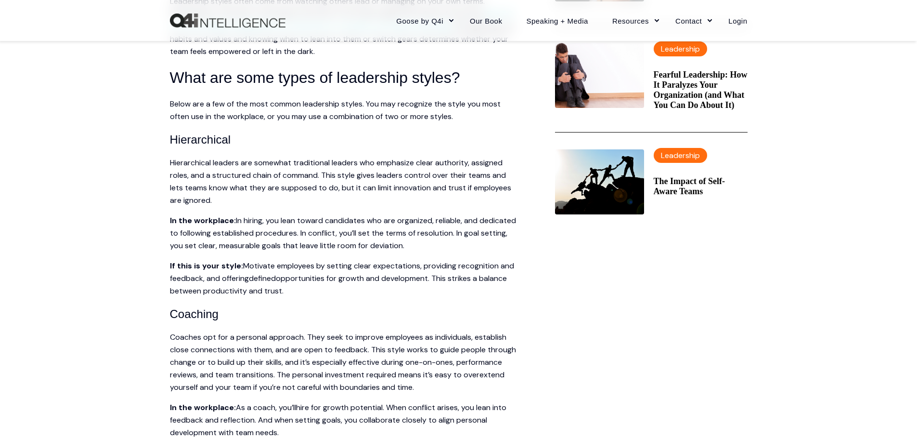
scroll to position [481, 0]
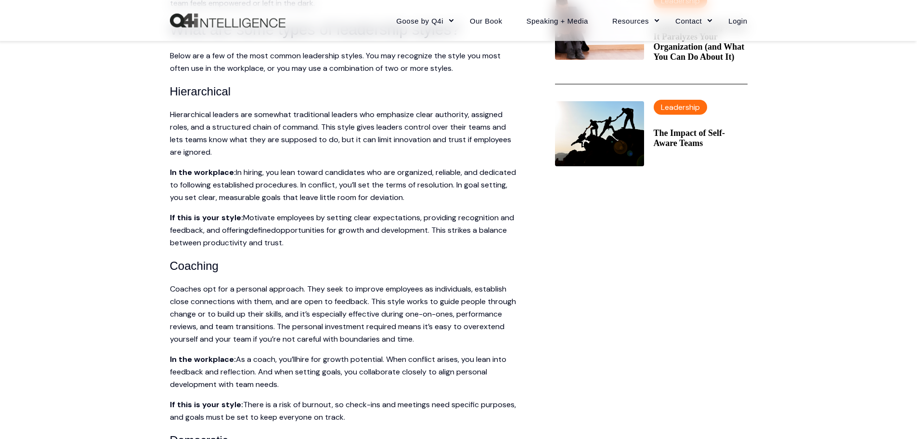
click at [335, 129] on span "Hierarchical leaders are somewhat traditional leaders who emphasize clear autho…" at bounding box center [340, 133] width 341 height 48
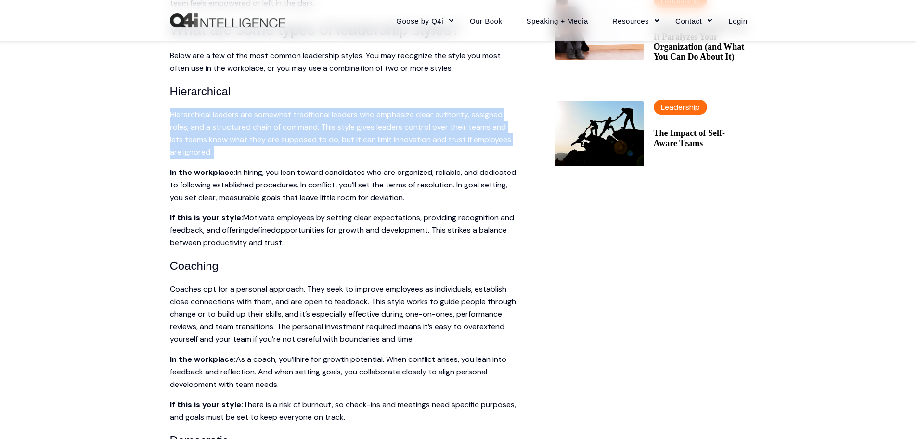
click at [335, 129] on span "Hierarchical leaders are somewhat traditional leaders who emphasize clear autho…" at bounding box center [340, 133] width 341 height 48
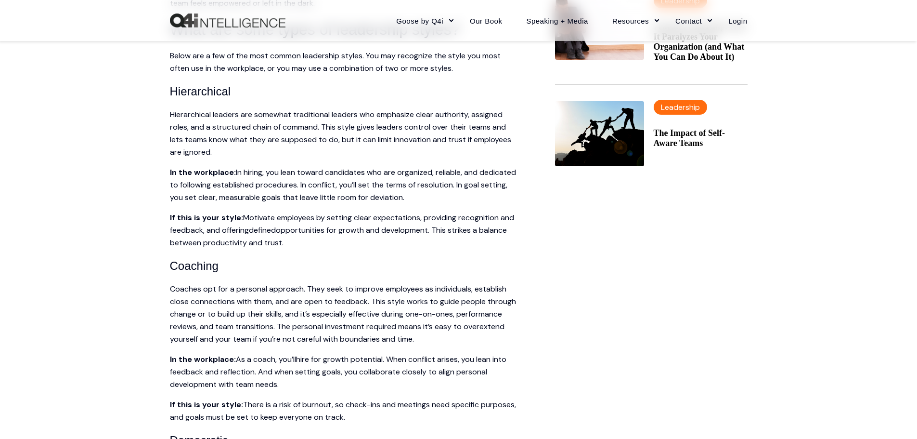
click at [326, 226] on span "opportunities for growth and development. This strikes a balance between produc…" at bounding box center [338, 236] width 337 height 23
click at [303, 116] on span "Hierarchical leaders are somewhat traditional leaders who emphasize clear autho…" at bounding box center [340, 133] width 341 height 48
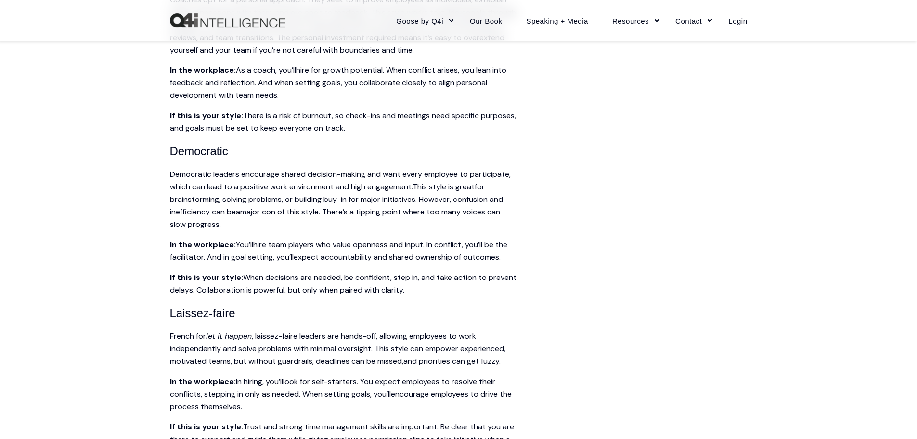
scroll to position [818, 0]
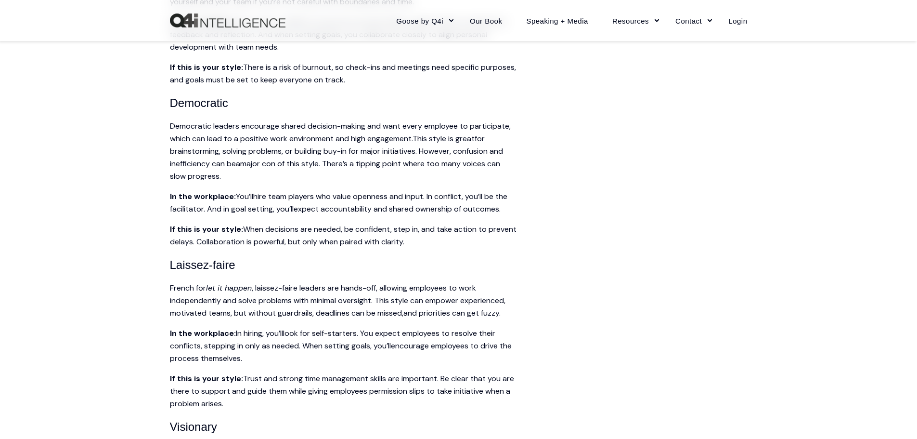
click at [344, 142] on span "Democratic leaders encourage shared decision-making and want every employee to …" at bounding box center [340, 132] width 341 height 23
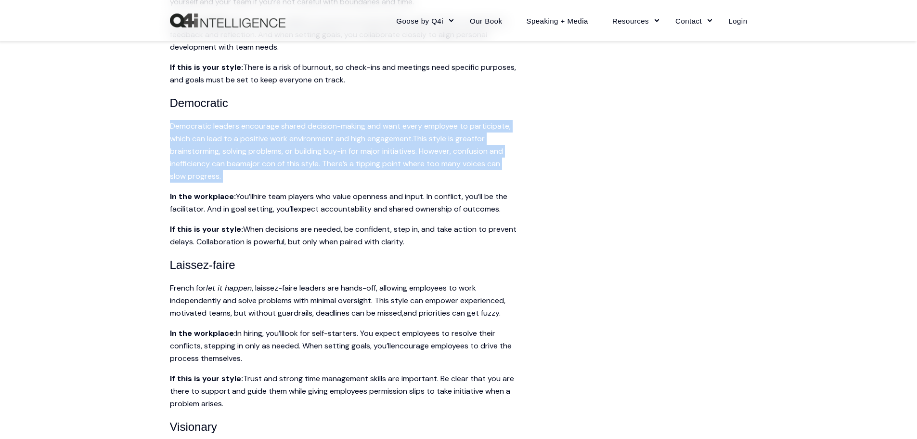
click at [344, 142] on span "Democratic leaders encourage shared decision-making and want every employee to …" at bounding box center [340, 132] width 341 height 23
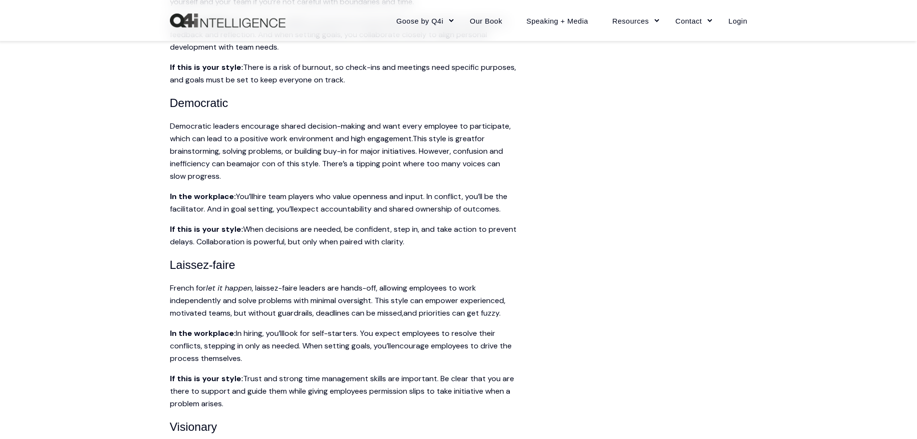
click at [184, 206] on span "hire team players who value openness and input. In conflict, you’ll be the faci…" at bounding box center [338, 202] width 337 height 23
click at [325, 143] on span "Democratic leaders encourage shared decision-making and want every employee to …" at bounding box center [340, 132] width 341 height 23
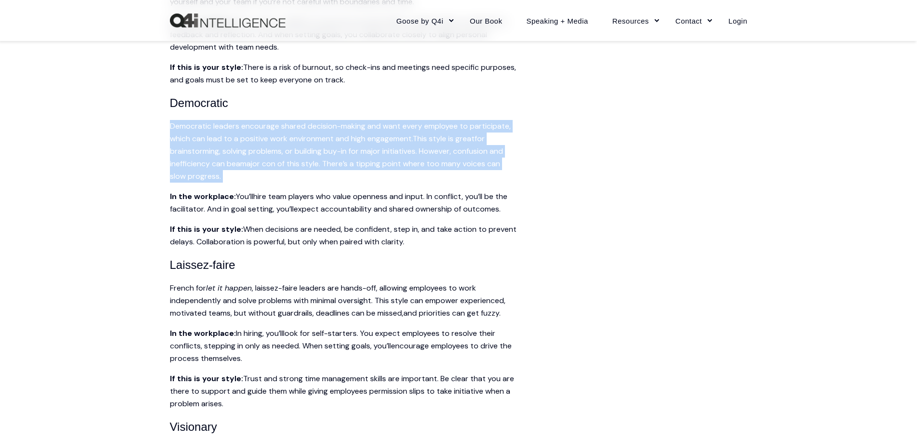
click at [325, 143] on span "Democratic leaders encourage shared decision-making and want every employee to …" at bounding box center [340, 132] width 341 height 23
click at [483, 198] on span "hire team players who value openness and input. In conflict, you’ll be the faci…" at bounding box center [338, 202] width 337 height 23
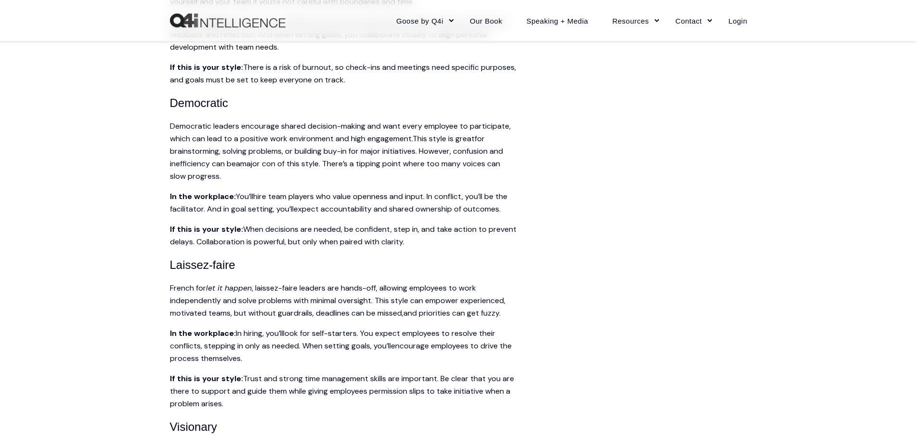
click at [483, 198] on span "hire team players who value openness and input. In conflict, you’ll be the faci…" at bounding box center [338, 202] width 337 height 23
click at [354, 154] on span "for brainstorming, solving problems, or building buy-in for major initiatives. …" at bounding box center [336, 150] width 333 height 35
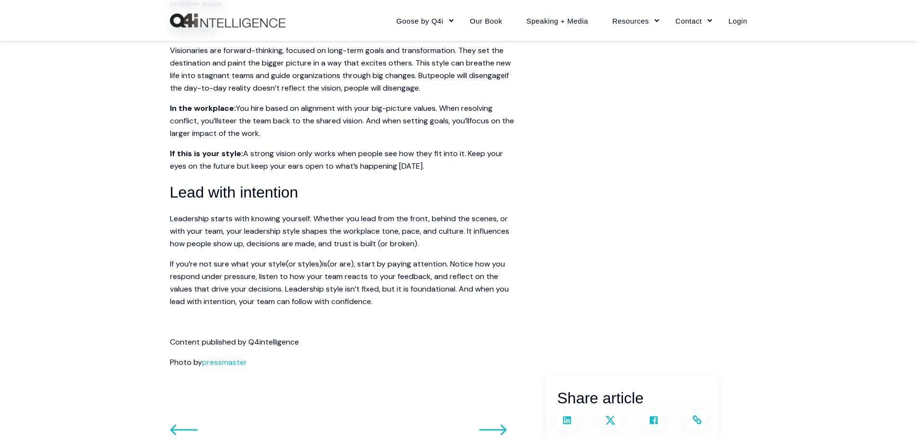
scroll to position [1252, 0]
